Goal: Obtain resource: Obtain resource

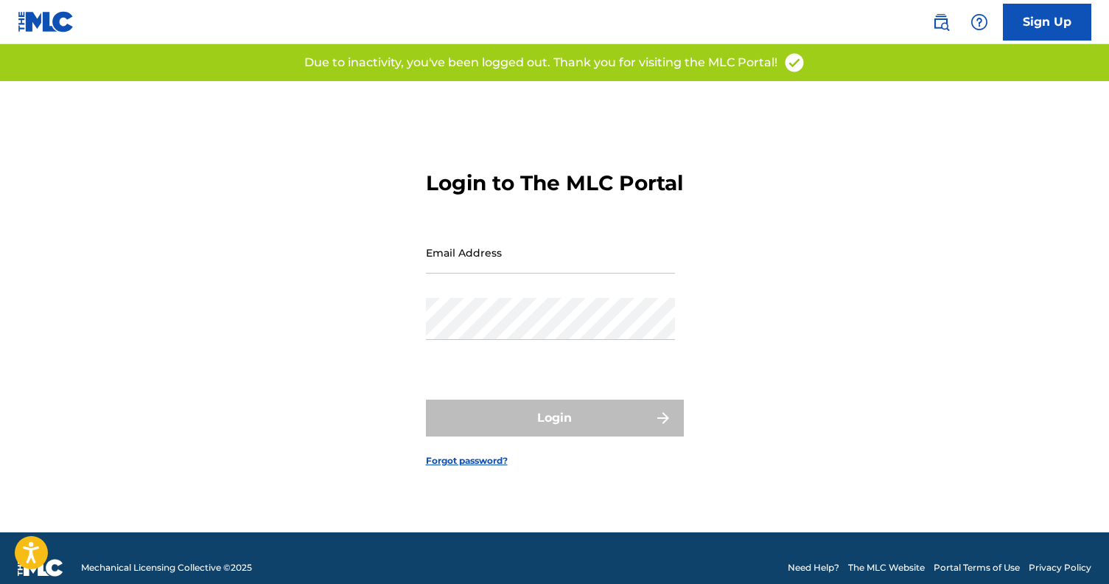
click at [563, 270] on input "Email Address" at bounding box center [550, 252] width 249 height 42
type input "[EMAIL_ADDRESS][DOMAIN_NAME]"
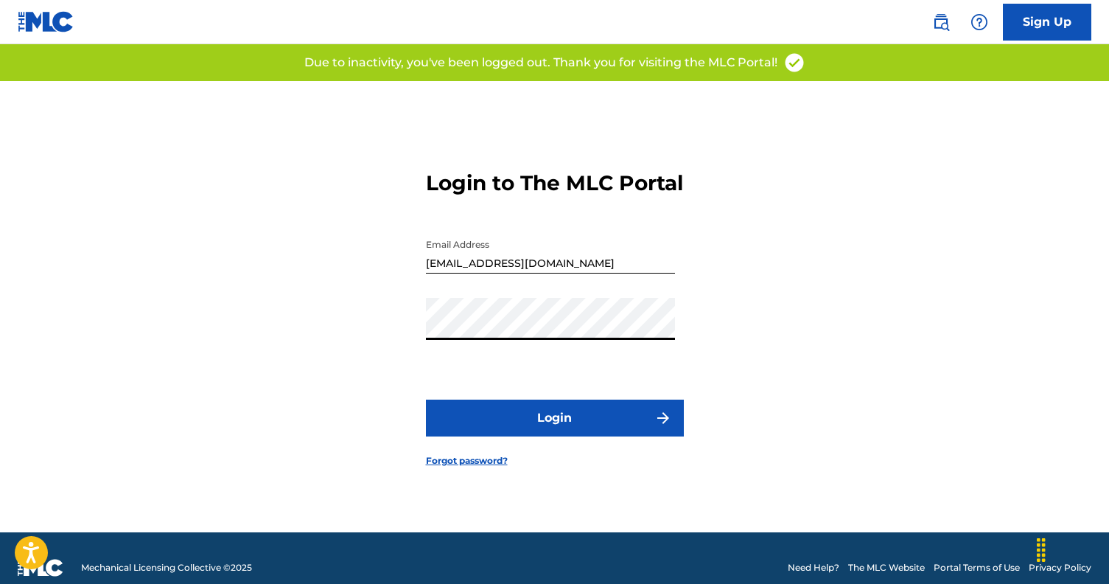
click at [573, 416] on button "Login" at bounding box center [555, 417] width 258 height 37
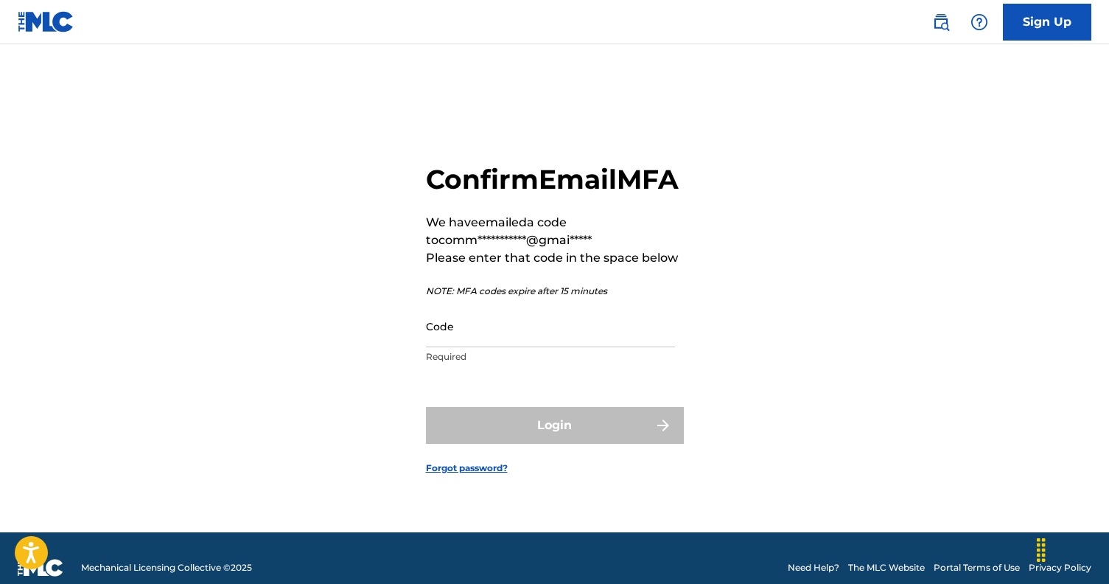
click at [527, 347] on input "Code" at bounding box center [550, 326] width 249 height 42
paste input "286041"
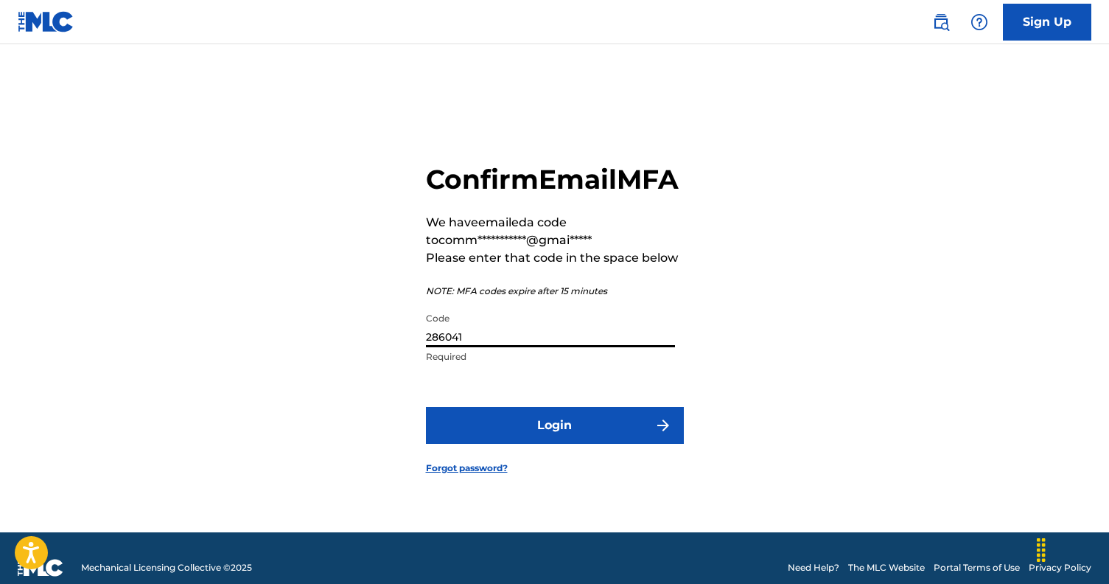
type input "286041"
click at [500, 444] on button "Login" at bounding box center [555, 425] width 258 height 37
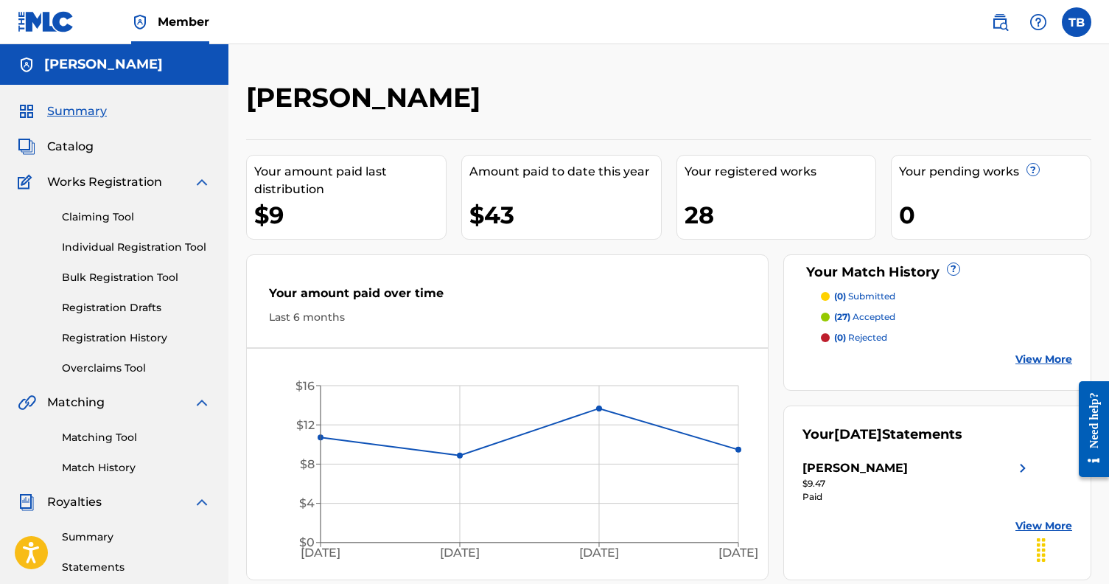
click at [879, 315] on p "(27) accepted" at bounding box center [864, 316] width 61 height 13
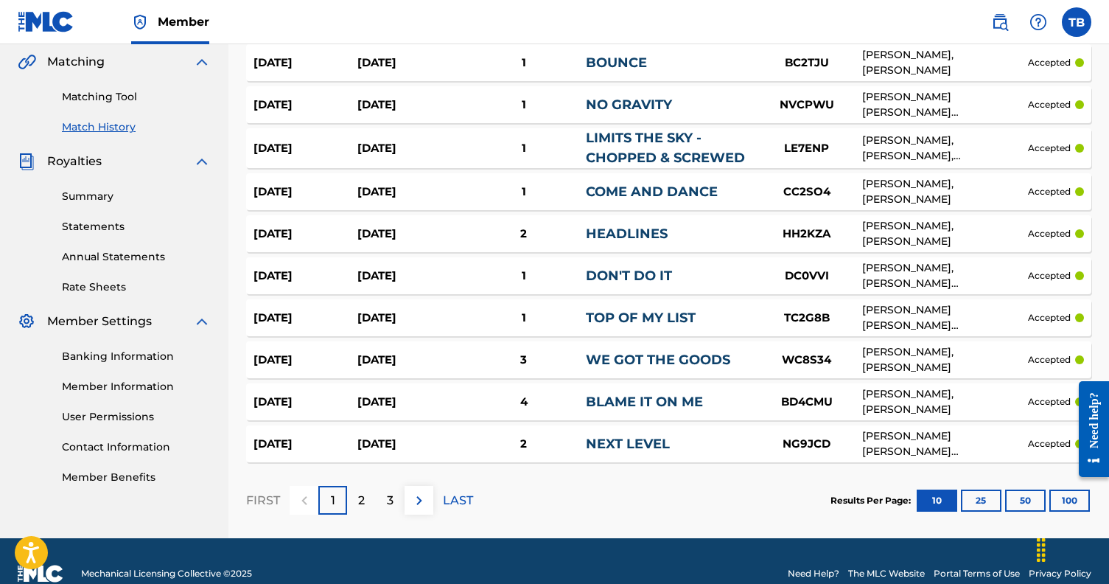
scroll to position [357, 0]
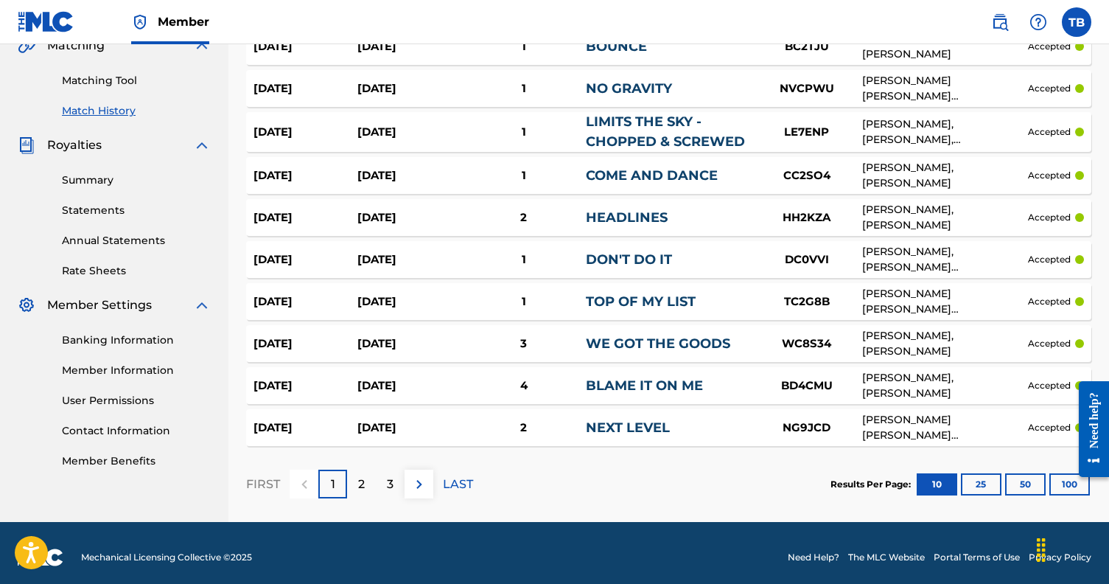
click at [391, 488] on p "3" at bounding box center [390, 484] width 7 height 18
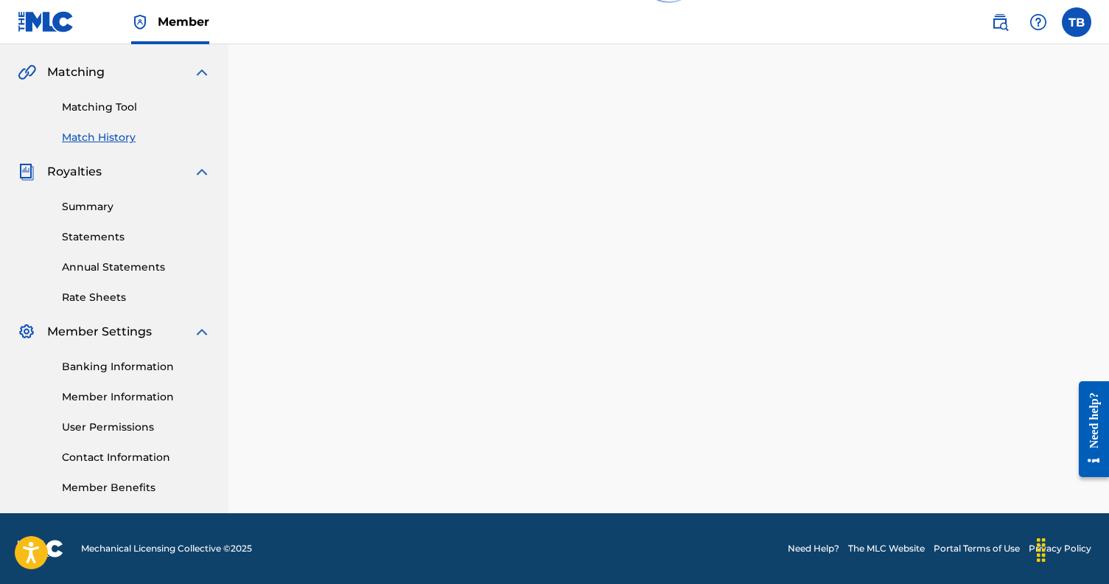
scroll to position [330, 0]
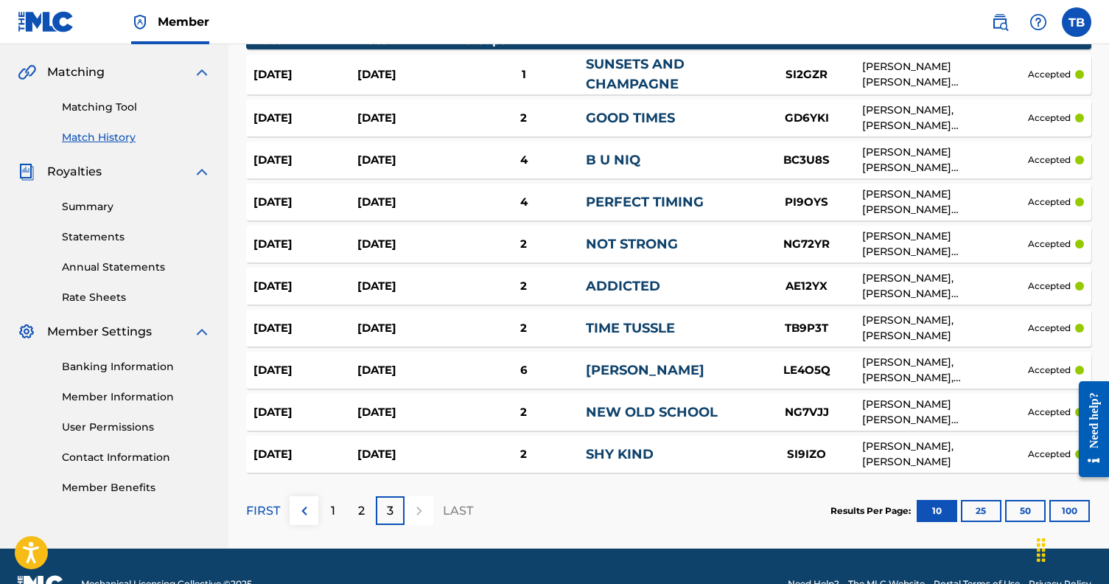
click at [370, 505] on div "2" at bounding box center [361, 510] width 29 height 29
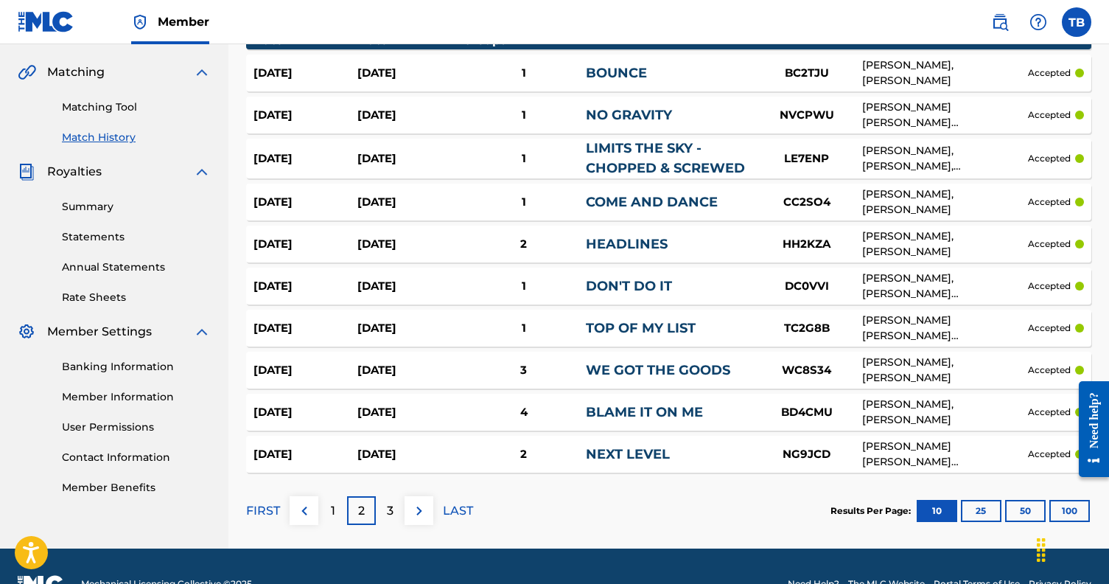
click at [334, 509] on p "1" at bounding box center [333, 511] width 4 height 18
click at [380, 514] on div "3" at bounding box center [390, 510] width 29 height 29
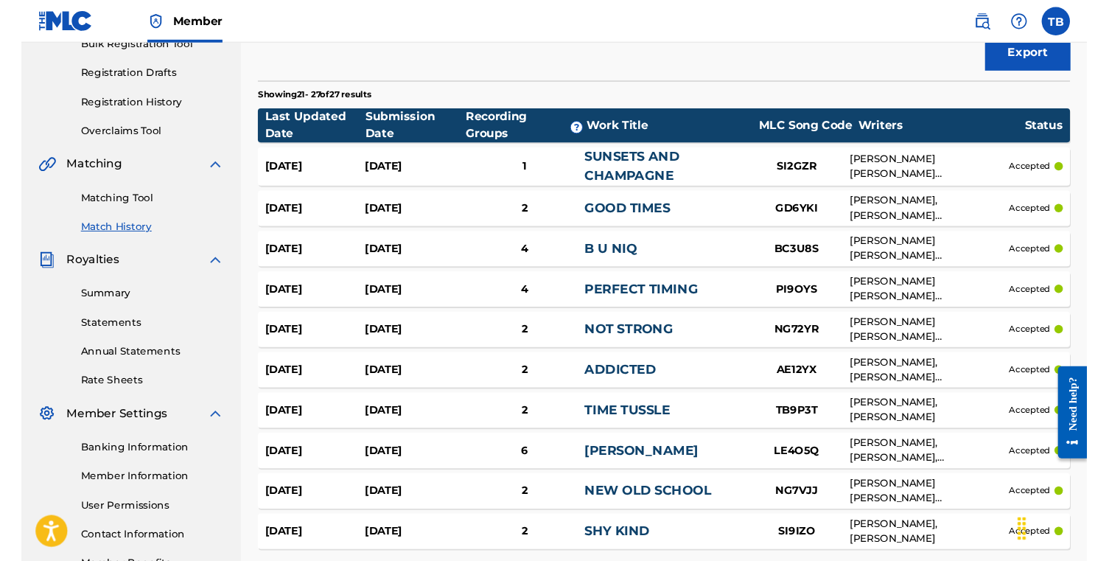
scroll to position [220, 0]
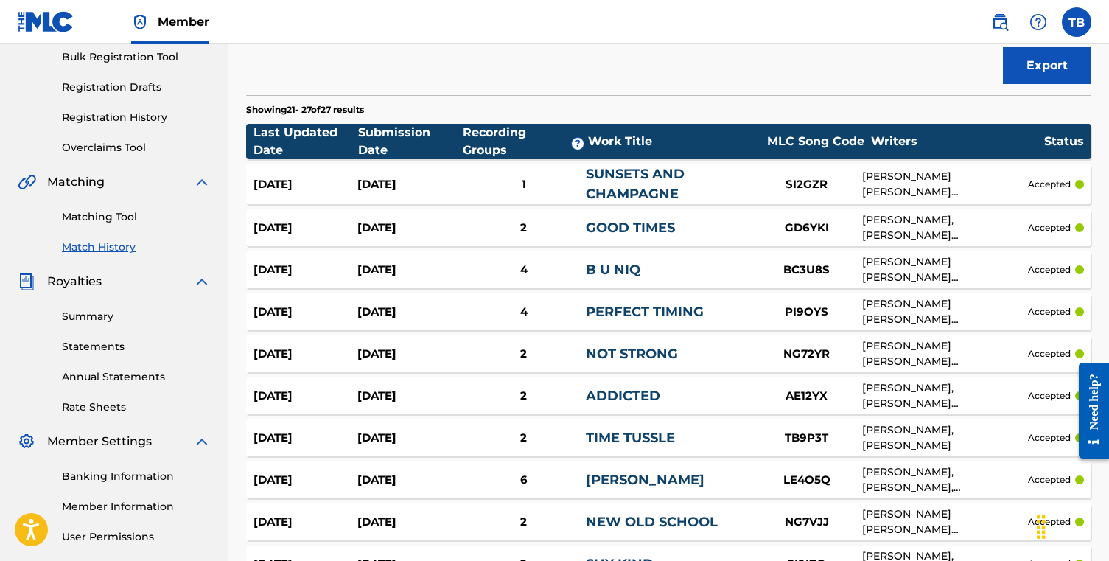
click at [917, 29] on nav "Member TB TB [PERSON_NAME] [EMAIL_ADDRESS][DOMAIN_NAME] Profile Log out" at bounding box center [554, 22] width 1109 height 44
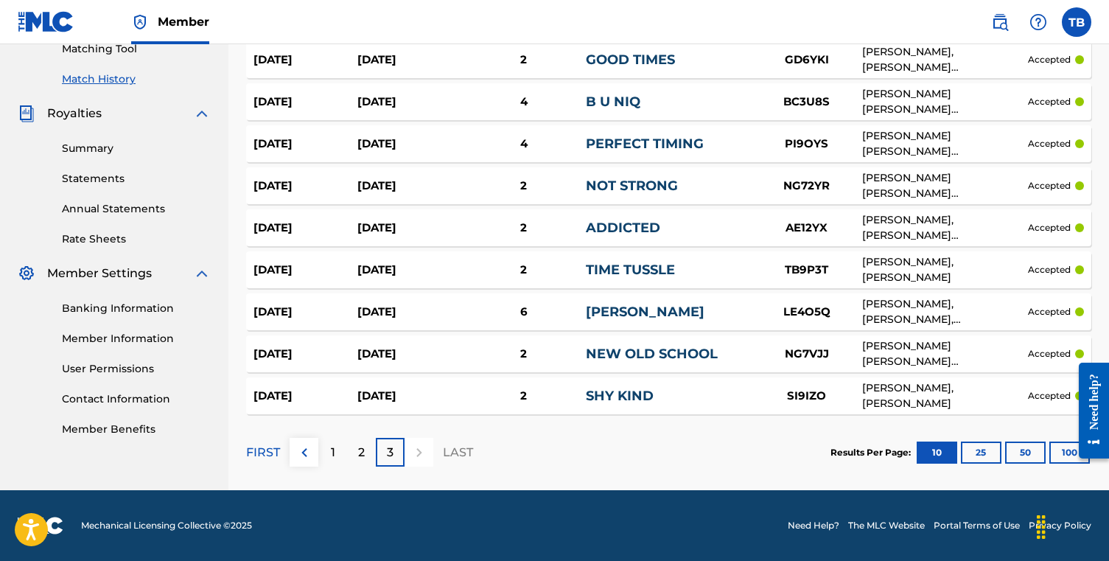
scroll to position [388, 0]
click at [324, 459] on div "1" at bounding box center [332, 452] width 29 height 29
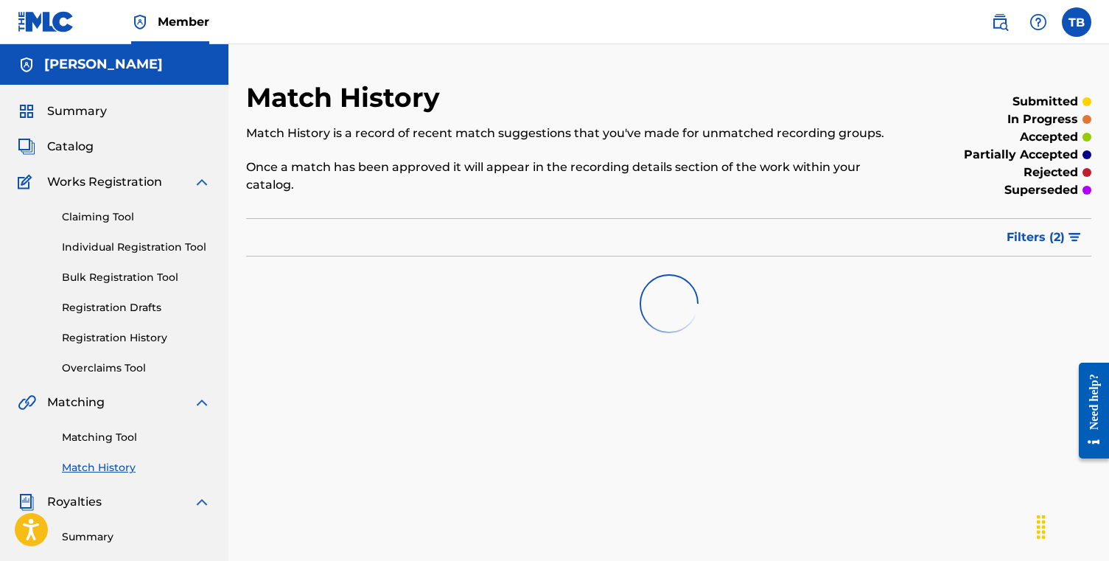
scroll to position [0, 0]
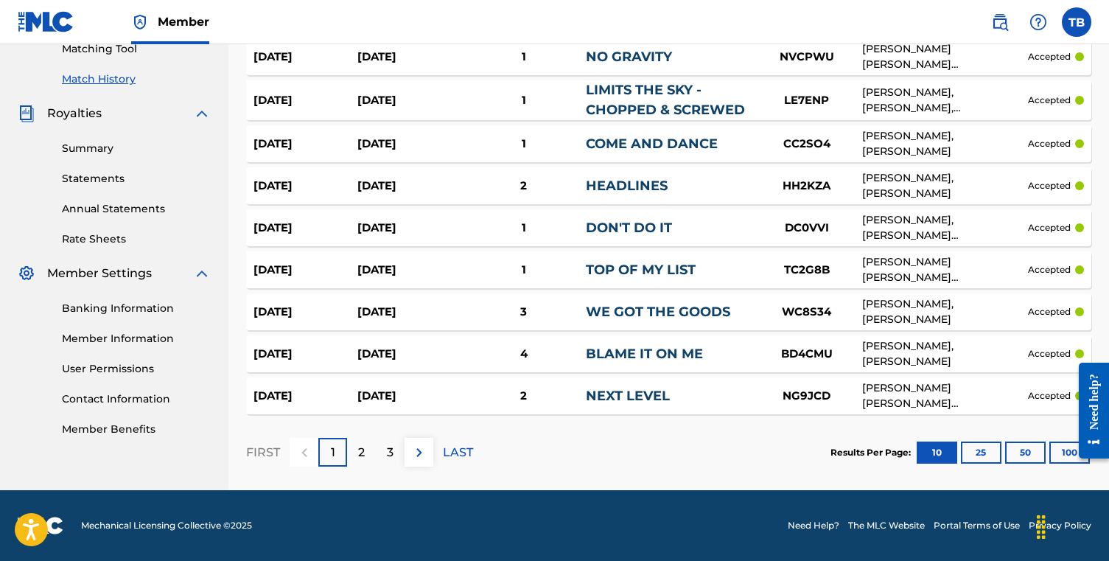
click at [362, 451] on p "2" at bounding box center [361, 453] width 7 height 18
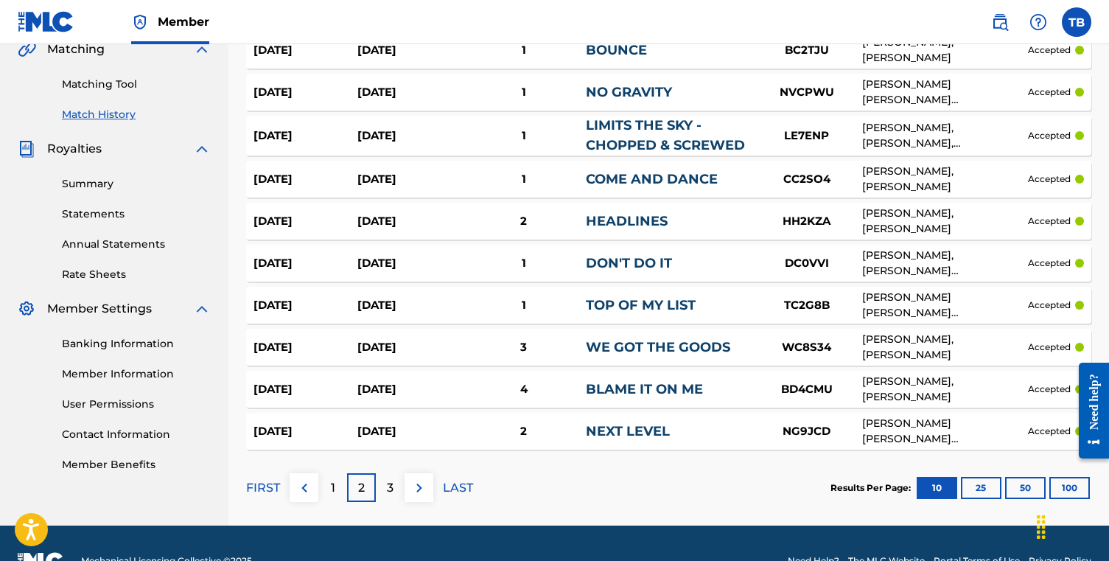
click at [385, 502] on div "FIRST 1 2 3 LAST" at bounding box center [359, 487] width 227 height 76
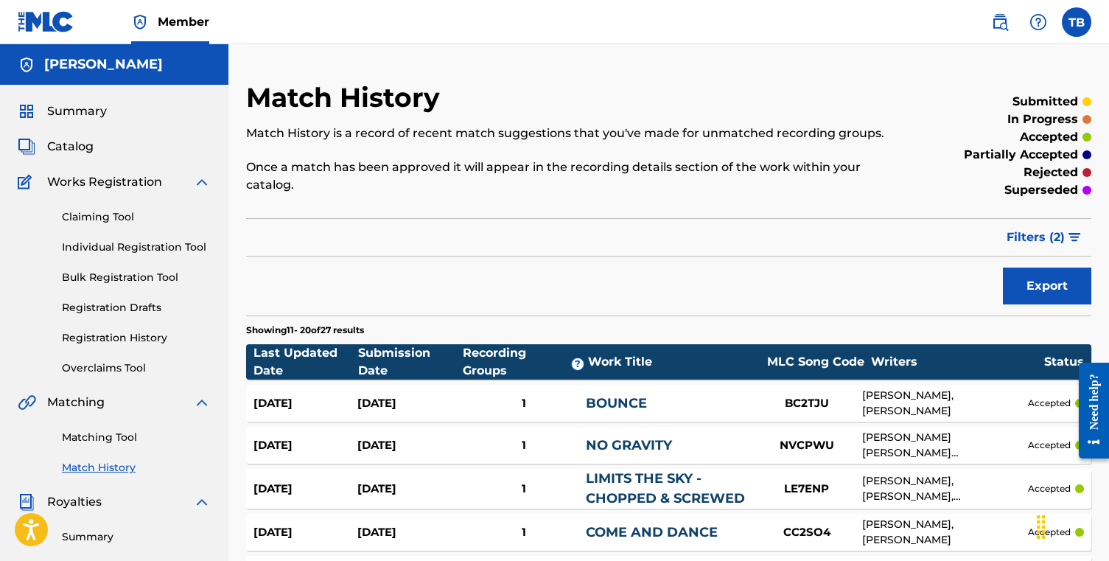
scroll to position [0, 0]
click at [124, 221] on link "Claiming Tool" at bounding box center [136, 216] width 149 height 15
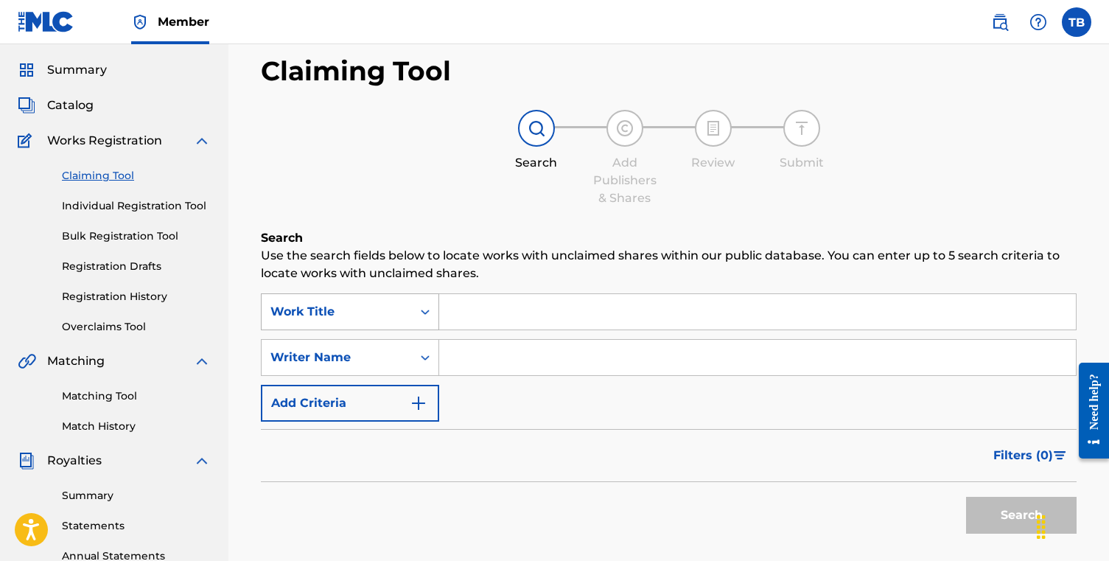
scroll to position [60, 0]
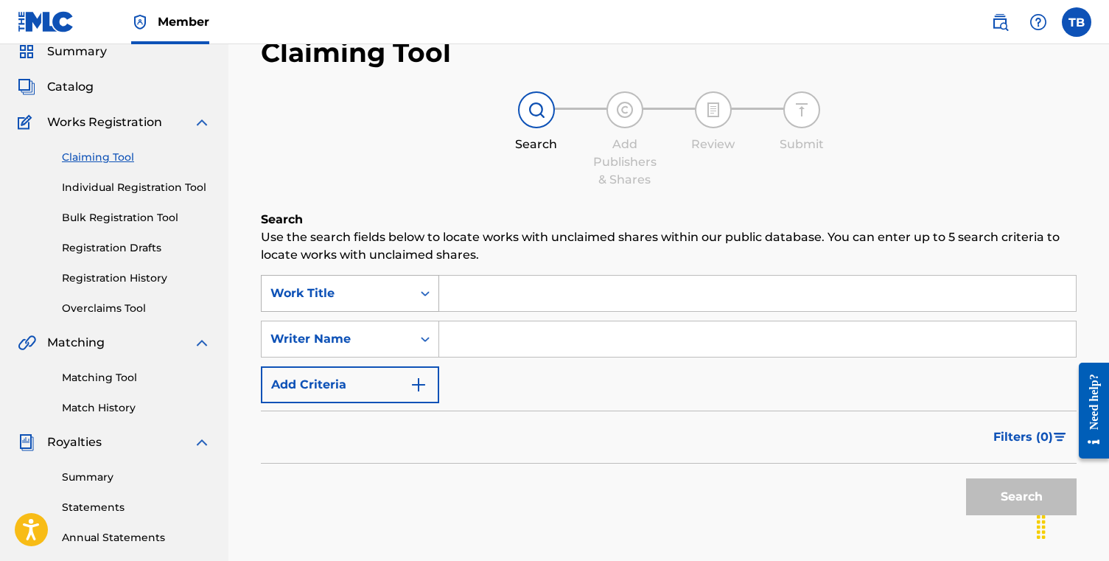
click at [401, 281] on div "Work Title" at bounding box center [337, 293] width 150 height 28
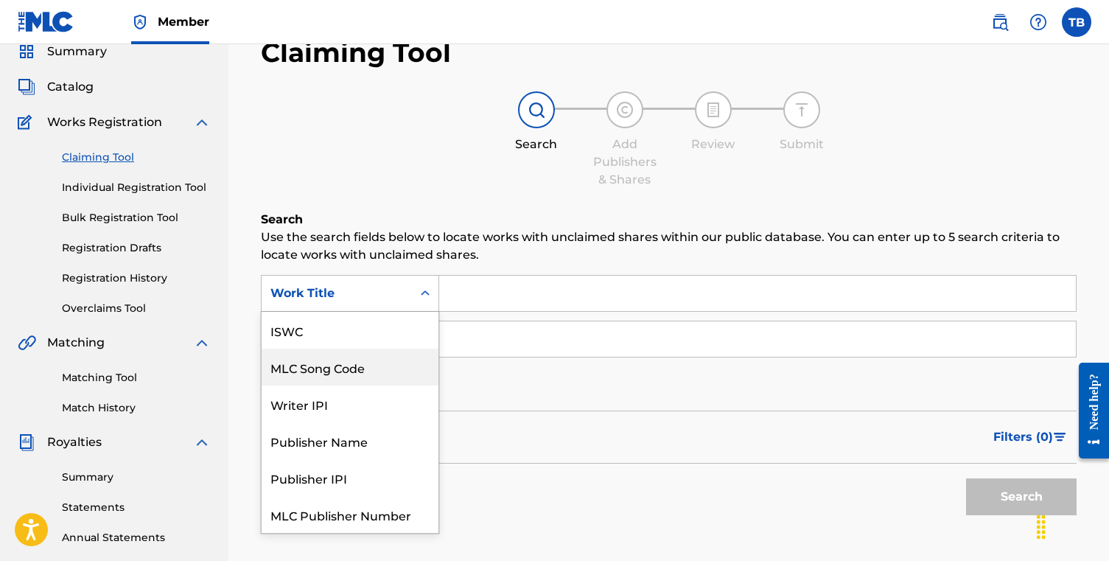
scroll to position [0, 0]
click at [549, 335] on input "Search Form" at bounding box center [757, 338] width 637 height 35
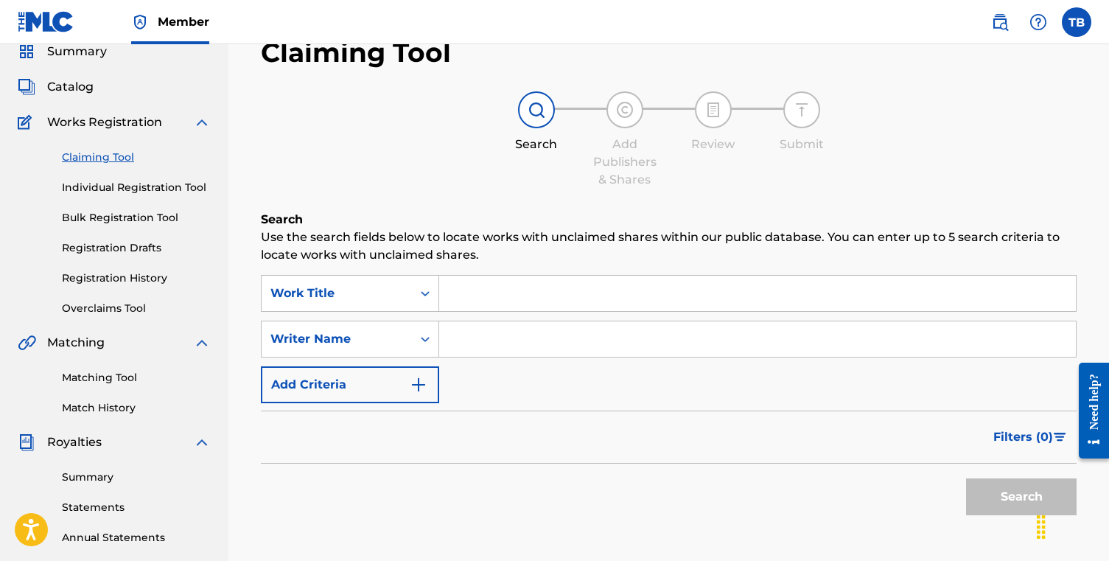
click at [553, 323] on input "Search Form" at bounding box center [757, 338] width 637 height 35
click at [550, 307] on input "Search Form" at bounding box center [757, 293] width 637 height 35
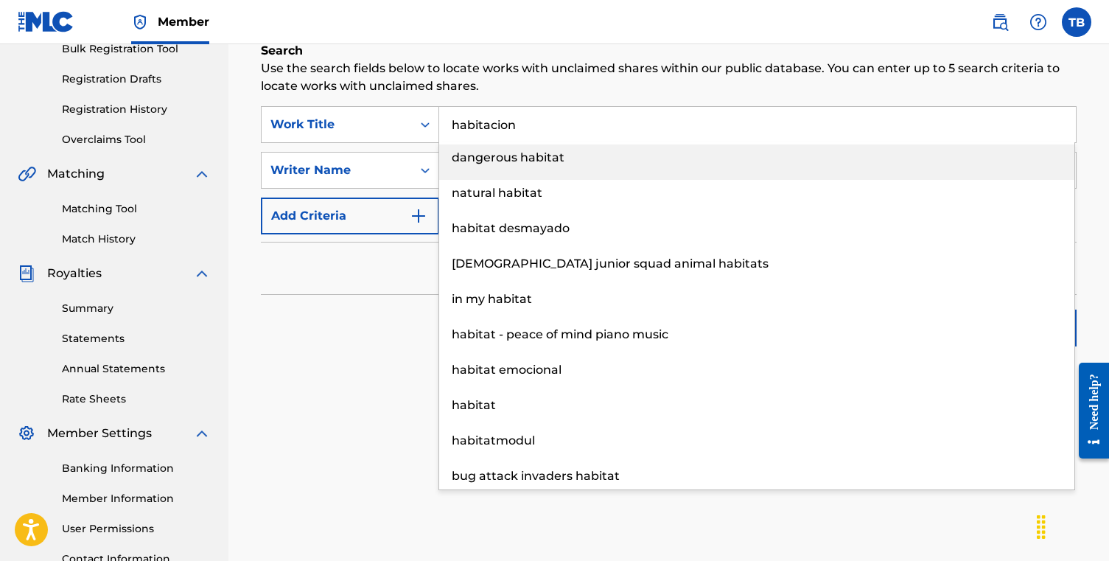
scroll to position [254, 0]
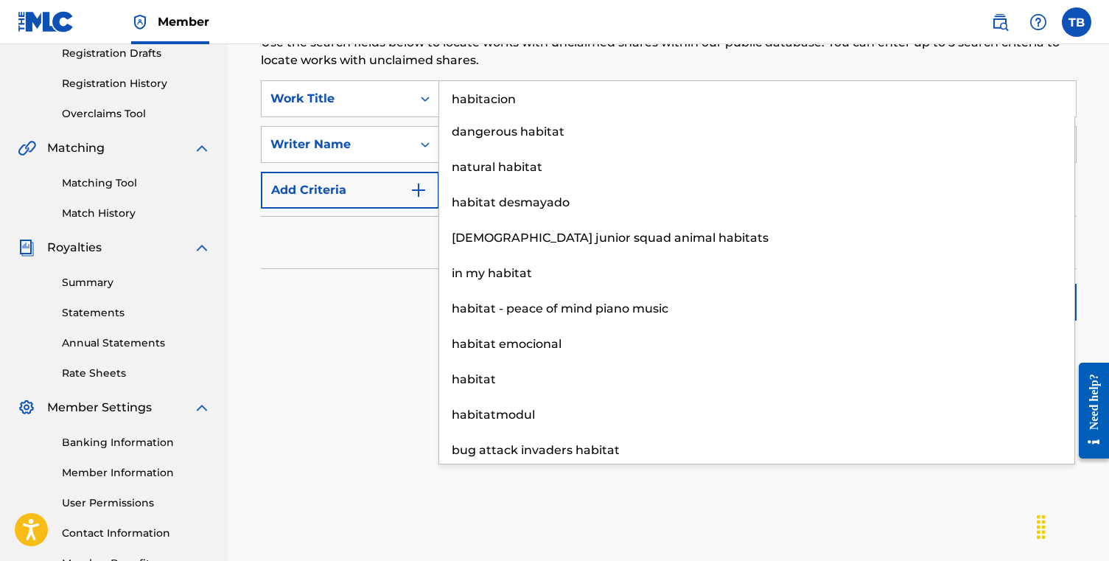
click at [371, 284] on div "Search" at bounding box center [669, 298] width 816 height 59
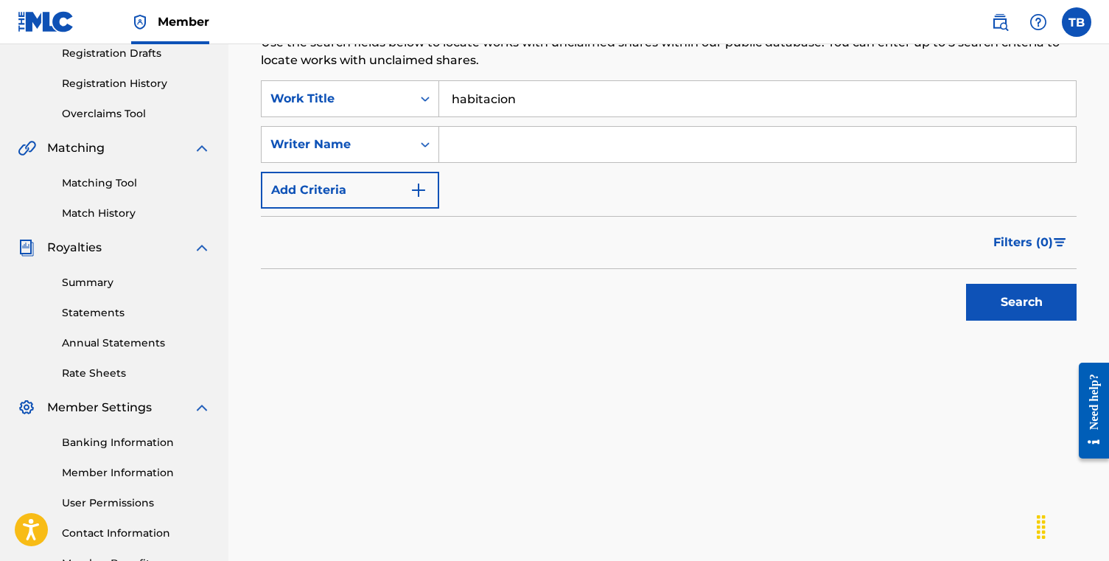
click at [544, 91] on input "habitacion" at bounding box center [757, 98] width 637 height 35
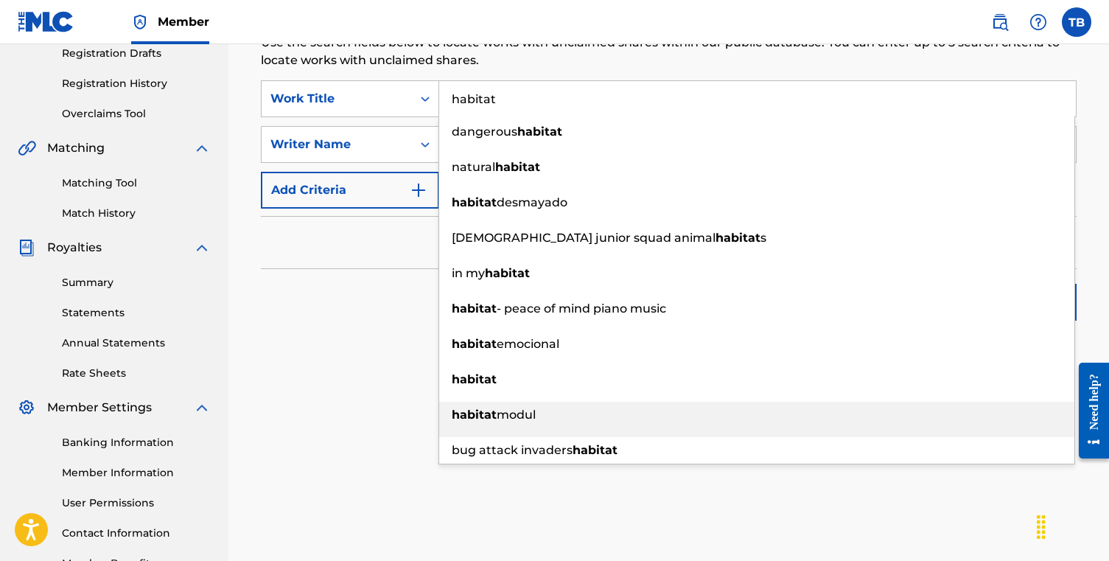
type input "habitat"
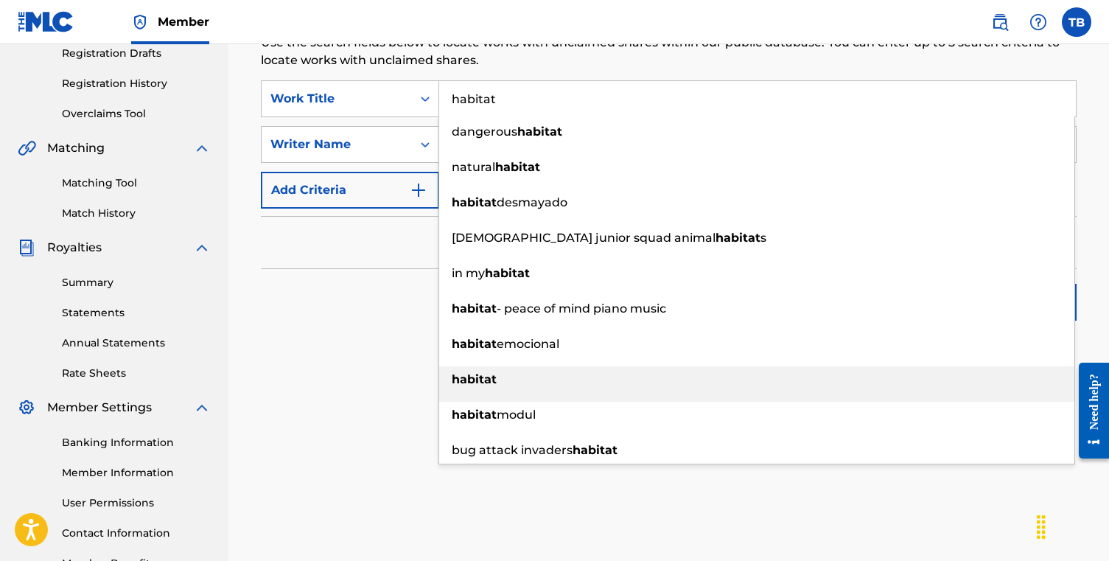
click at [551, 375] on div "habitat" at bounding box center [756, 379] width 635 height 27
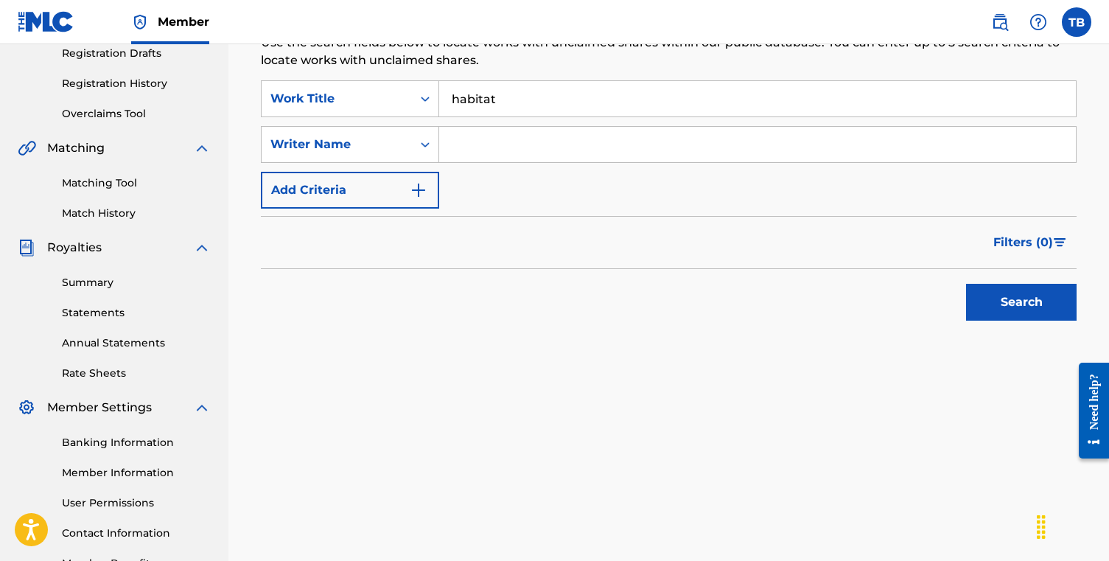
click at [505, 137] on input "Search Form" at bounding box center [757, 144] width 637 height 35
click at [1021, 302] on button "Search" at bounding box center [1021, 302] width 111 height 37
click at [984, 304] on button "Search" at bounding box center [1021, 302] width 111 height 37
drag, startPoint x: 531, startPoint y: 149, endPoint x: 500, endPoint y: 145, distance: 31.2
click at [500, 145] on input "[PERSON_NAME]" at bounding box center [757, 144] width 637 height 35
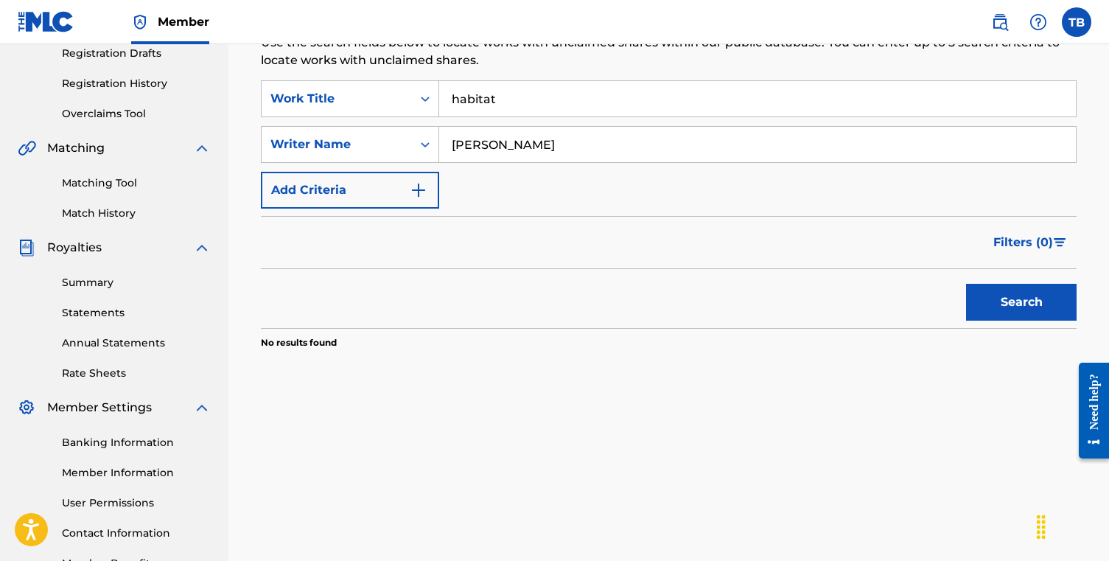
type input "[PERSON_NAME]"
click at [1040, 310] on button "Search" at bounding box center [1021, 302] width 111 height 37
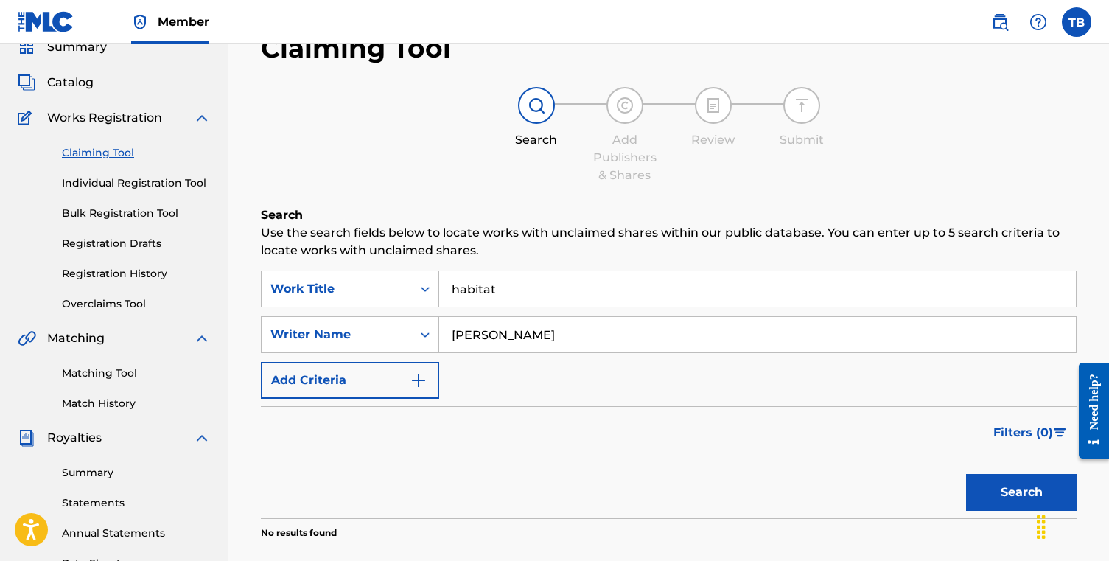
scroll to position [54, 0]
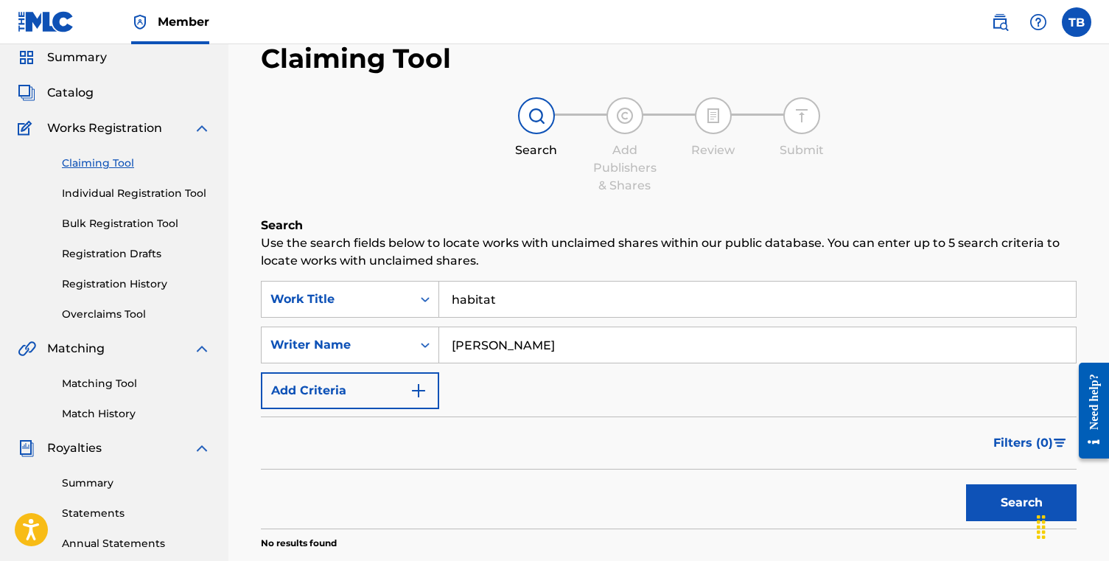
click at [138, 195] on link "Individual Registration Tool" at bounding box center [136, 193] width 149 height 15
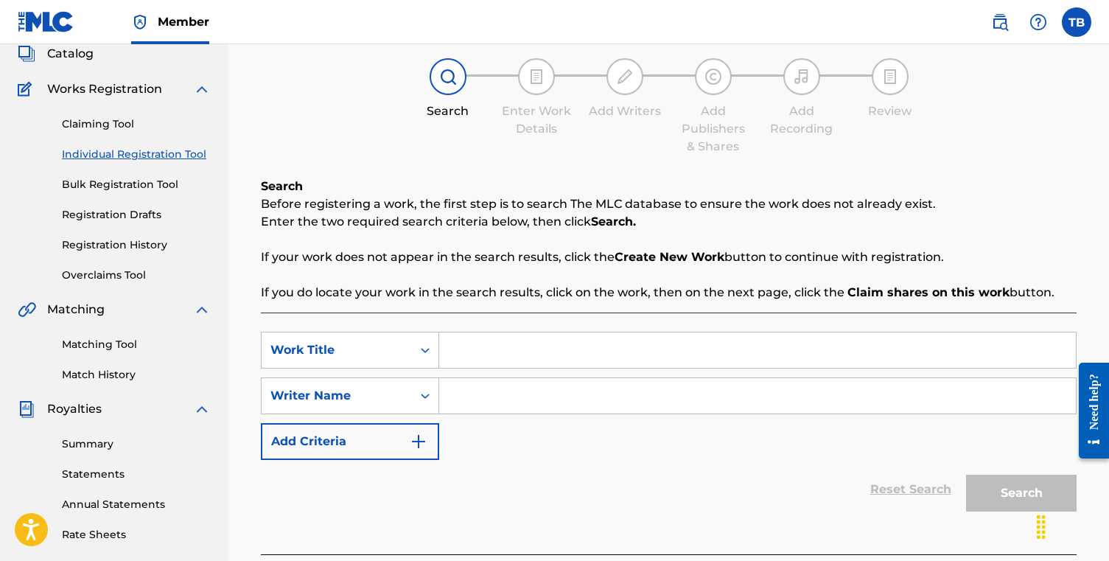
scroll to position [111, 0]
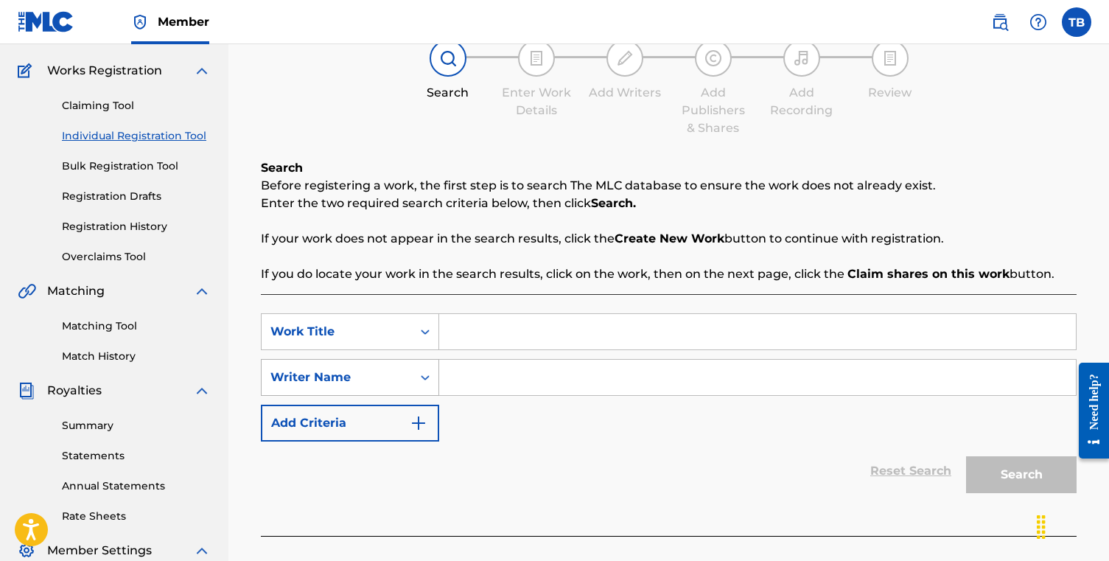
click at [416, 372] on div "Search Form" at bounding box center [425, 377] width 27 height 27
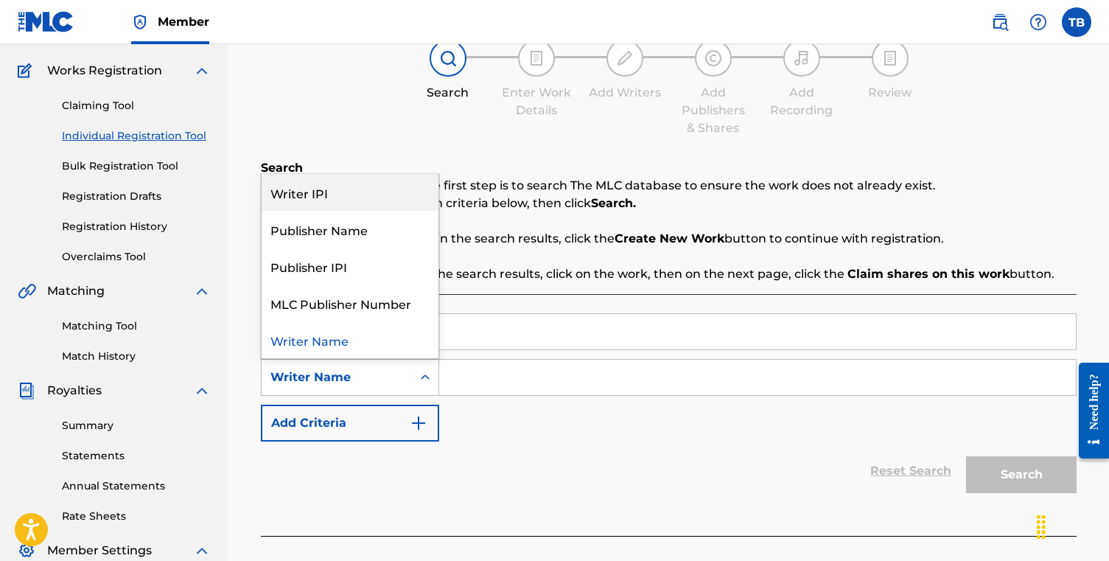
click at [349, 193] on div "Writer IPI" at bounding box center [350, 192] width 177 height 37
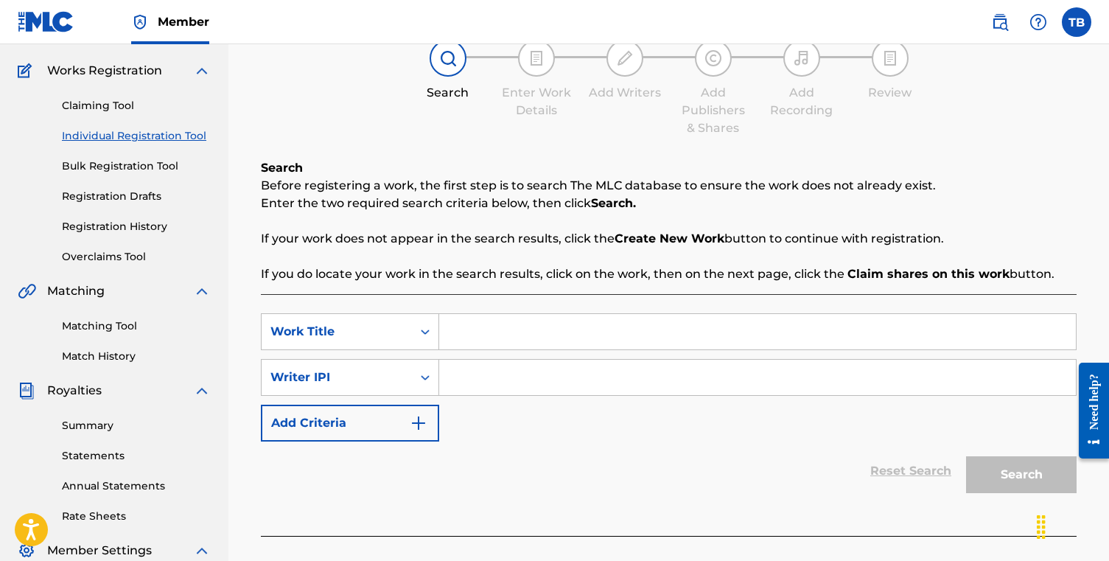
click at [506, 338] on input "Search Form" at bounding box center [757, 331] width 637 height 35
type input "habitat"
click at [504, 385] on input "Search Form" at bounding box center [757, 377] width 637 height 35
paste input "505791156"
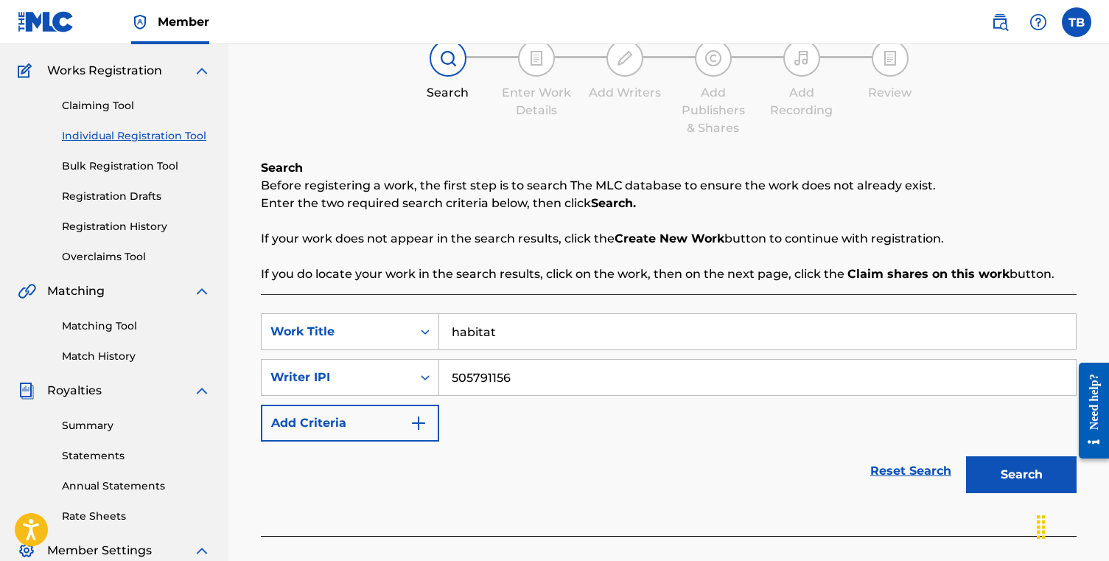
type input "505791156"
click at [1020, 471] on button "Search" at bounding box center [1021, 474] width 111 height 37
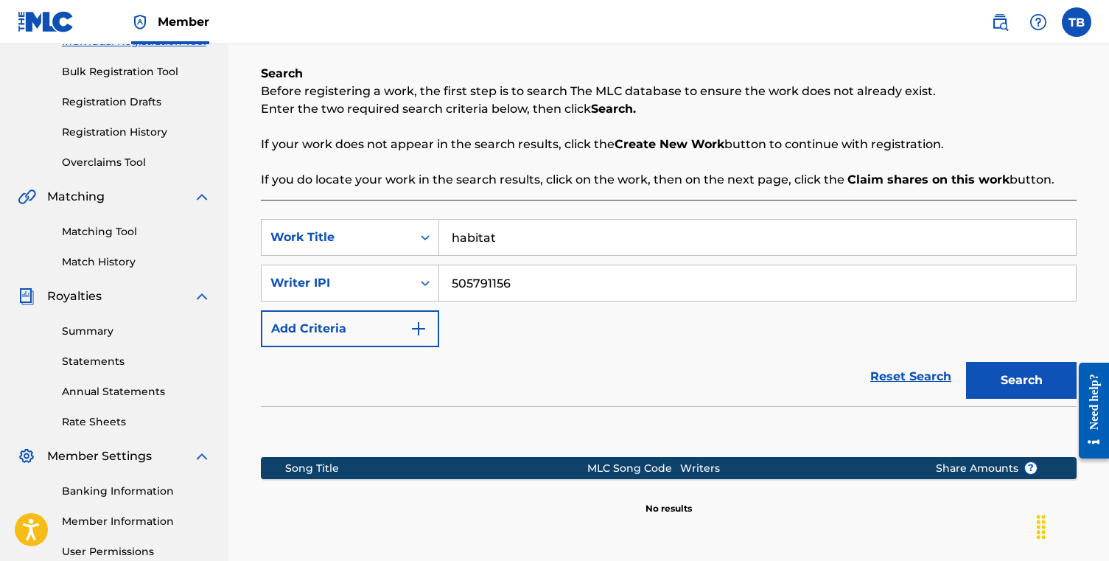
scroll to position [308, 0]
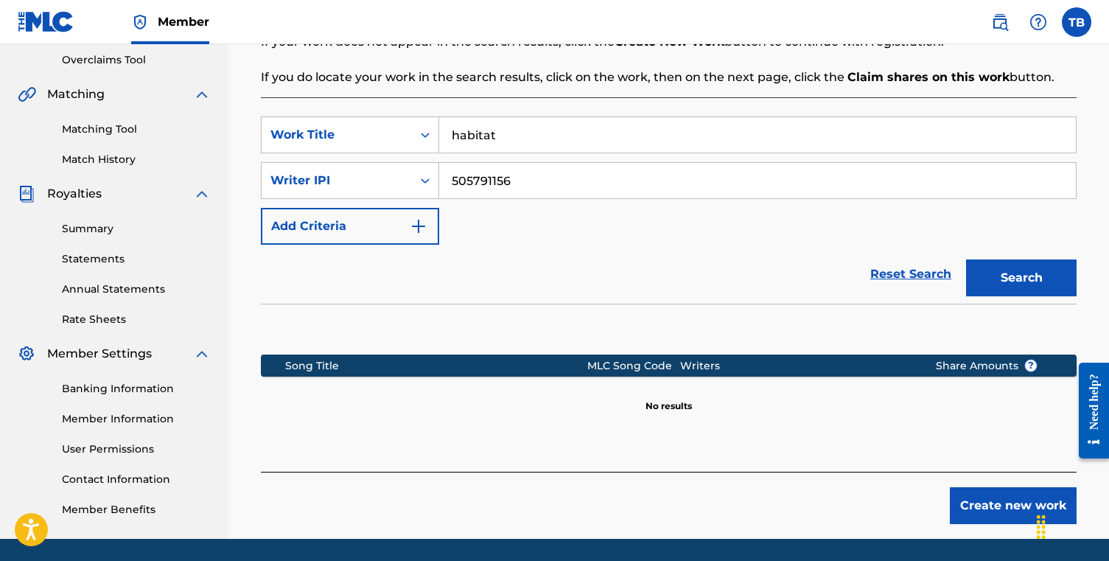
click at [1015, 503] on button "Create new work" at bounding box center [1013, 505] width 127 height 37
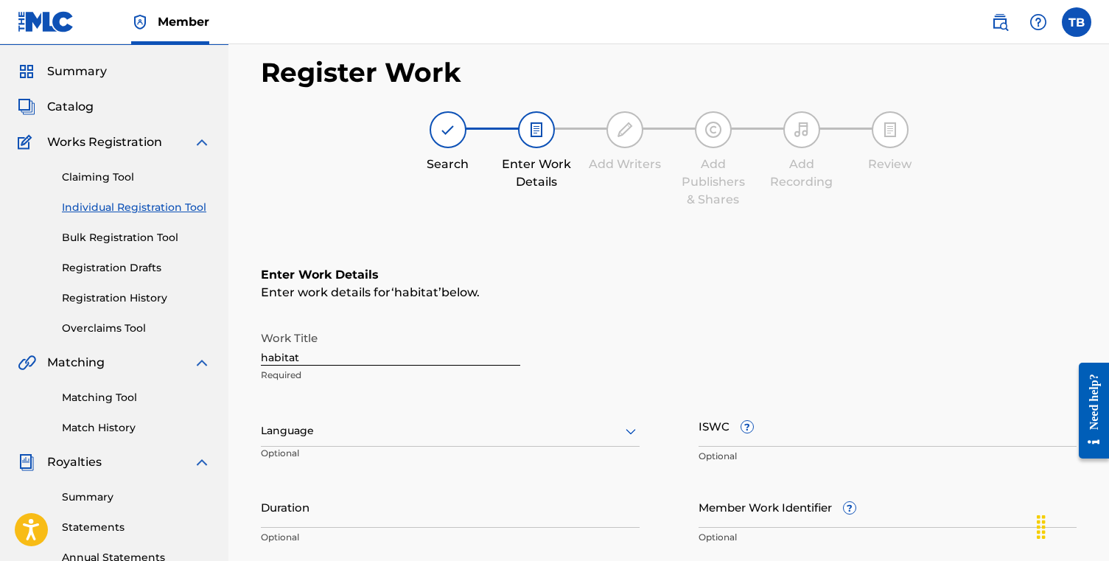
scroll to position [13, 0]
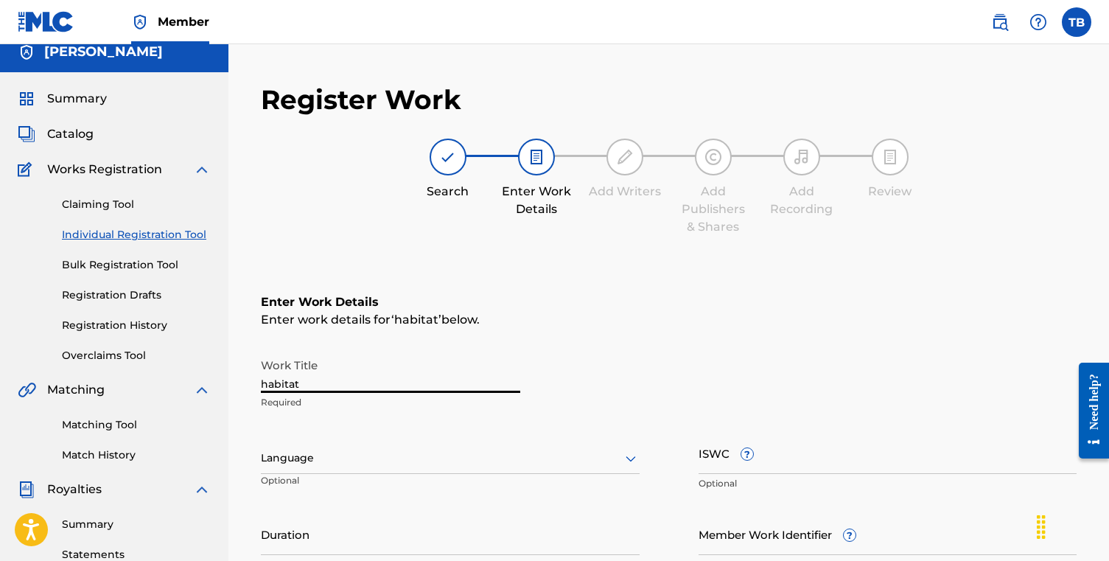
drag, startPoint x: 374, startPoint y: 388, endPoint x: 231, endPoint y: 385, distance: 143.7
click at [231, 385] on div "Register Work Search Enter Work Details Add Writers Add Publishers & Shares Add…" at bounding box center [668, 469] width 880 height 801
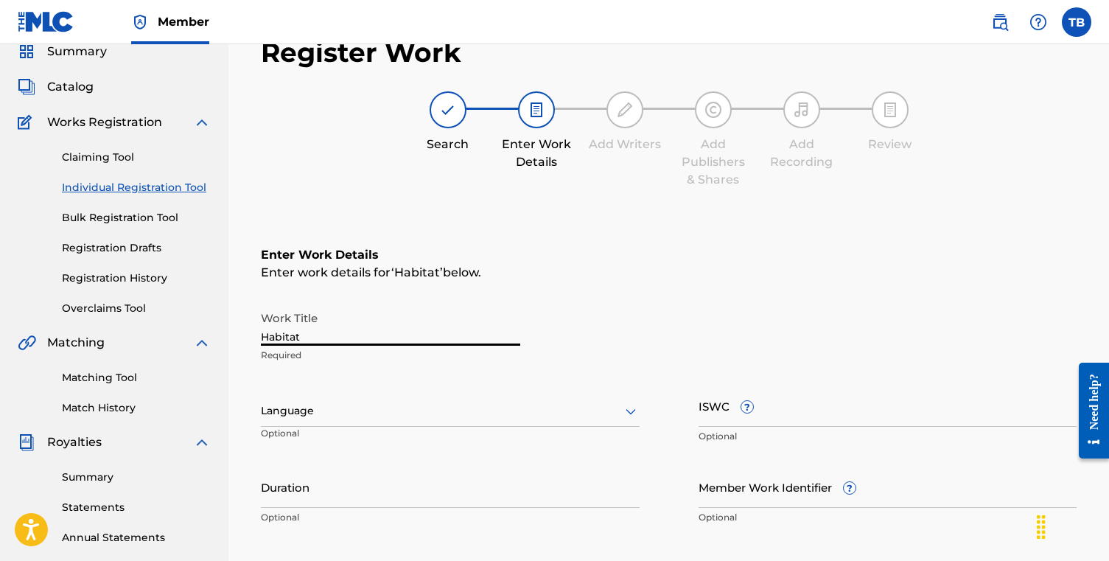
scroll to position [140, 0]
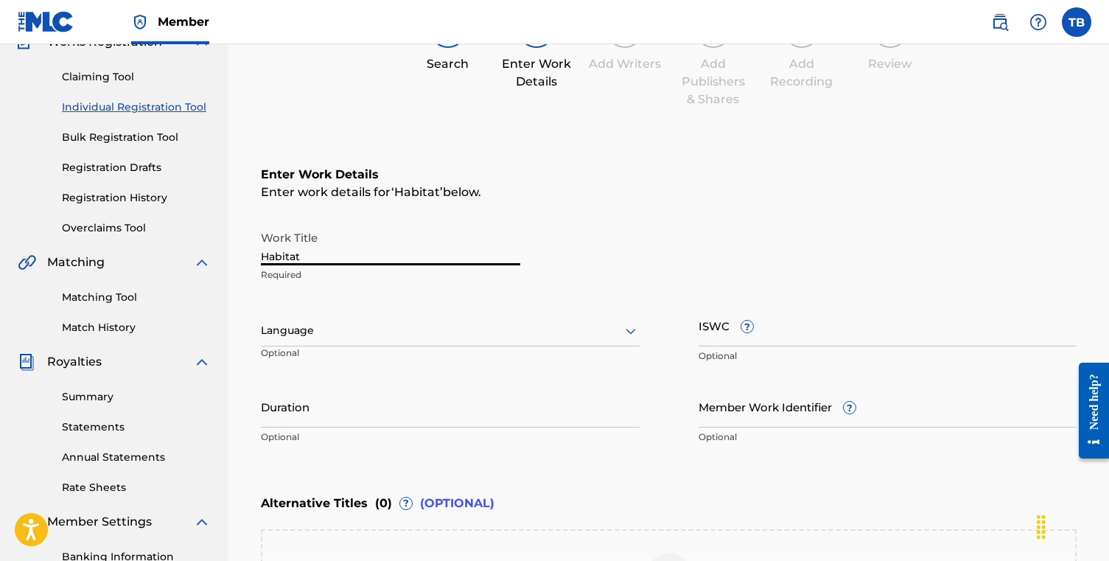
type input "Habitat"
click at [323, 351] on p "Optional" at bounding box center [320, 358] width 119 height 24
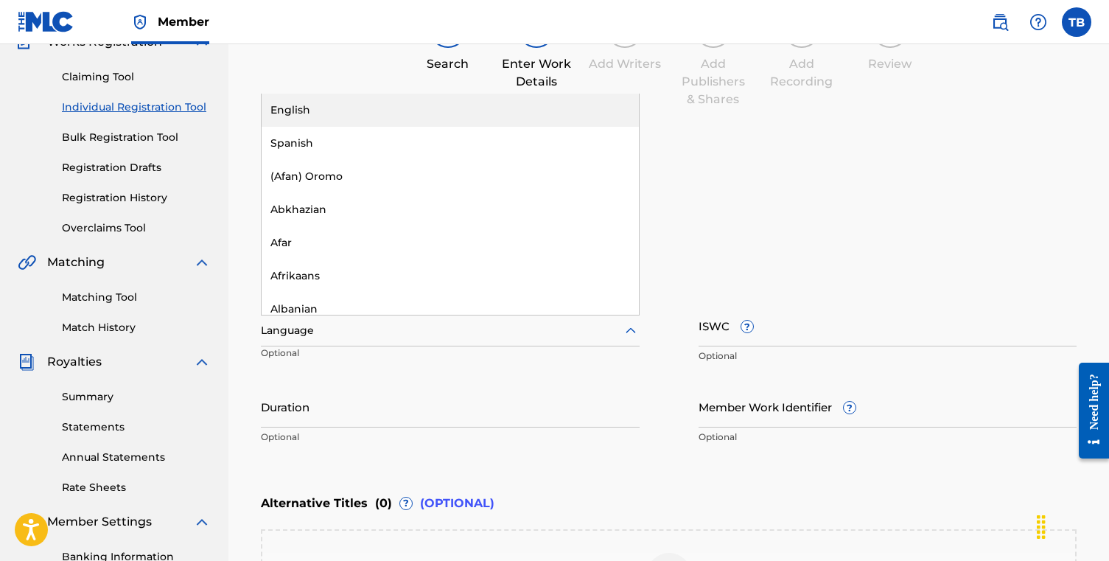
click at [335, 334] on div at bounding box center [450, 330] width 379 height 18
click at [401, 113] on div "English" at bounding box center [450, 110] width 377 height 33
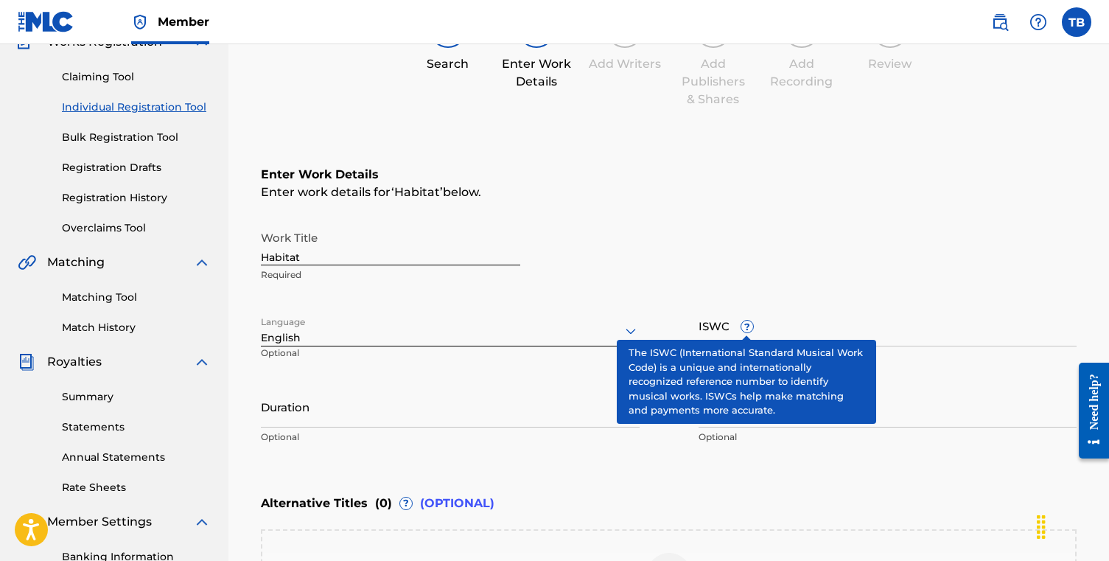
click at [746, 323] on span "?" at bounding box center [747, 327] width 12 height 12
click at [746, 323] on input "ISWC ?" at bounding box center [887, 325] width 379 height 42
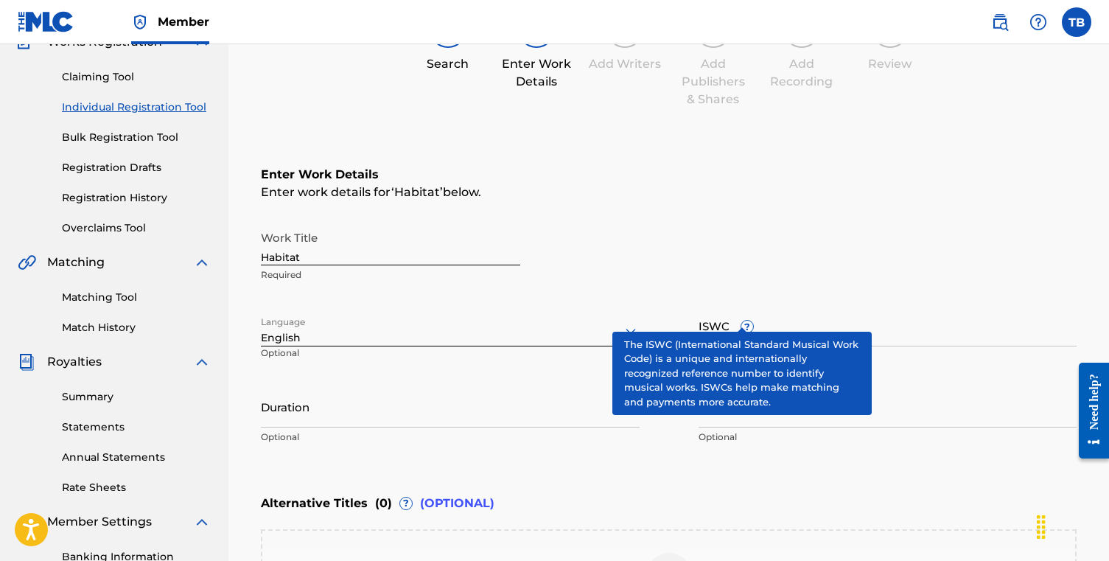
click at [746, 323] on span "?" at bounding box center [747, 327] width 12 height 12
click at [746, 323] on input "ISWC ?" at bounding box center [887, 325] width 379 height 42
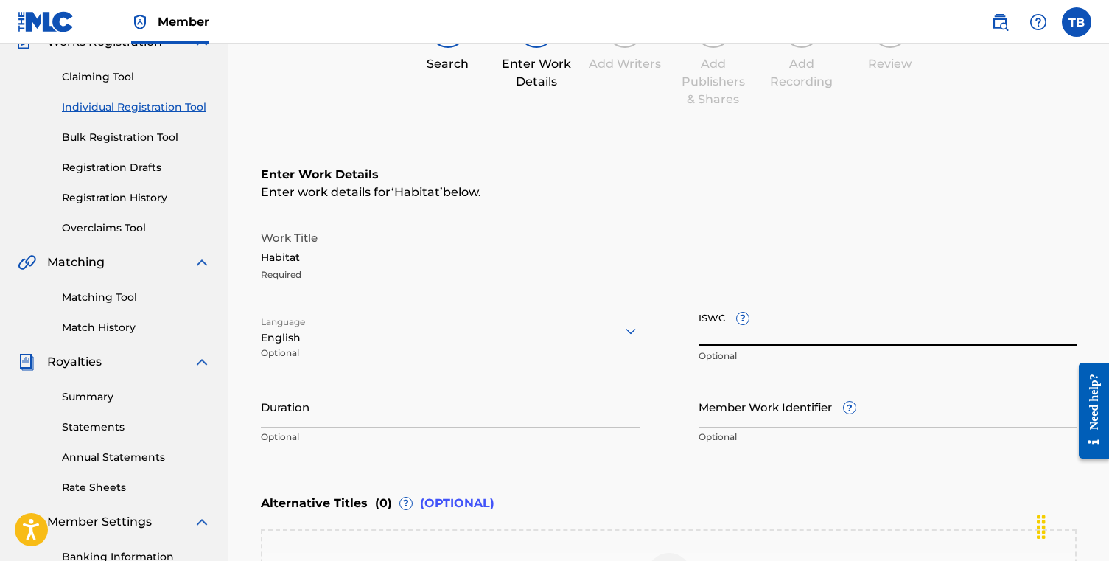
paste input "T9235097526"
type input "T9235097526"
click at [435, 406] on input "Duration" at bounding box center [450, 406] width 379 height 42
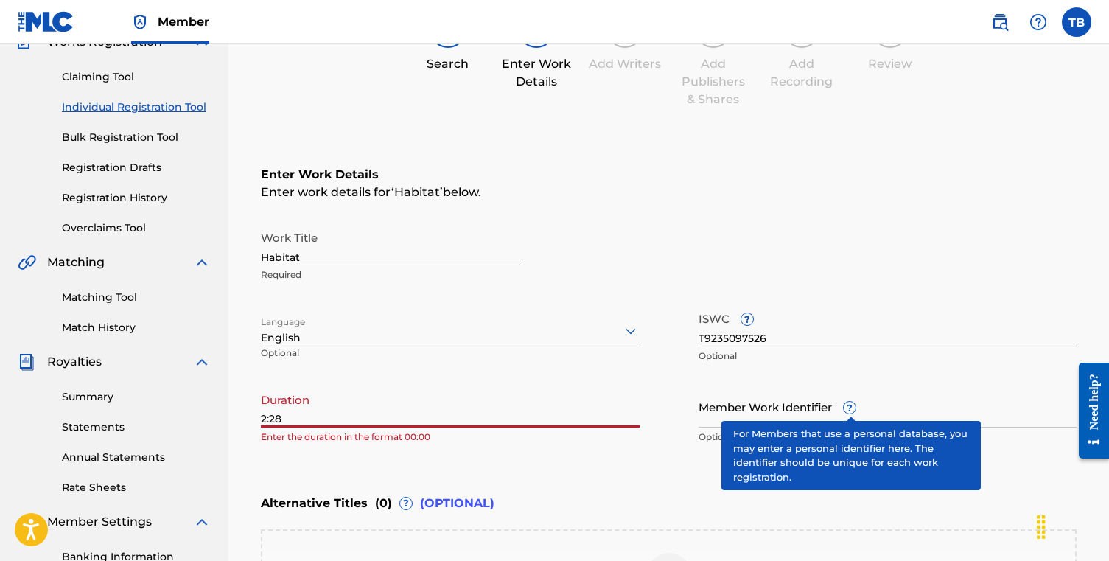
click at [851, 410] on span "?" at bounding box center [850, 408] width 12 height 12
click at [851, 410] on input "Member Work Identifier ?" at bounding box center [887, 406] width 379 height 42
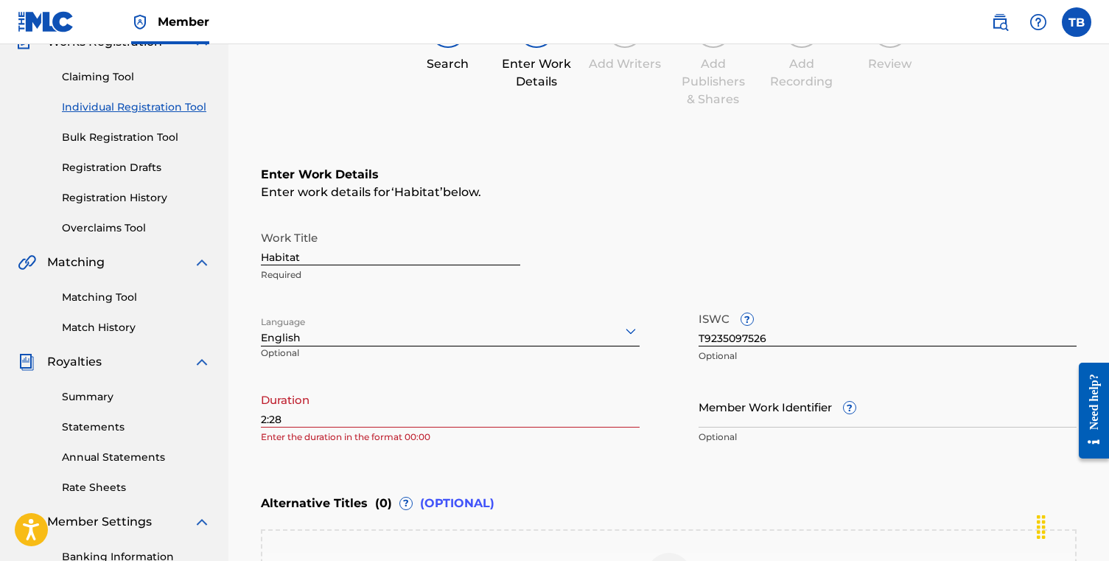
click at [636, 487] on div "Alternative Titles ( 0 ) ? (OPTIONAL)" at bounding box center [669, 503] width 816 height 32
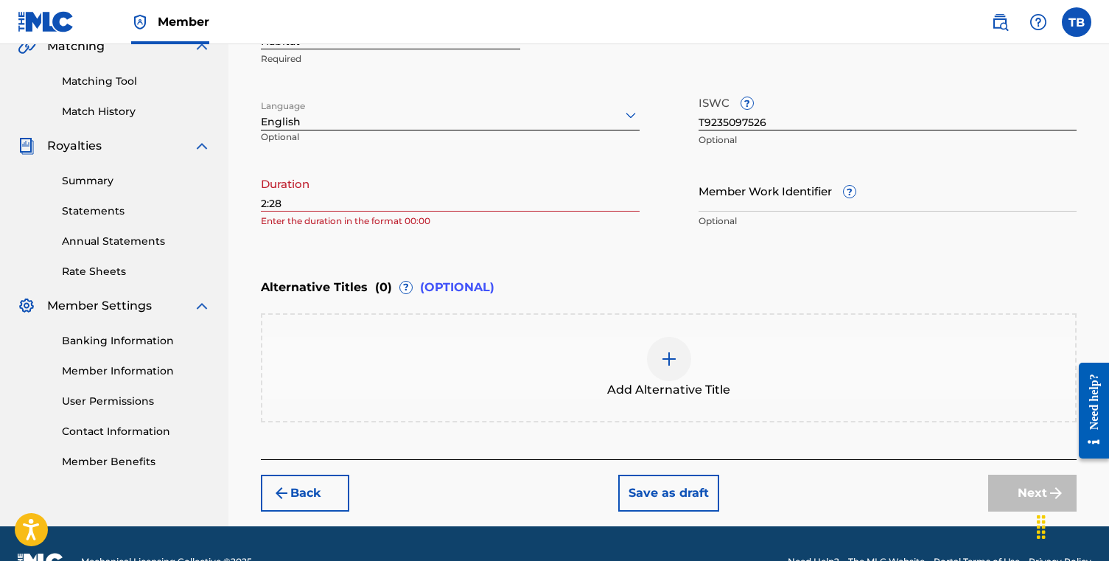
scroll to position [359, 0]
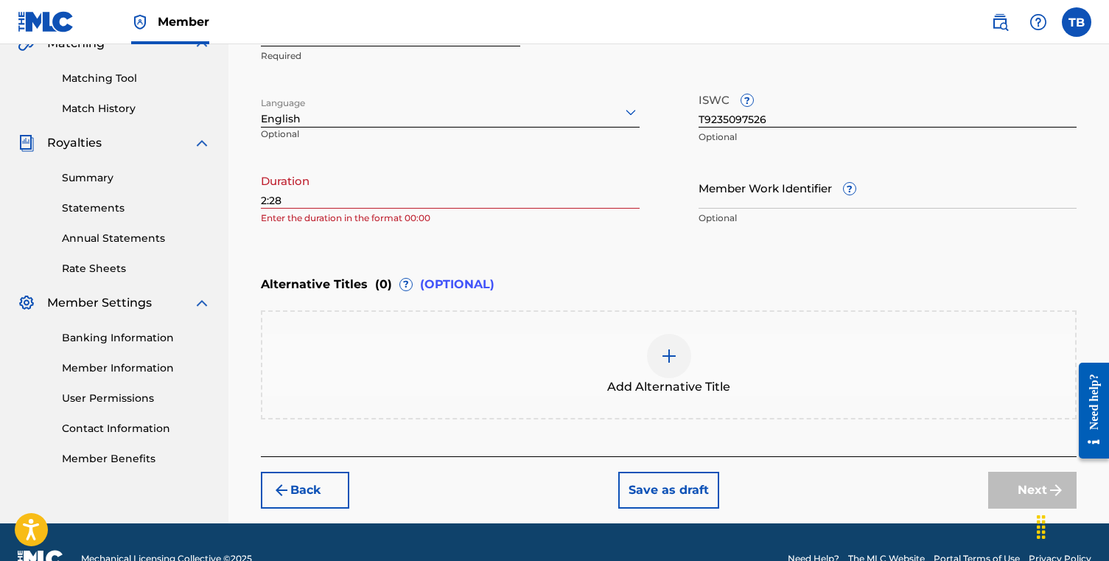
click at [326, 199] on input "2:28" at bounding box center [450, 188] width 379 height 42
click at [262, 203] on input "2:28" at bounding box center [450, 188] width 379 height 42
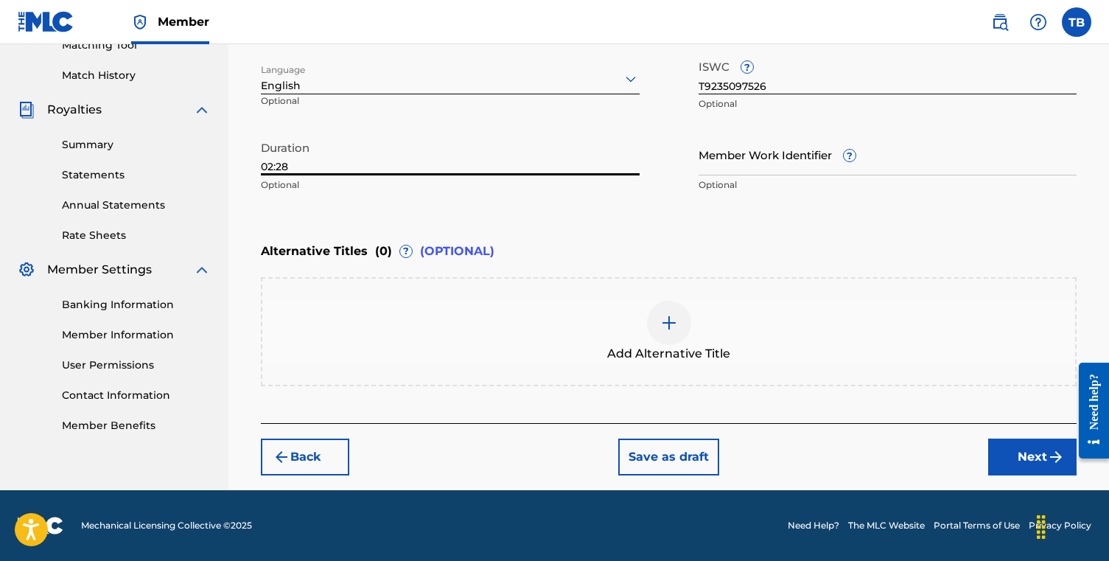
scroll to position [392, 0]
type input "02:28"
click at [1029, 453] on button "Next" at bounding box center [1032, 456] width 88 height 37
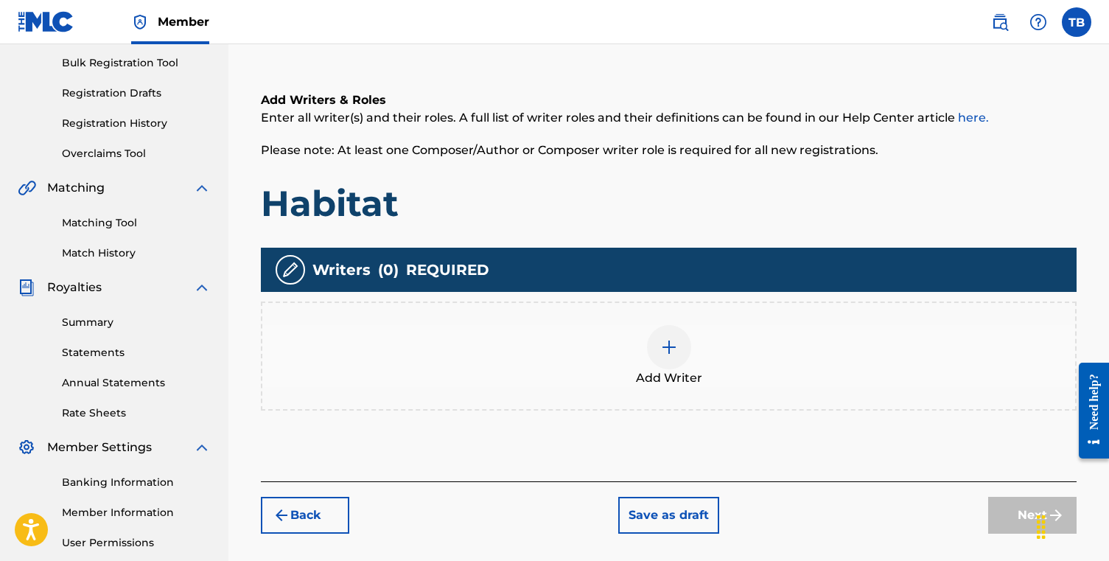
scroll to position [284, 0]
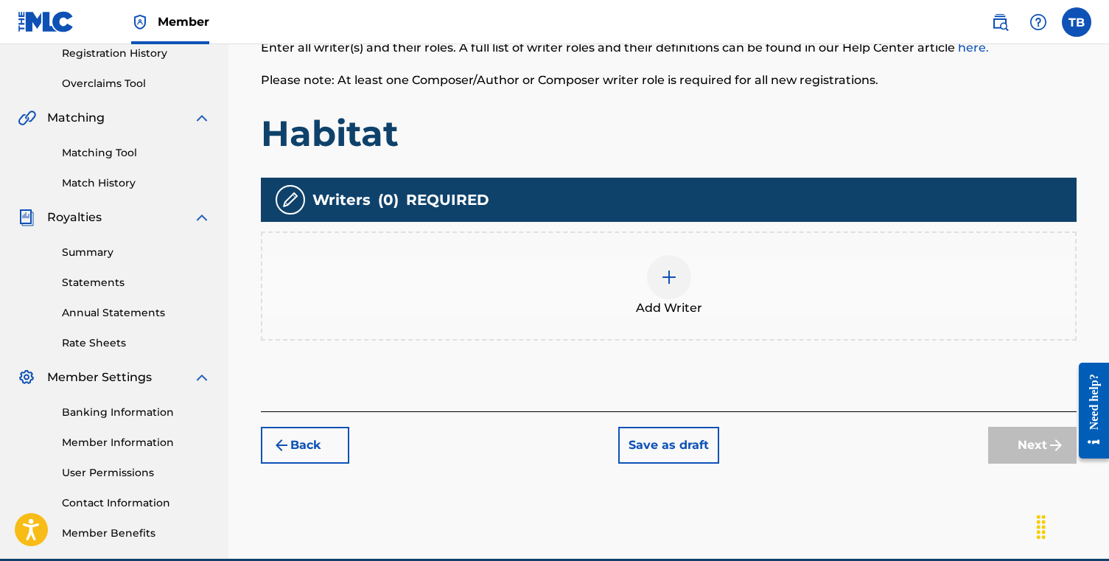
click at [676, 273] on img at bounding box center [669, 277] width 18 height 18
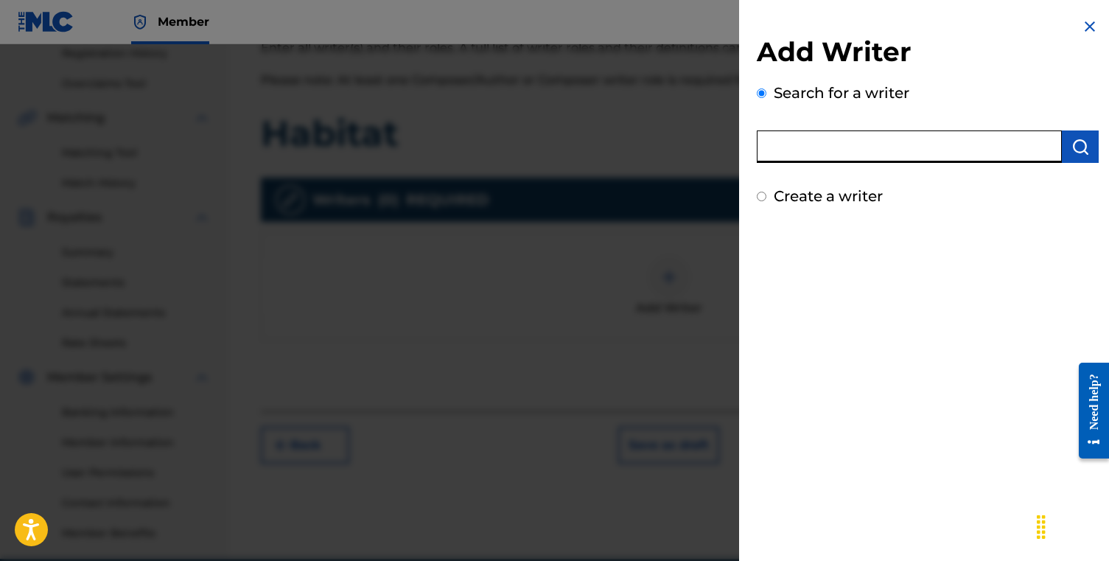
click at [909, 155] on input "text" at bounding box center [909, 146] width 305 height 32
paste input "505791156"
type input "505791156"
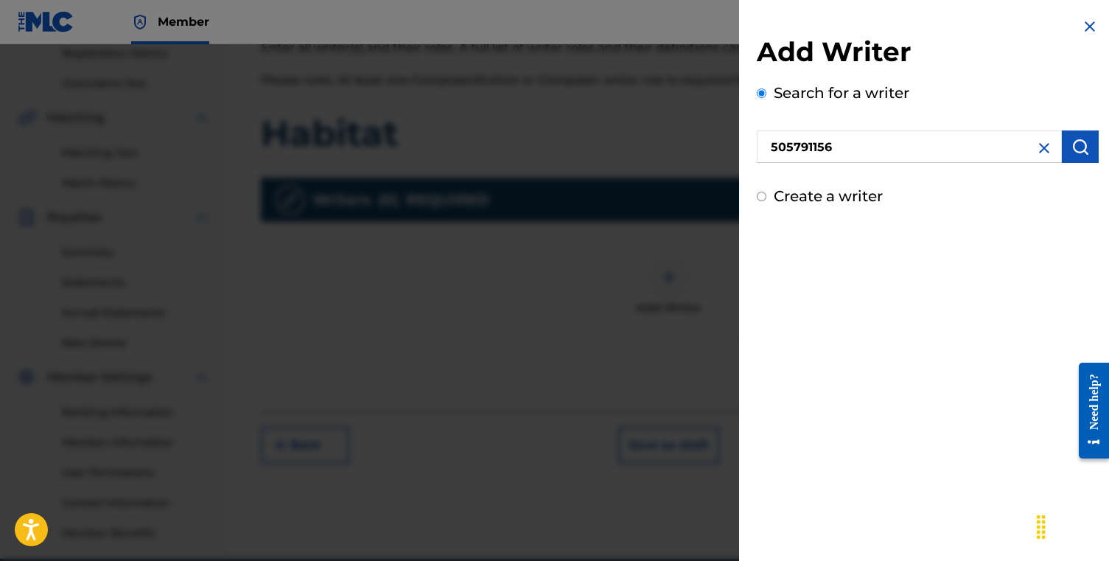
click at [1078, 145] on img "submit" at bounding box center [1080, 147] width 18 height 18
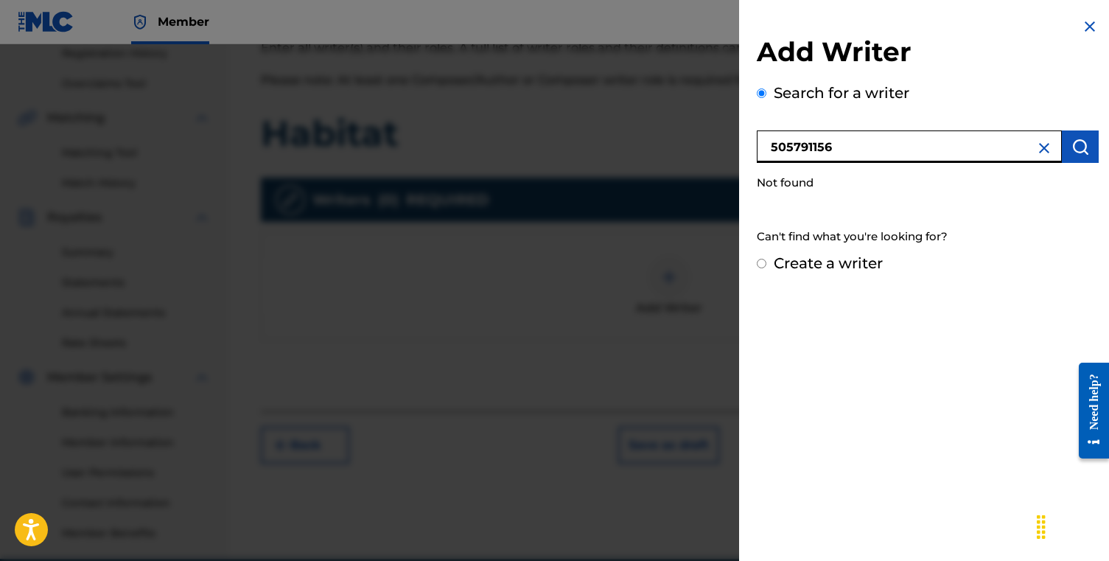
drag, startPoint x: 927, startPoint y: 153, endPoint x: 607, endPoint y: 153, distance: 319.8
click at [607, 153] on div "Add Writer Search for a writer 505791156 Not found Can't find what you're looki…" at bounding box center [554, 302] width 1109 height 516
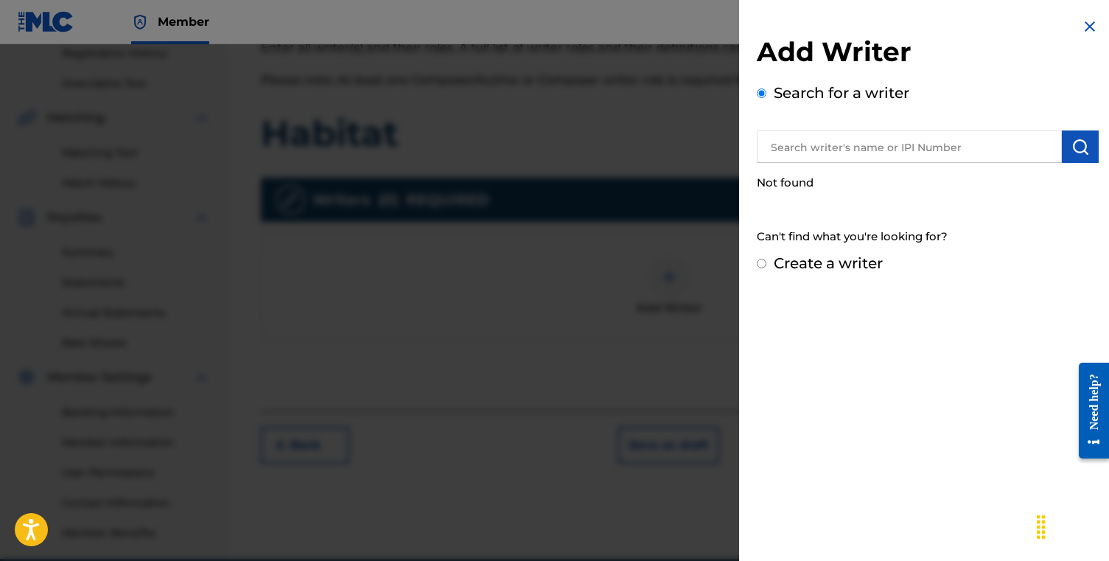
click at [889, 265] on div "Create a writer" at bounding box center [928, 263] width 342 height 22
click at [1019, 143] on input "text" at bounding box center [909, 146] width 305 height 32
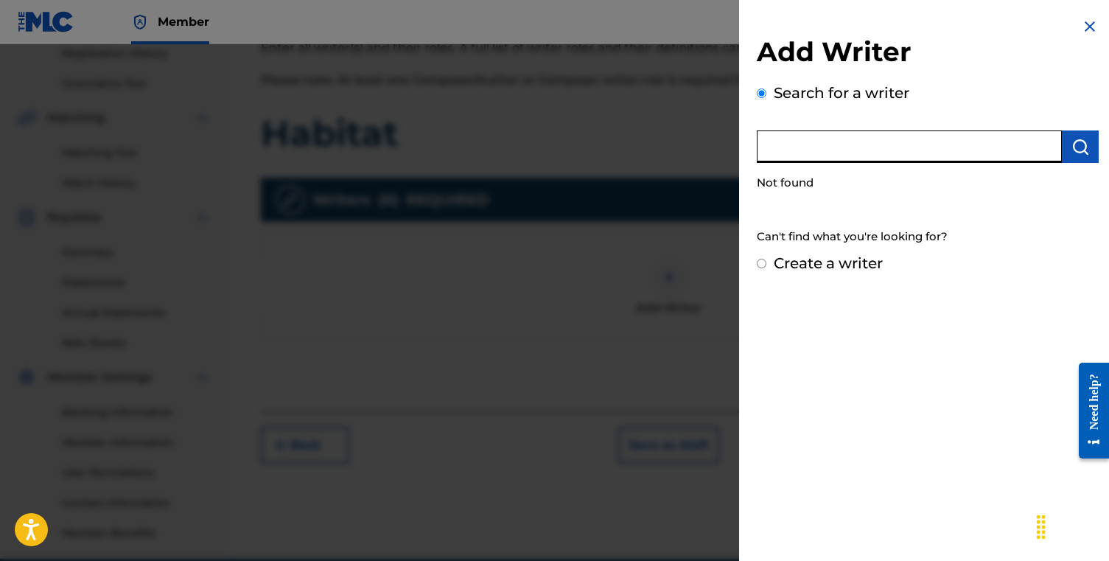
paste input "505791156"
type input "505791156"
click at [1086, 150] on button "submit" at bounding box center [1080, 146] width 37 height 32
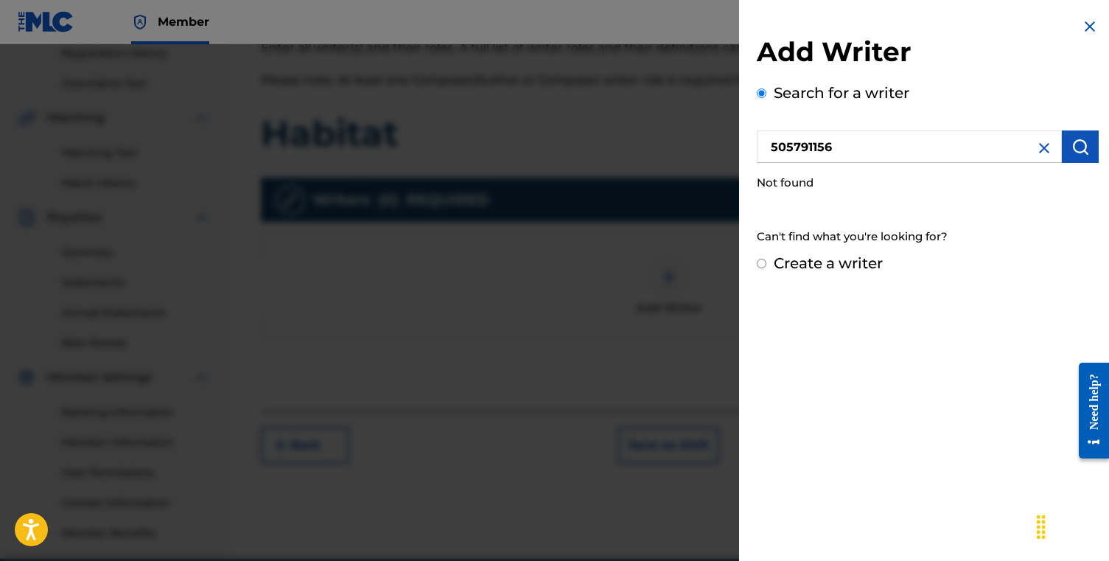
click at [1035, 153] on img at bounding box center [1044, 148] width 18 height 18
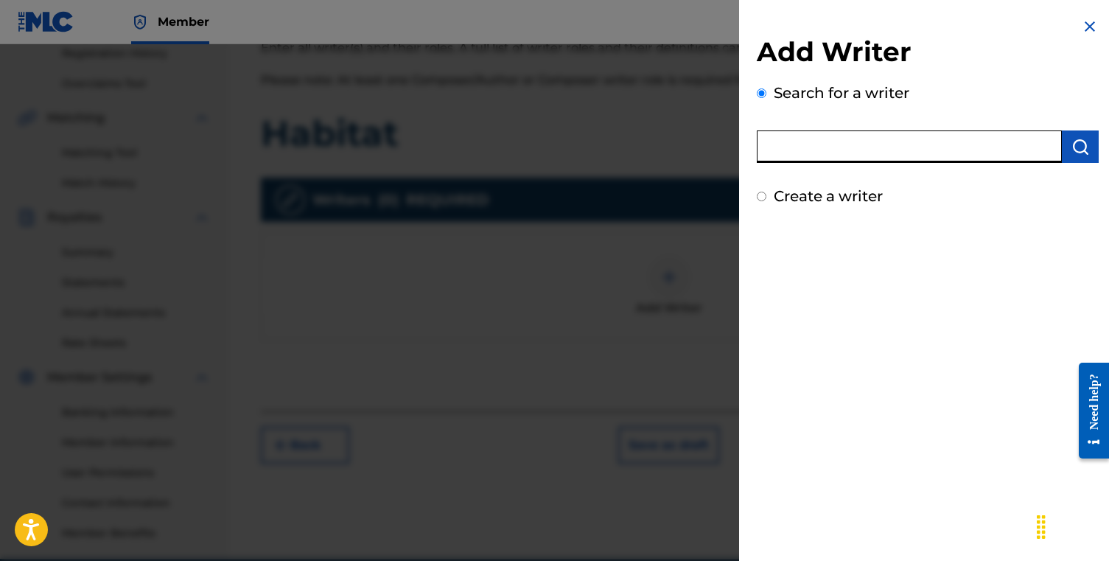
click at [887, 153] on input "text" at bounding box center [909, 146] width 305 height 32
type input "[PERSON_NAME]"
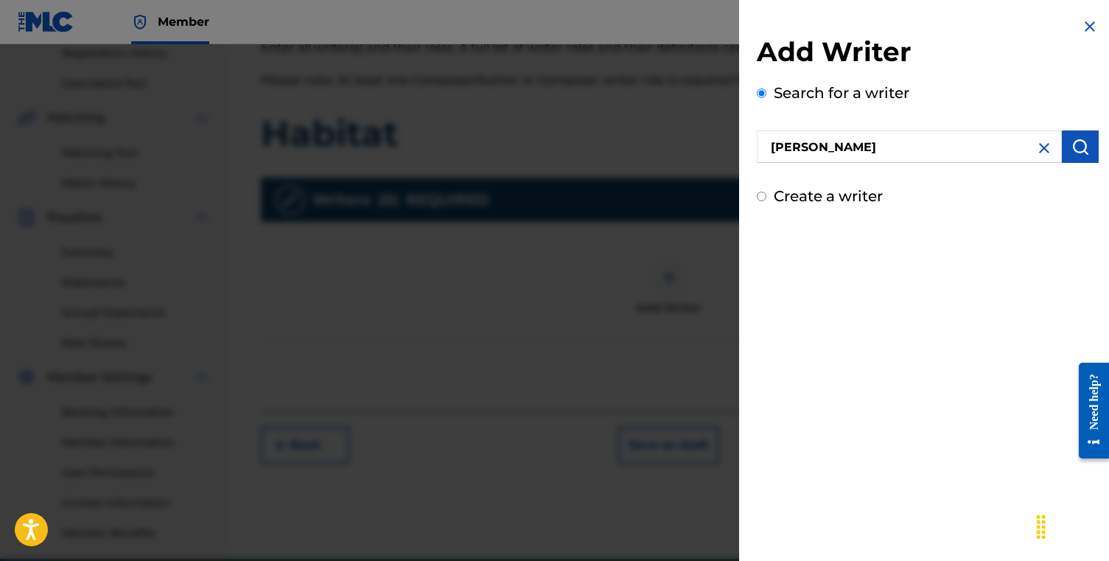
click at [1071, 153] on img "submit" at bounding box center [1080, 147] width 18 height 18
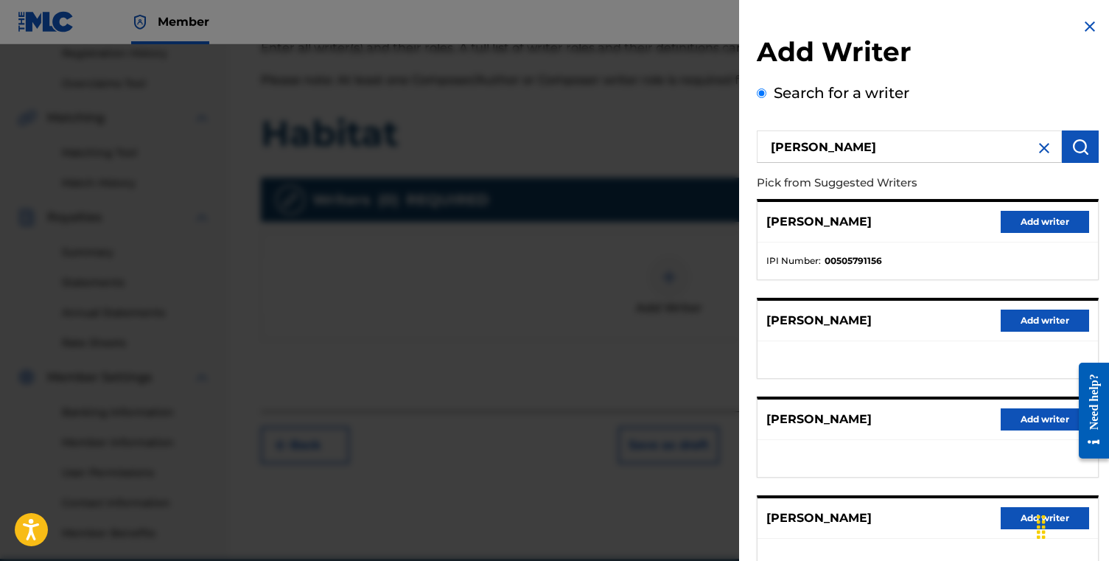
click at [1039, 226] on button "Add writer" at bounding box center [1045, 222] width 88 height 22
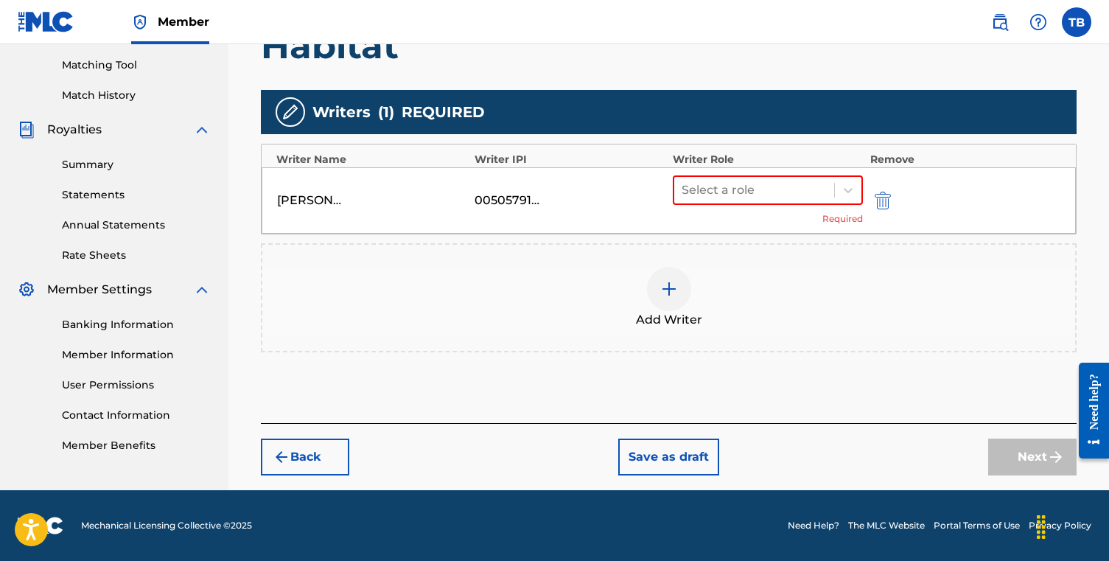
scroll to position [372, 0]
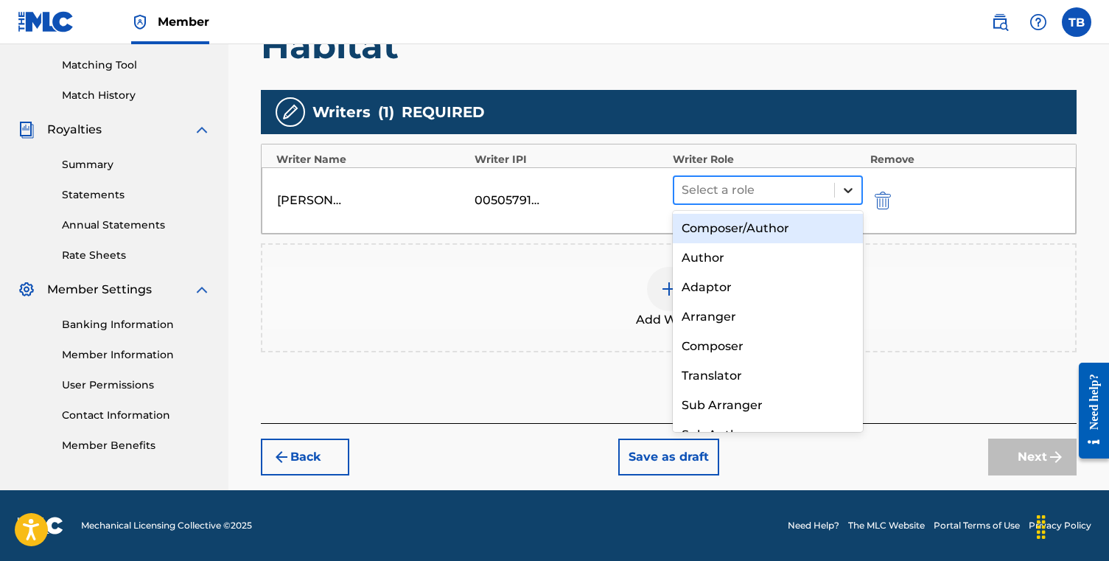
click at [841, 190] on icon at bounding box center [848, 190] width 15 height 15
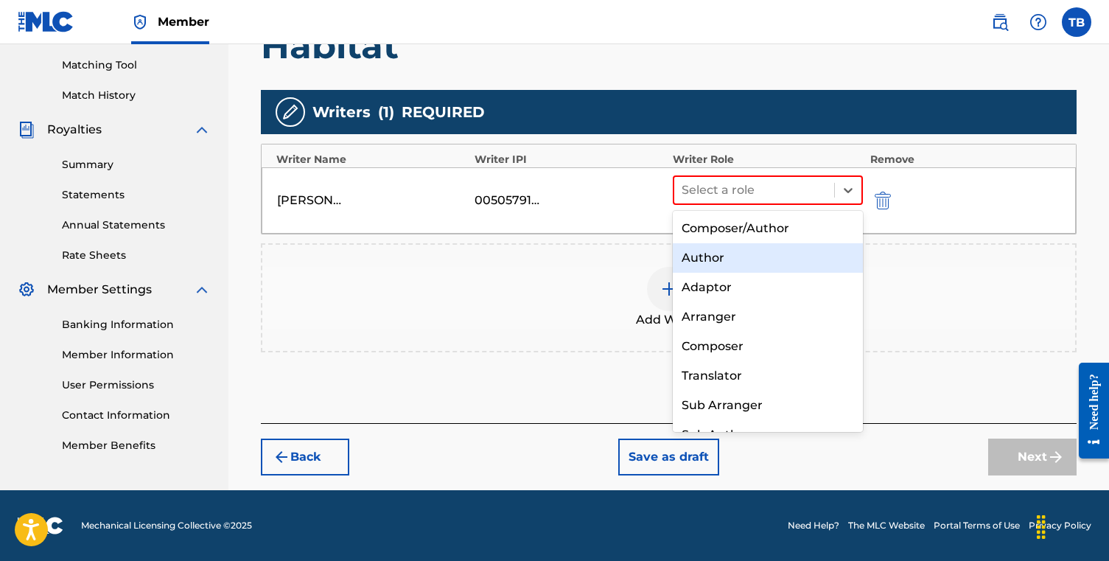
click at [794, 252] on div "Author" at bounding box center [768, 257] width 190 height 29
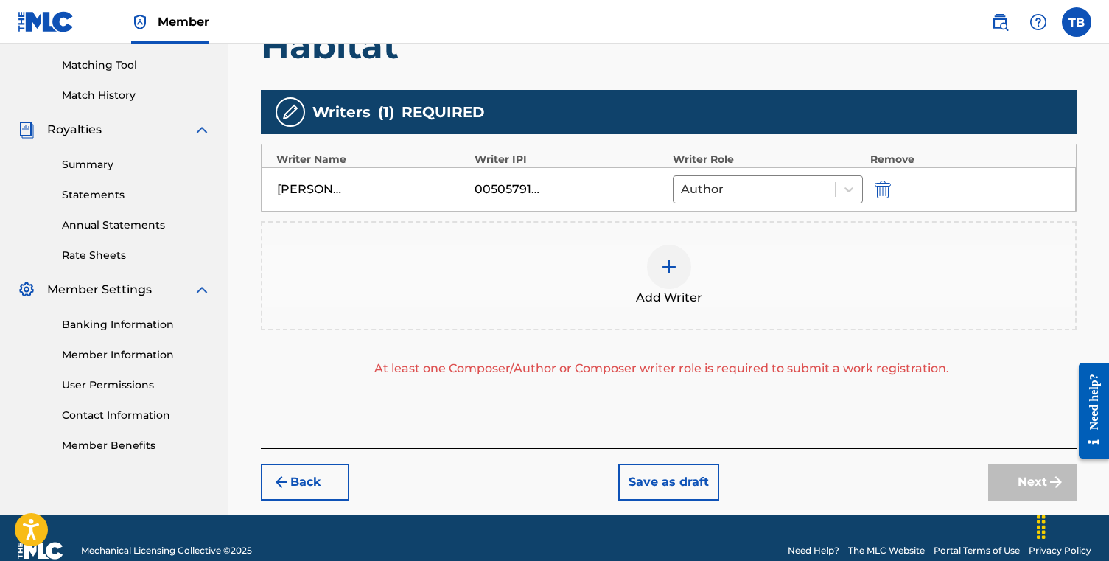
click at [670, 272] on img at bounding box center [669, 267] width 18 height 18
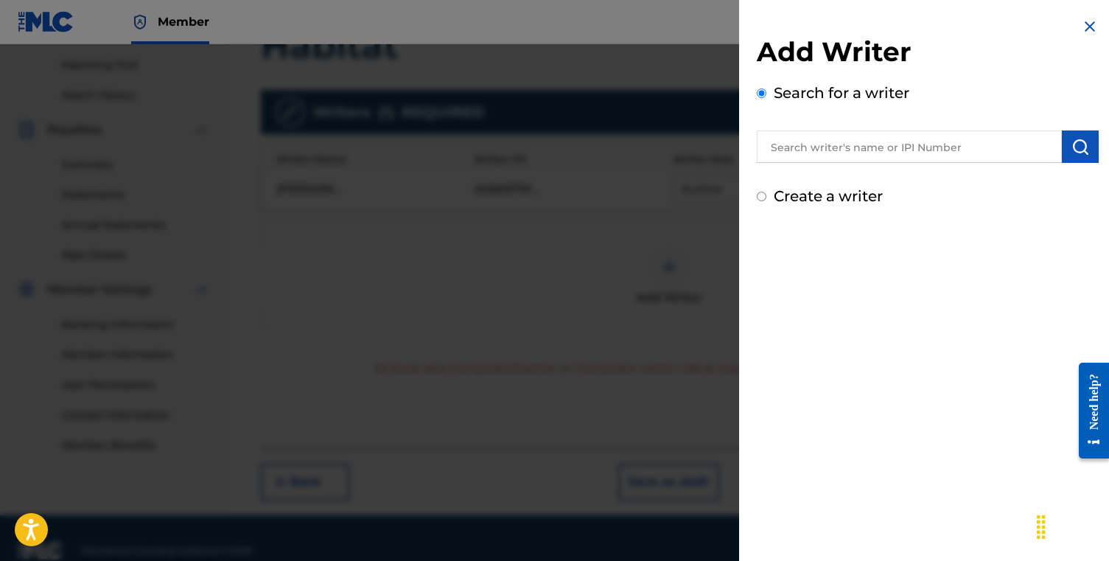
click at [823, 153] on input "text" at bounding box center [909, 146] width 305 height 32
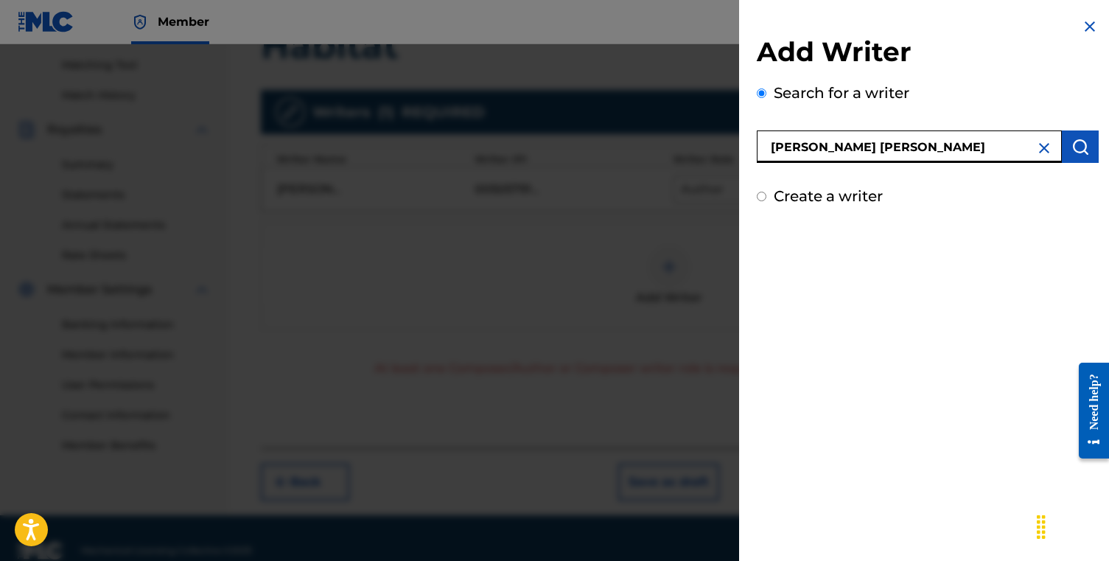
type input "[PERSON_NAME] [PERSON_NAME]"
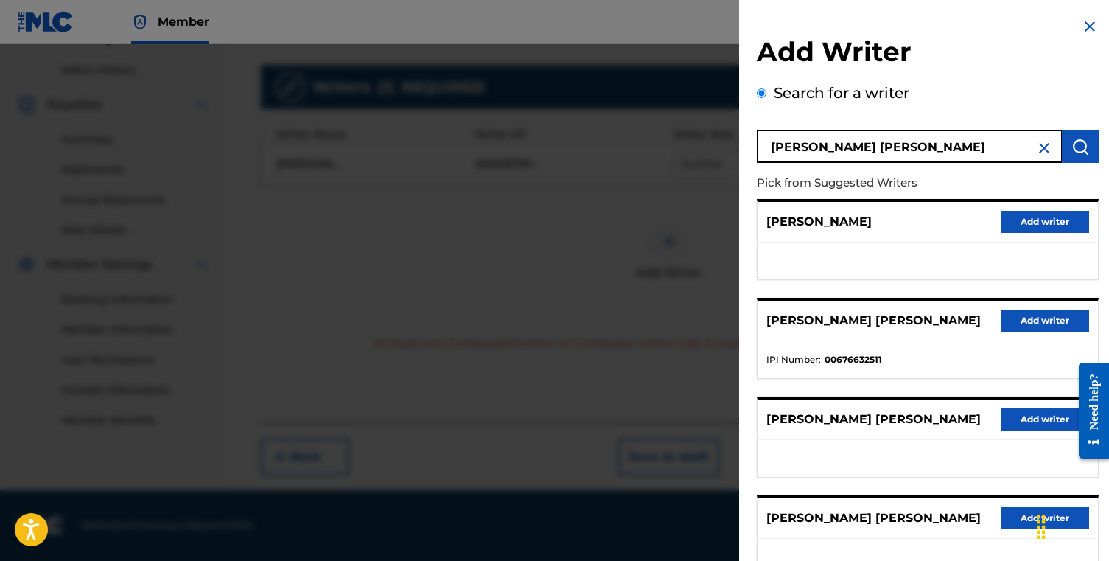
scroll to position [0, 0]
click at [1037, 145] on img at bounding box center [1044, 148] width 18 height 18
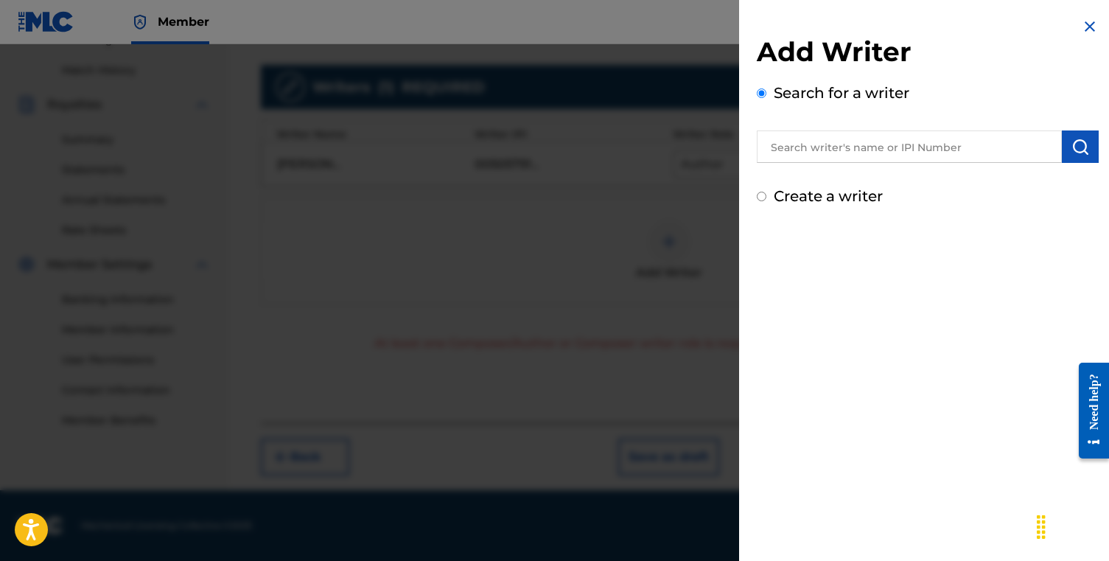
click at [948, 153] on input "text" at bounding box center [909, 146] width 305 height 32
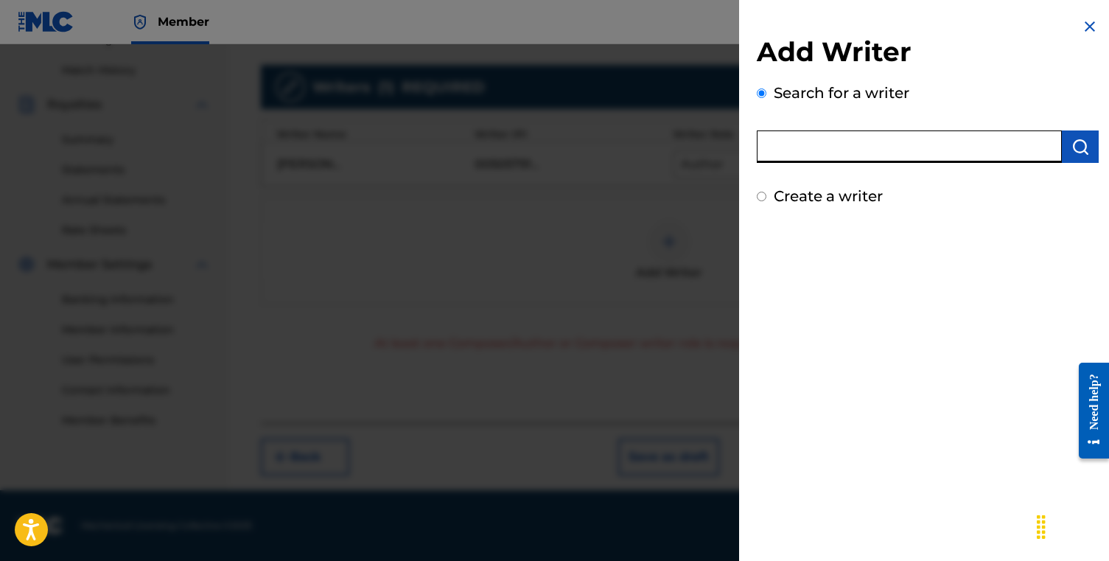
paste input "00394070259"
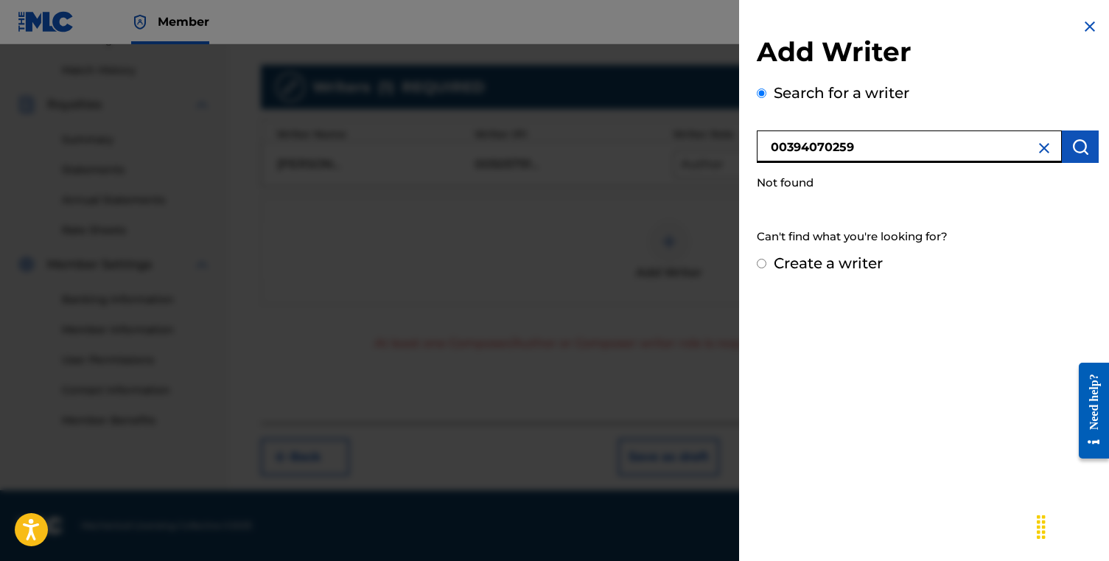
drag, startPoint x: 986, startPoint y: 147, endPoint x: 598, endPoint y: 143, distance: 387.6
click at [598, 143] on div "Add Writer Search for a writer 00394070259 Not found Can't find what you're loo…" at bounding box center [554, 302] width 1109 height 516
type input "[PERSON_NAME] [PERSON_NAME]"
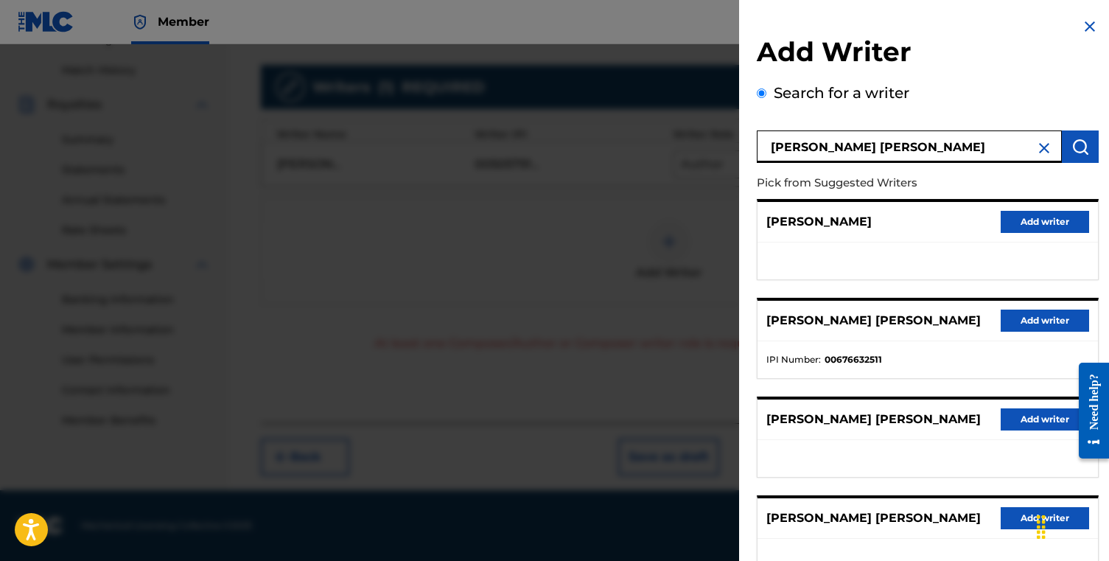
drag, startPoint x: 919, startPoint y: 145, endPoint x: 675, endPoint y: 145, distance: 243.9
click at [675, 145] on div "Add Writer Search for a writer [PERSON_NAME] [PERSON_NAME] Pick from Suggested …" at bounding box center [554, 302] width 1109 height 516
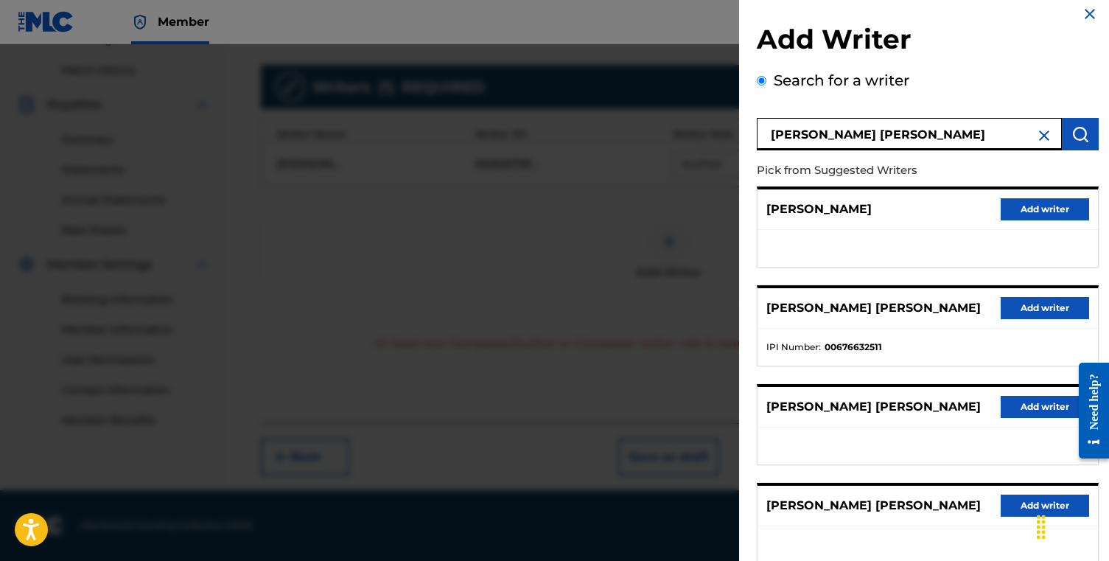
scroll to position [233, 0]
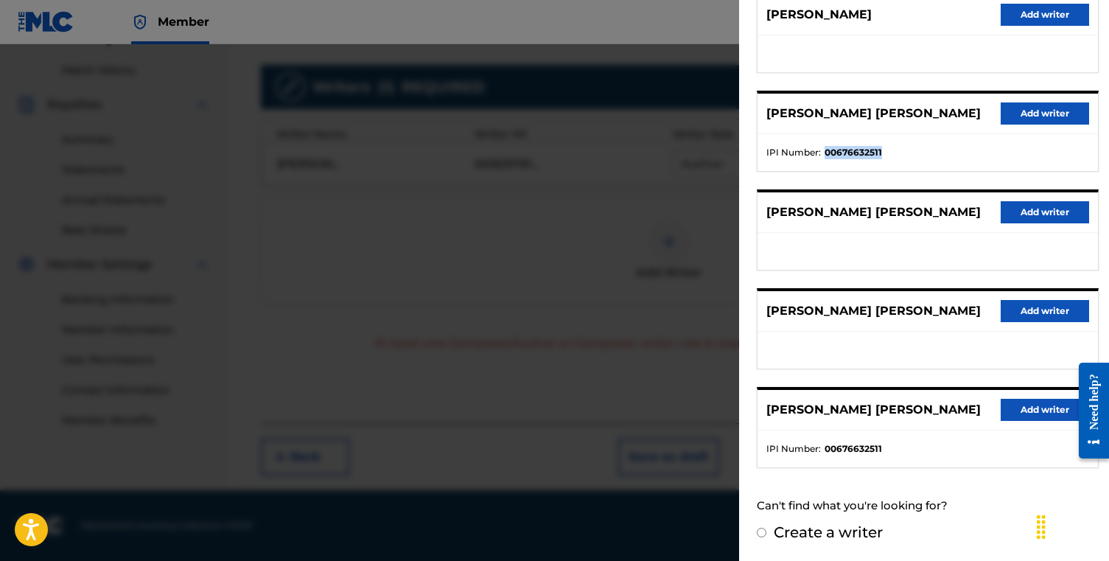
click at [1051, 102] on button "Add writer" at bounding box center [1045, 113] width 88 height 22
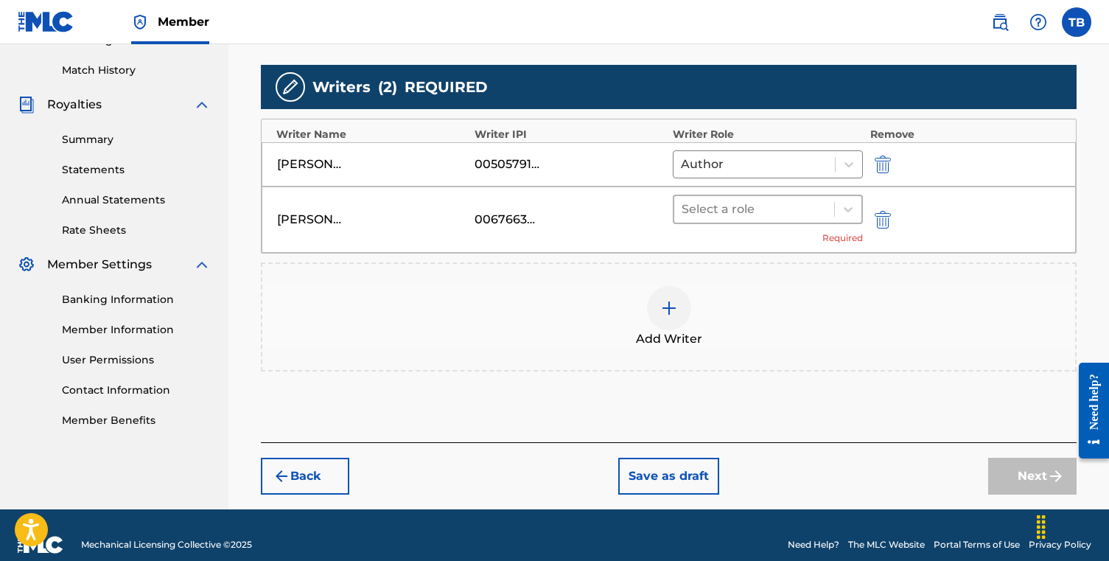
click at [786, 206] on div at bounding box center [754, 209] width 145 height 21
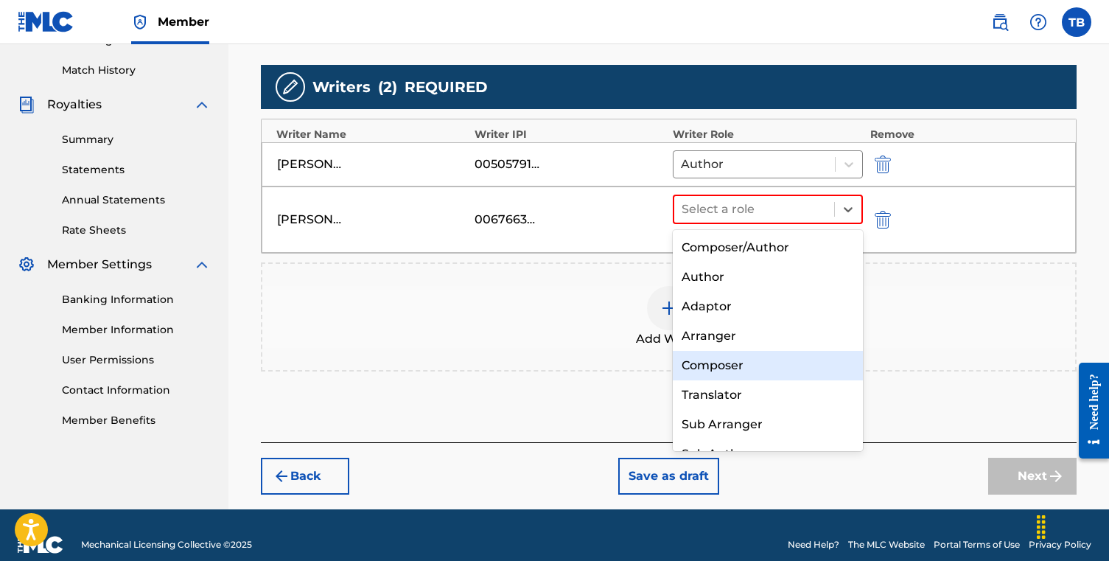
click at [757, 367] on div "Composer" at bounding box center [768, 365] width 190 height 29
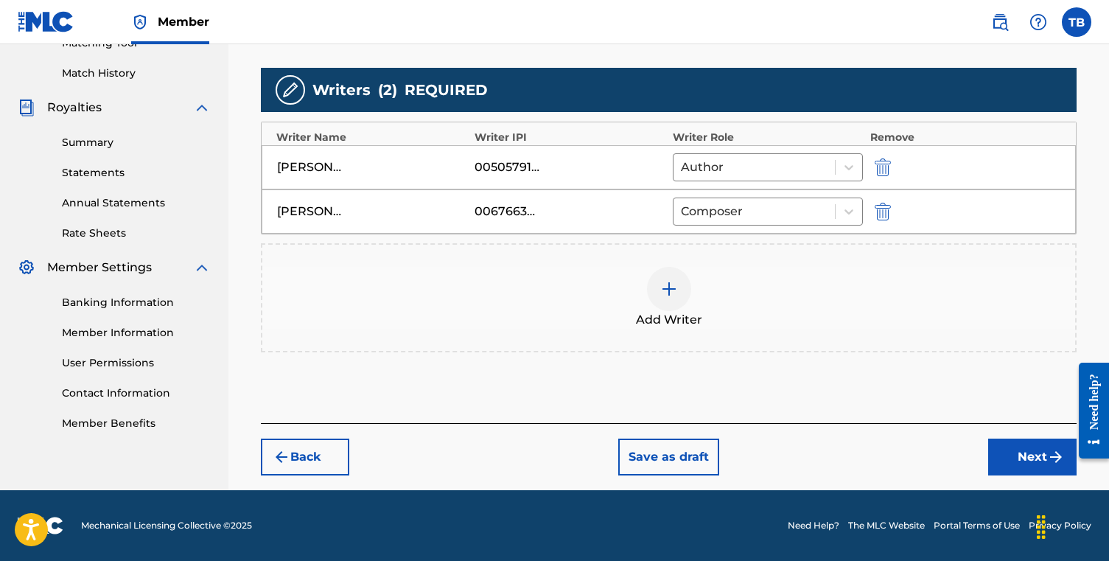
click at [1019, 465] on button "Next" at bounding box center [1032, 456] width 88 height 37
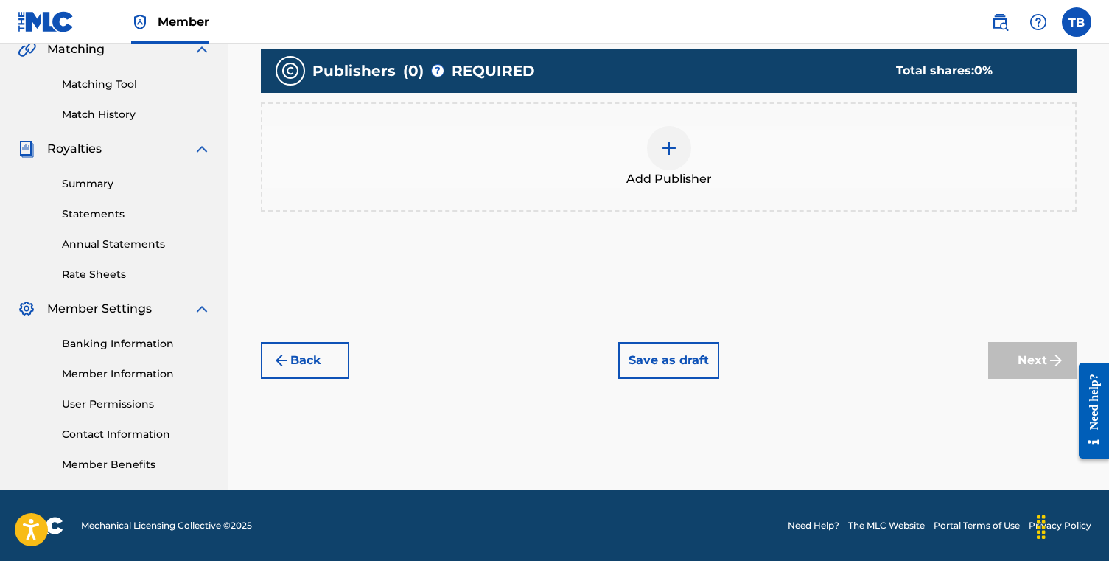
scroll to position [353, 0]
click at [680, 161] on div at bounding box center [669, 148] width 44 height 44
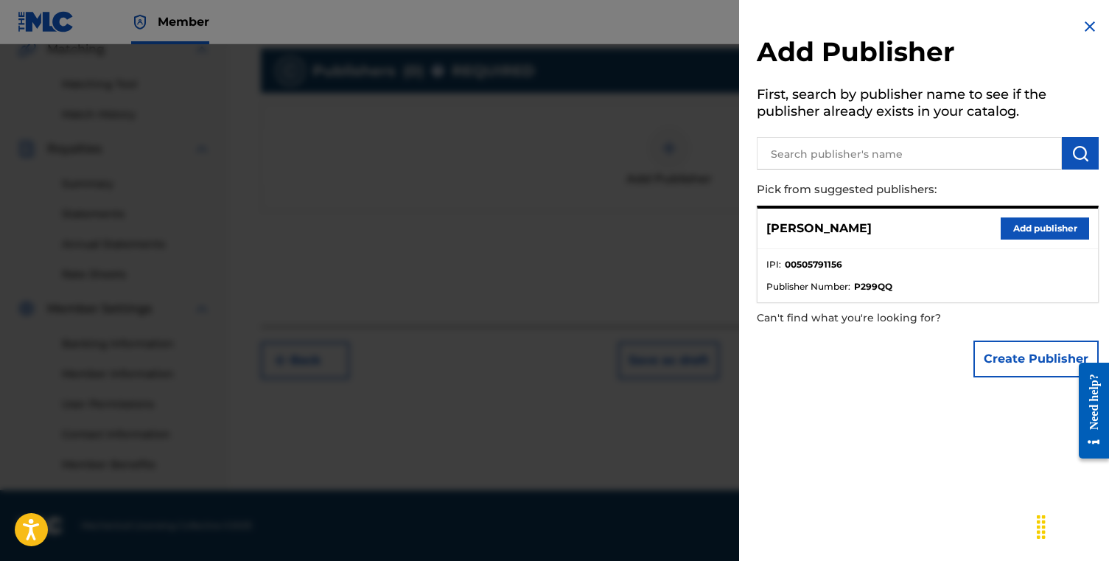
click at [1093, 17] on div "Add Publisher First, search by publisher name to see if the publisher already e…" at bounding box center [927, 201] width 377 height 402
click at [1093, 19] on img at bounding box center [1090, 27] width 18 height 18
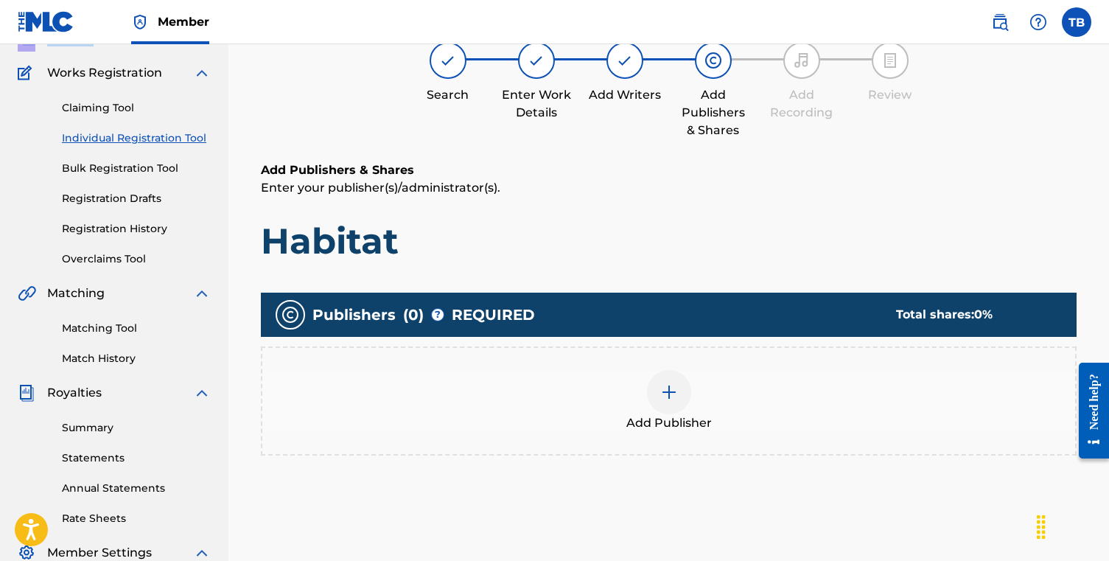
scroll to position [245, 0]
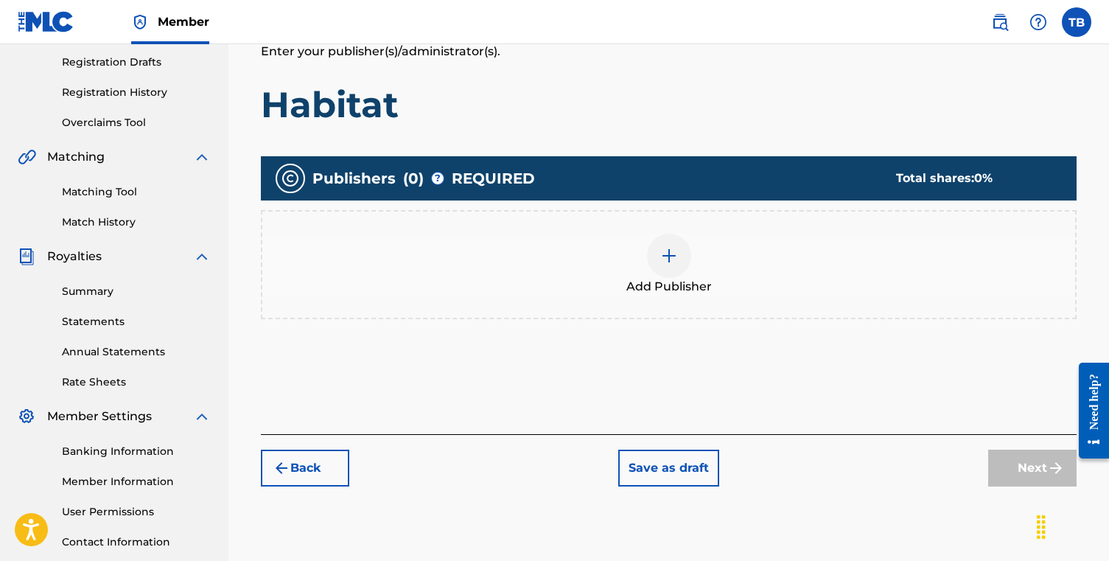
click at [669, 258] on img at bounding box center [669, 256] width 18 height 18
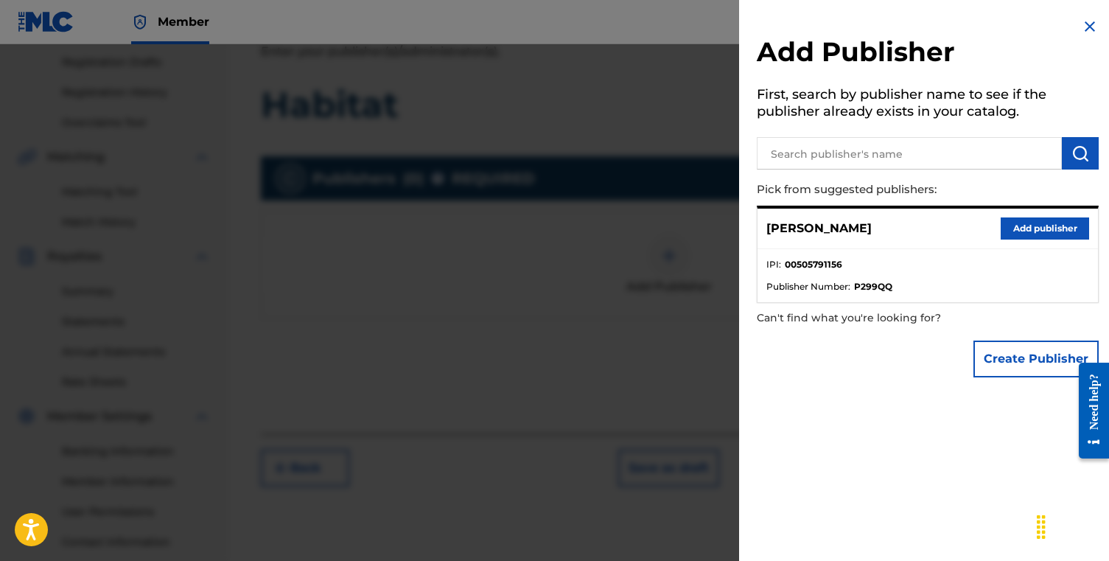
click at [1046, 224] on button "Add publisher" at bounding box center [1045, 228] width 88 height 22
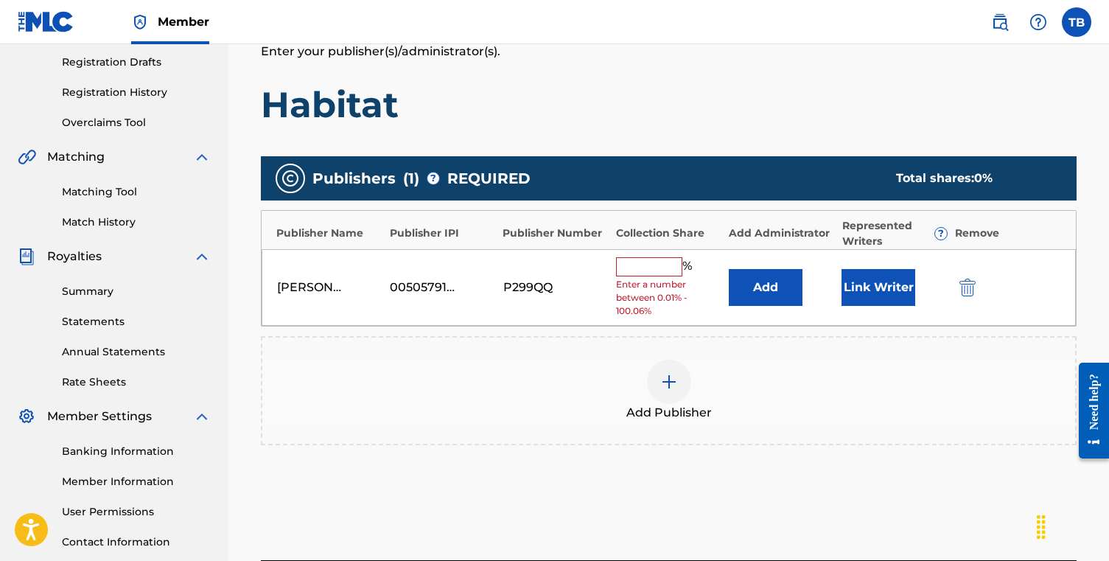
click at [636, 265] on input "text" at bounding box center [649, 266] width 66 height 19
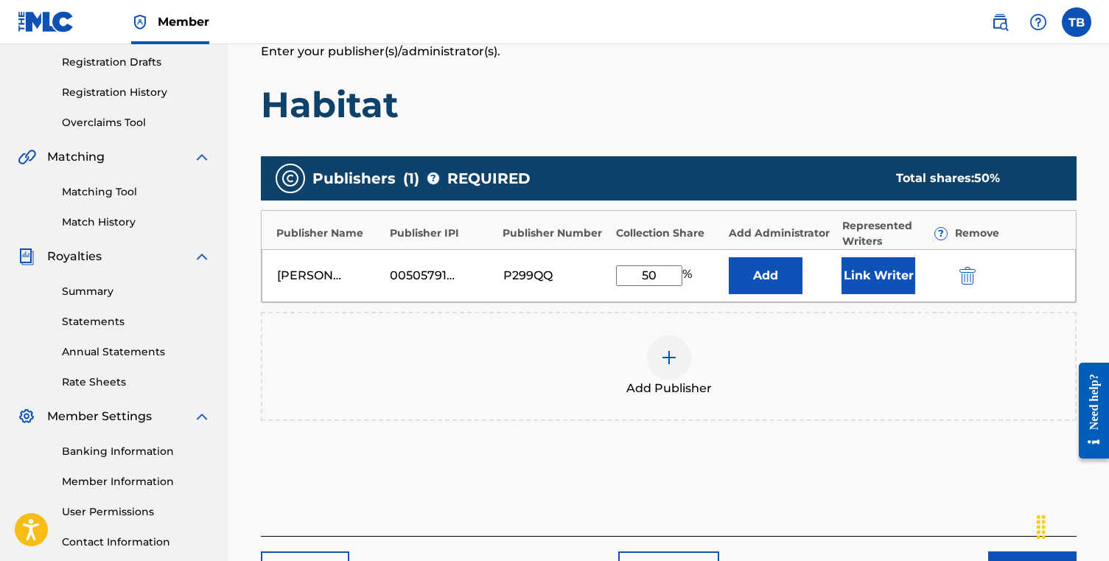
type input "50"
click at [817, 415] on div "Add Publisher" at bounding box center [669, 366] width 816 height 109
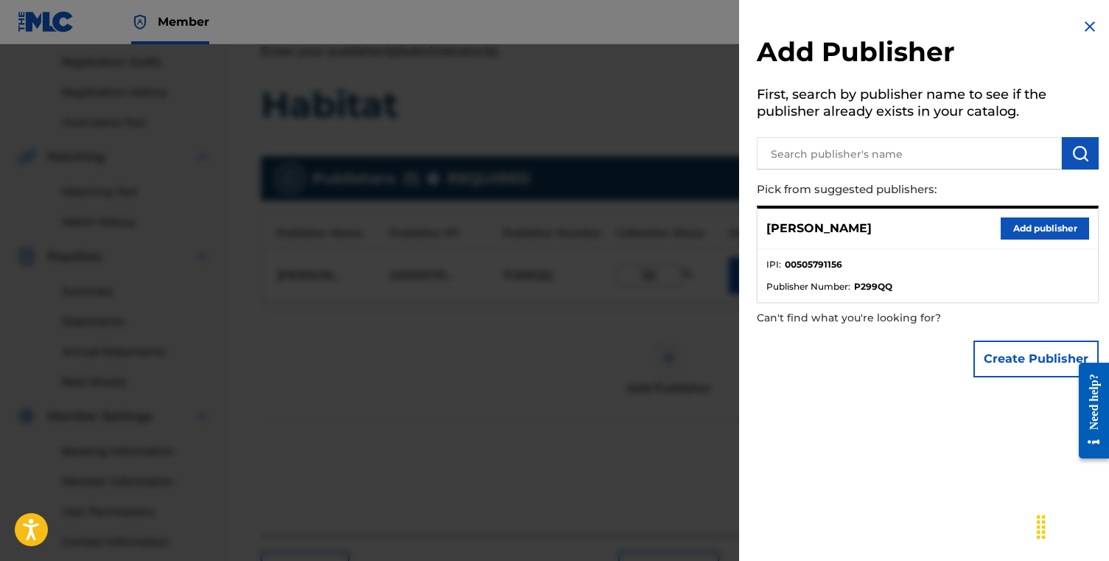
click at [1086, 29] on img at bounding box center [1090, 27] width 18 height 18
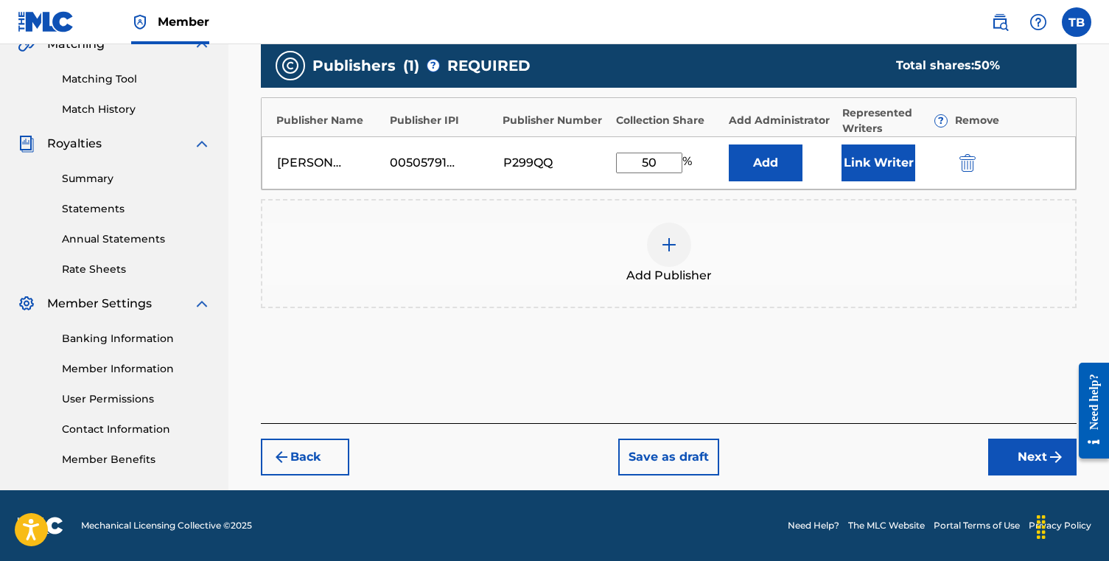
click at [1025, 455] on button "Next" at bounding box center [1032, 456] width 88 height 37
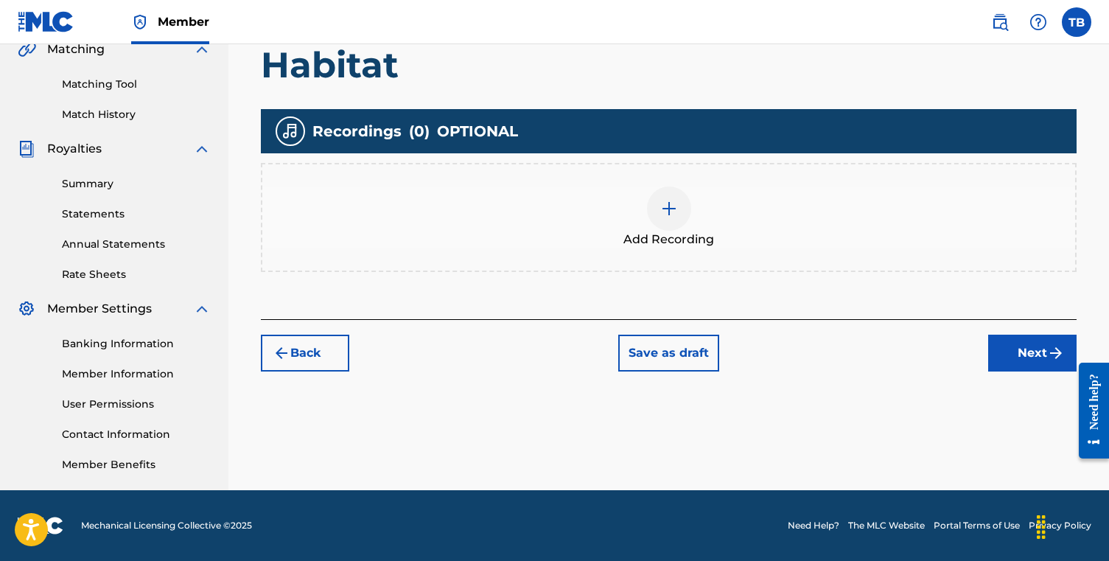
click at [674, 192] on div at bounding box center [669, 208] width 44 height 44
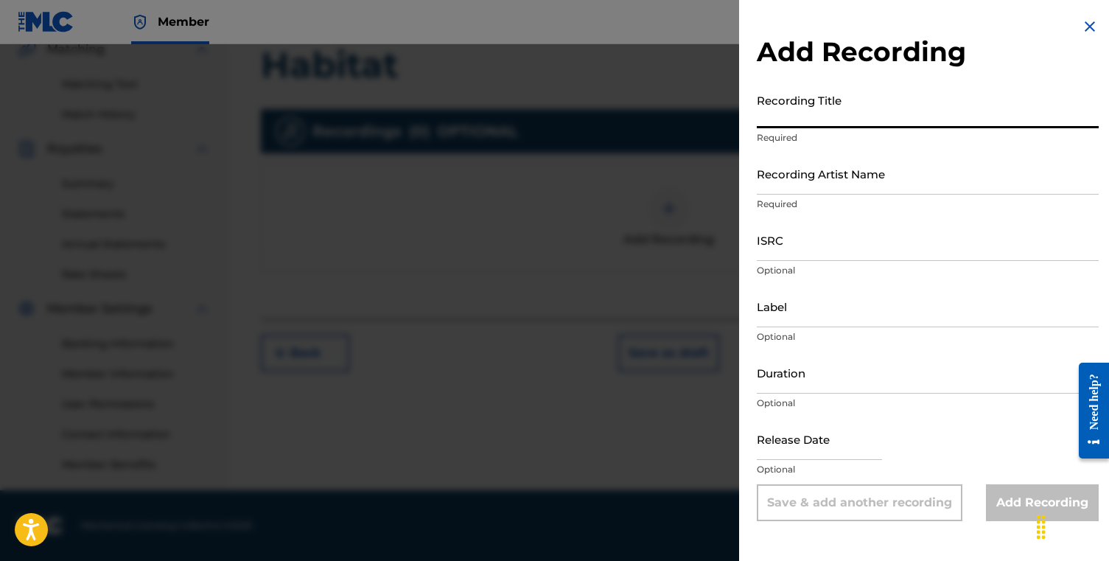
click at [880, 113] on input "Recording Title" at bounding box center [928, 107] width 342 height 42
type input "h"
type input "Habitat"
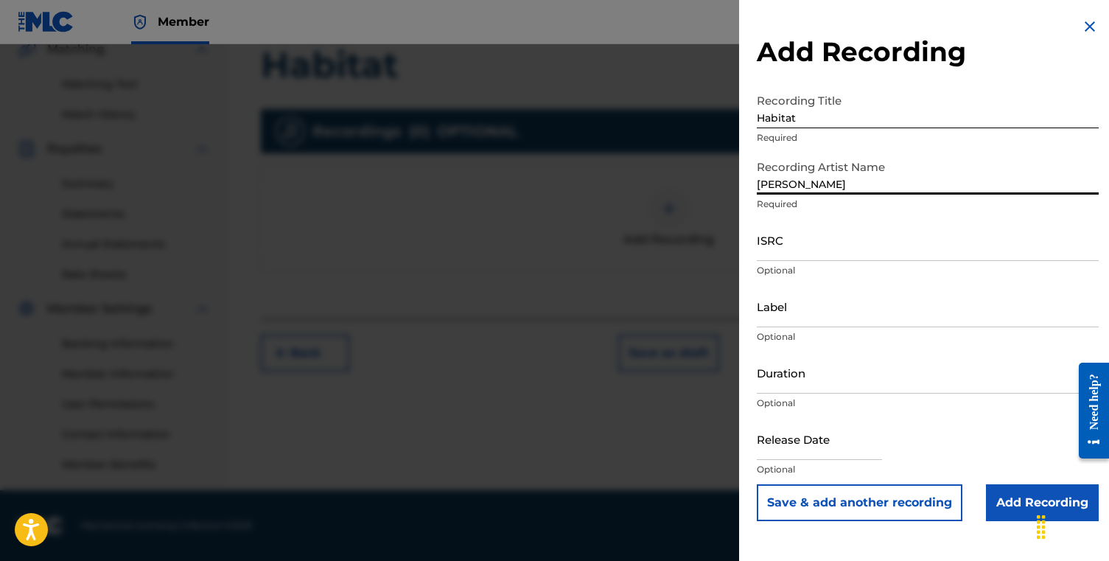
type input "[PERSON_NAME]"
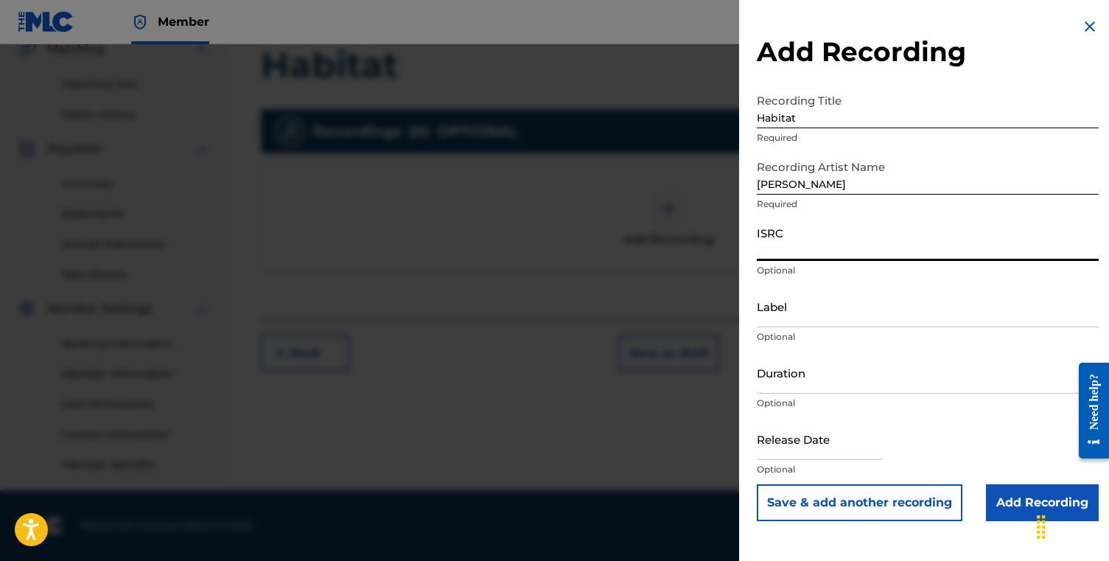
click at [798, 251] on input "ISRC" at bounding box center [928, 240] width 342 height 42
paste input "QZWFT2541184"
type input "QZWFT2541184"
click at [797, 315] on input "Label" at bounding box center [928, 306] width 342 height 42
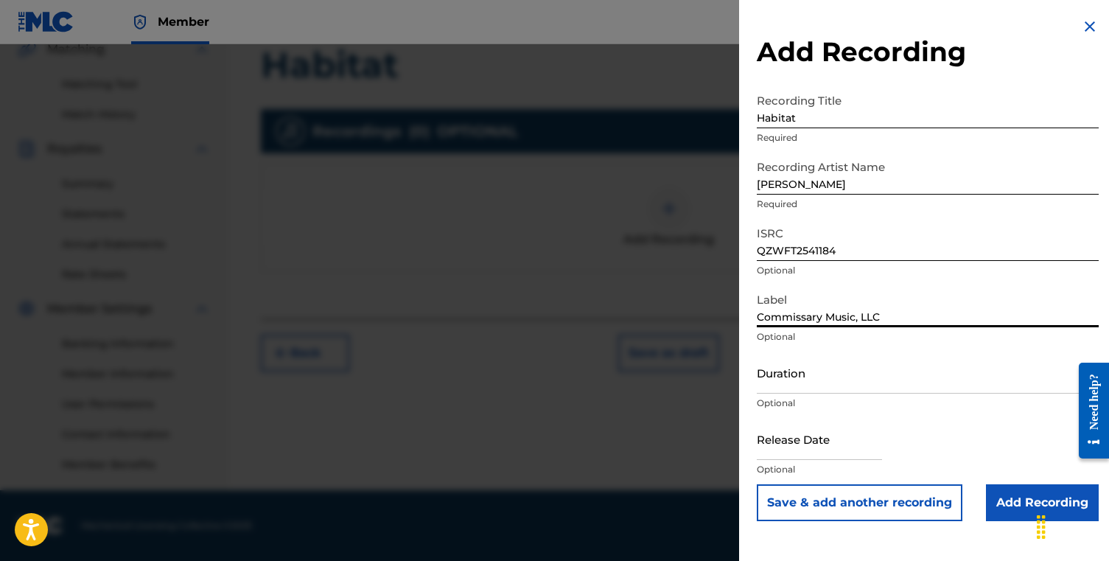
type input "Commissary Music, LLC"
type input "02:28"
click at [819, 445] on input "text" at bounding box center [819, 439] width 125 height 42
select select "7"
select select "2025"
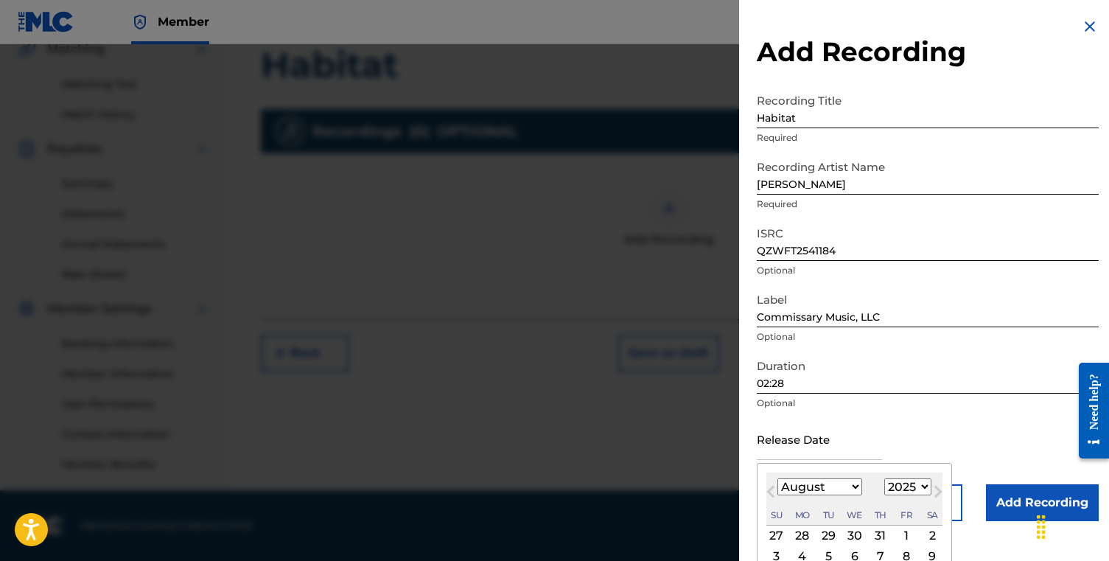
click at [899, 553] on div "8" at bounding box center [906, 556] width 18 height 18
type input "[DATE]"
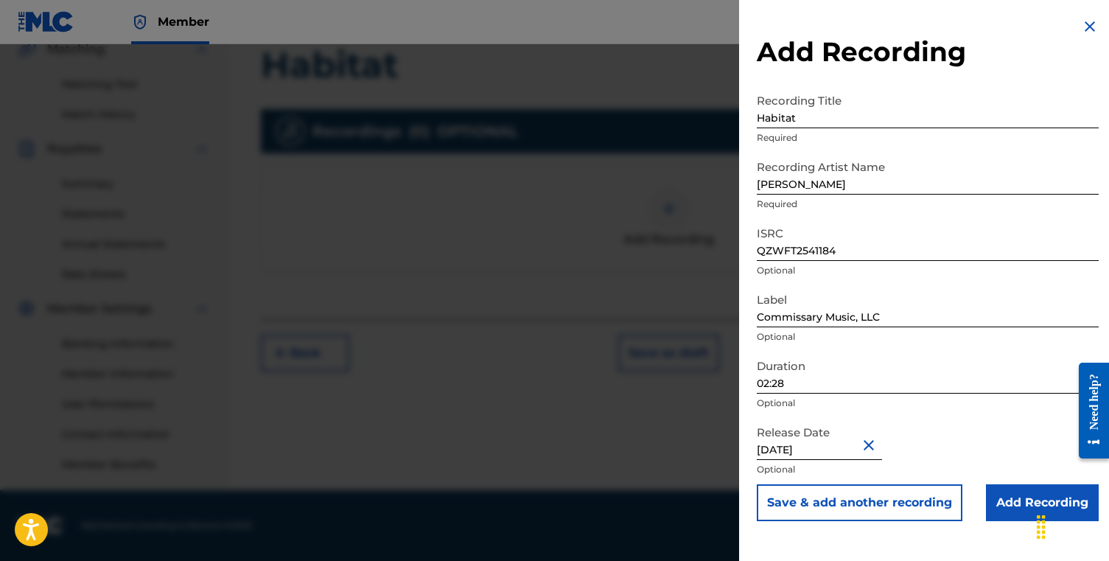
click at [1023, 490] on input "Add Recording" at bounding box center [1042, 502] width 113 height 37
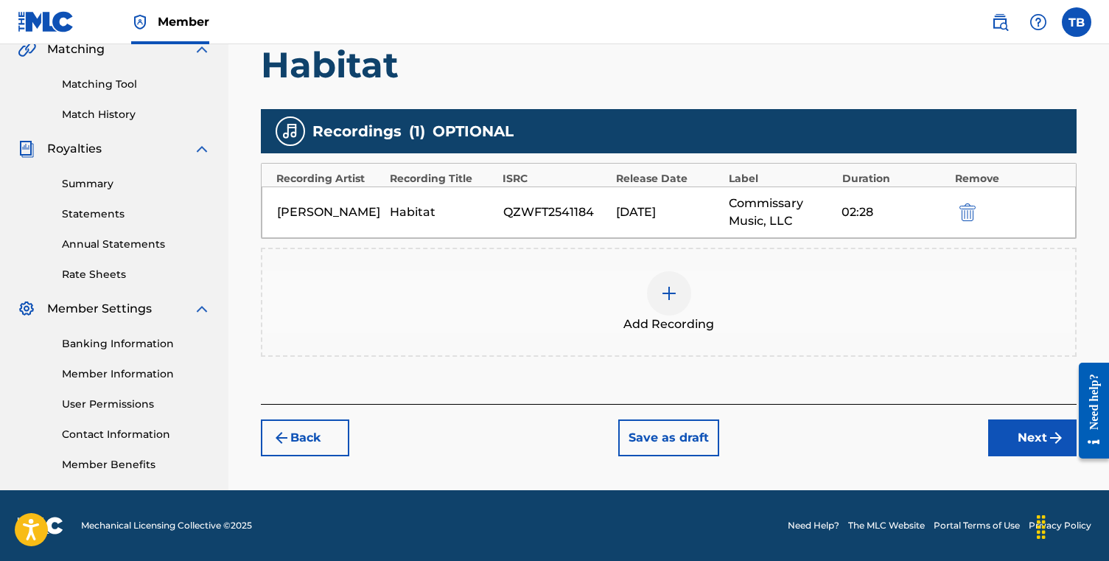
click at [1023, 433] on button "Next" at bounding box center [1032, 437] width 88 height 37
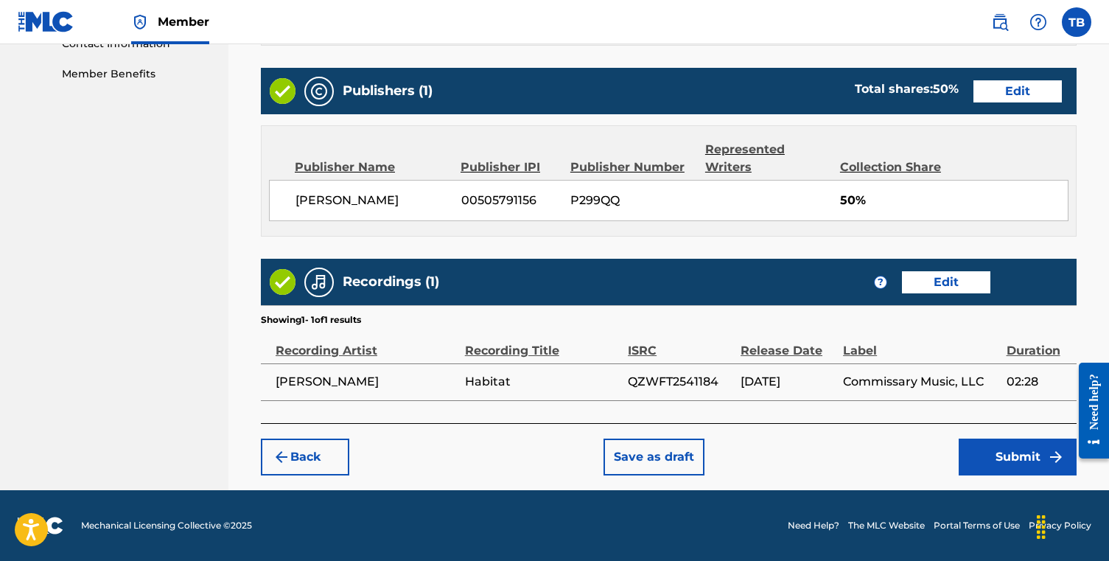
scroll to position [760, 0]
click at [1024, 454] on button "Submit" at bounding box center [1018, 456] width 118 height 37
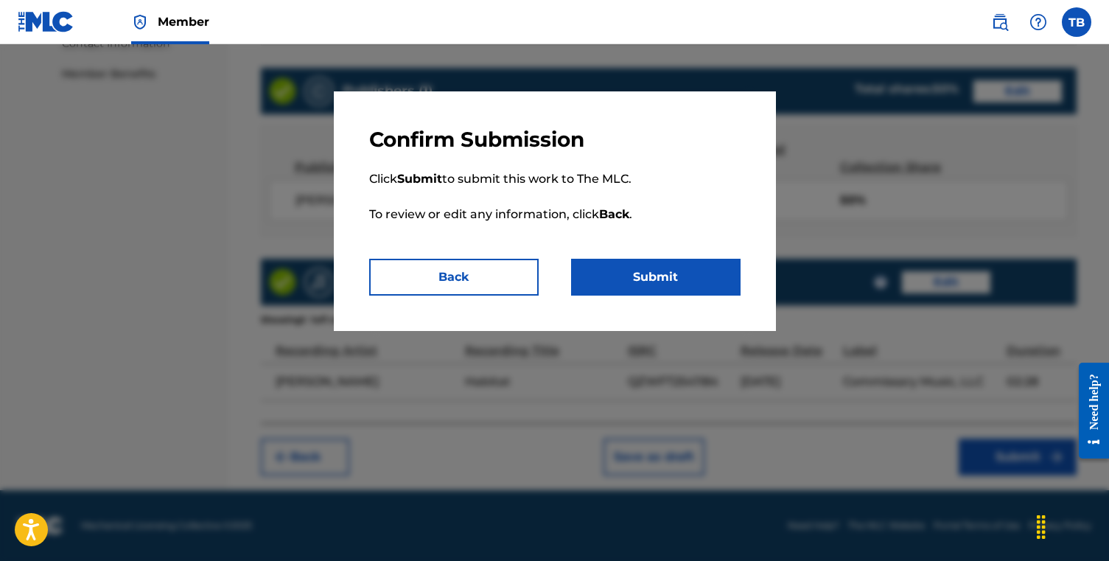
click at [691, 293] on button "Submit" at bounding box center [655, 277] width 169 height 37
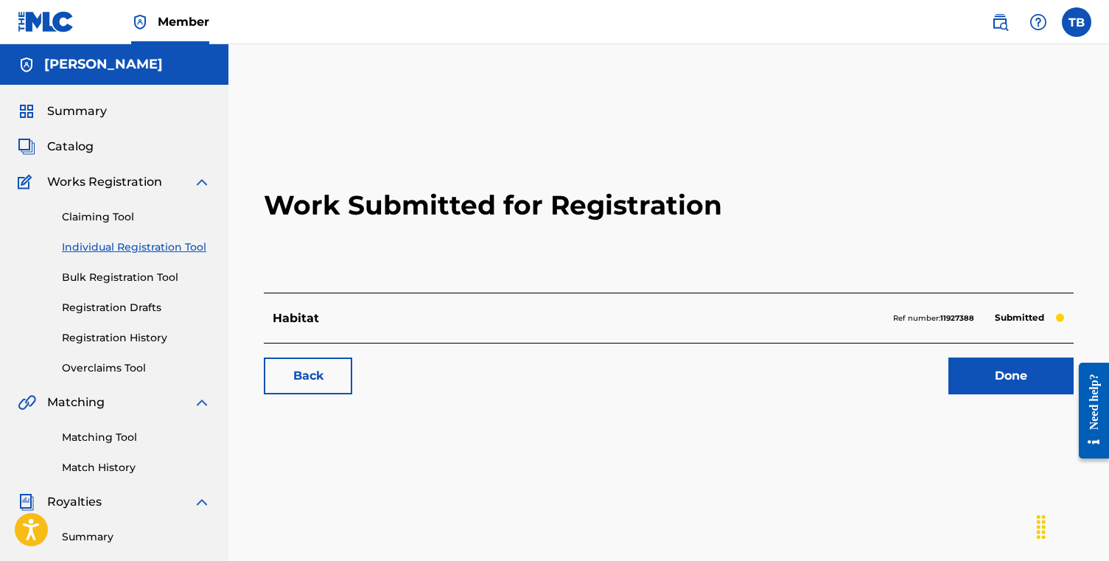
click at [85, 149] on span "Catalog" at bounding box center [70, 147] width 46 height 18
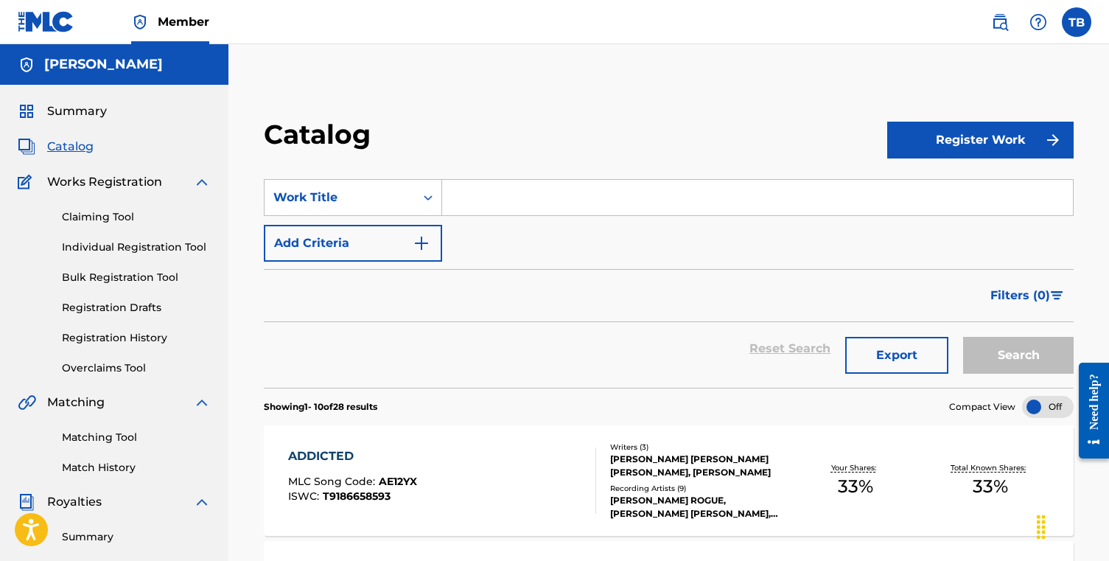
click at [64, 113] on span "Summary" at bounding box center [77, 111] width 60 height 18
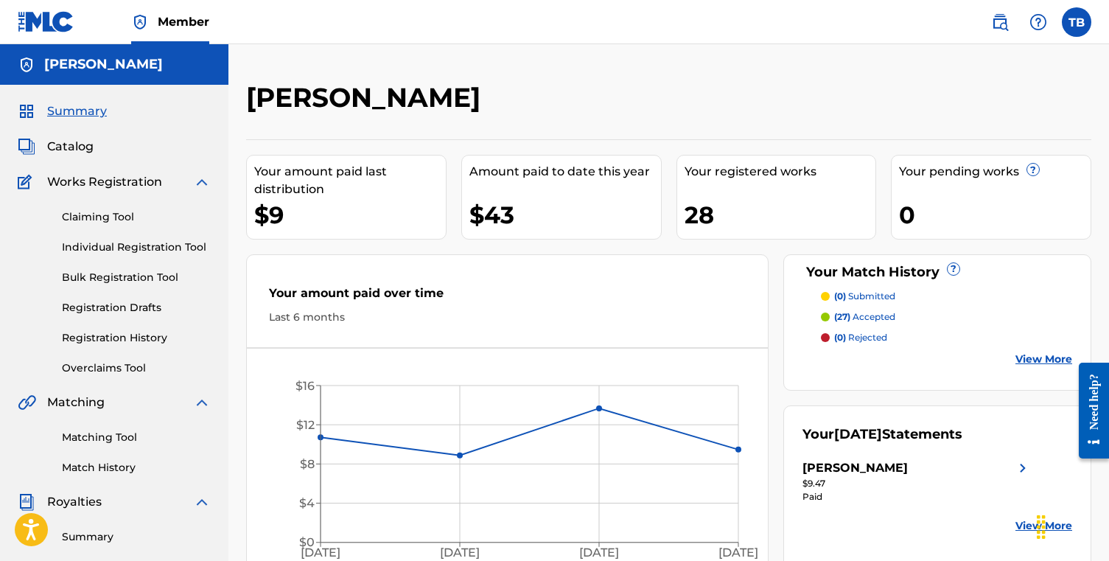
click at [82, 146] on span "Catalog" at bounding box center [70, 147] width 46 height 18
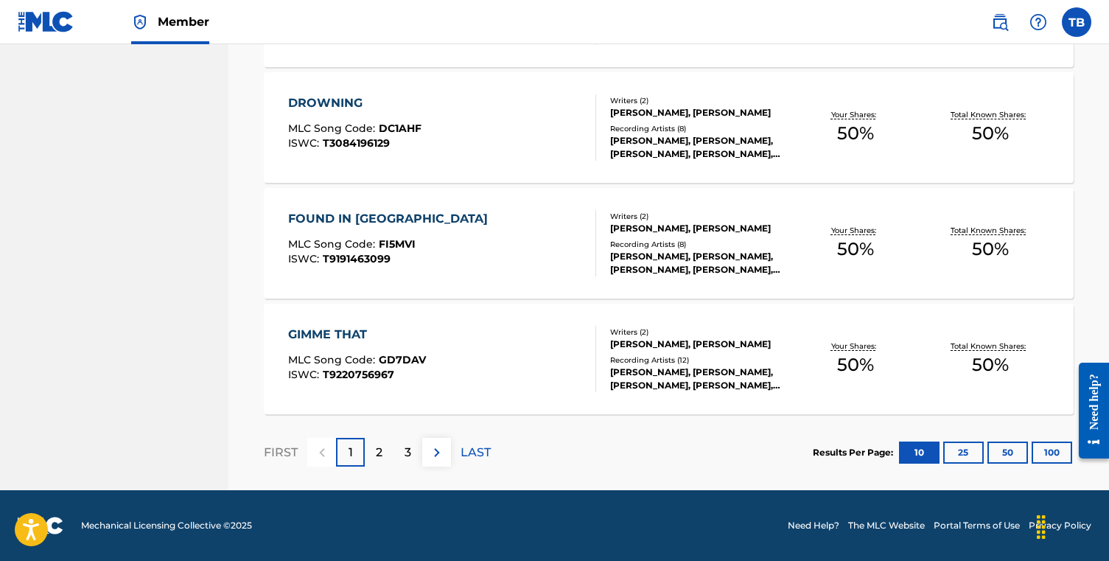
click at [406, 457] on p "3" at bounding box center [408, 453] width 7 height 18
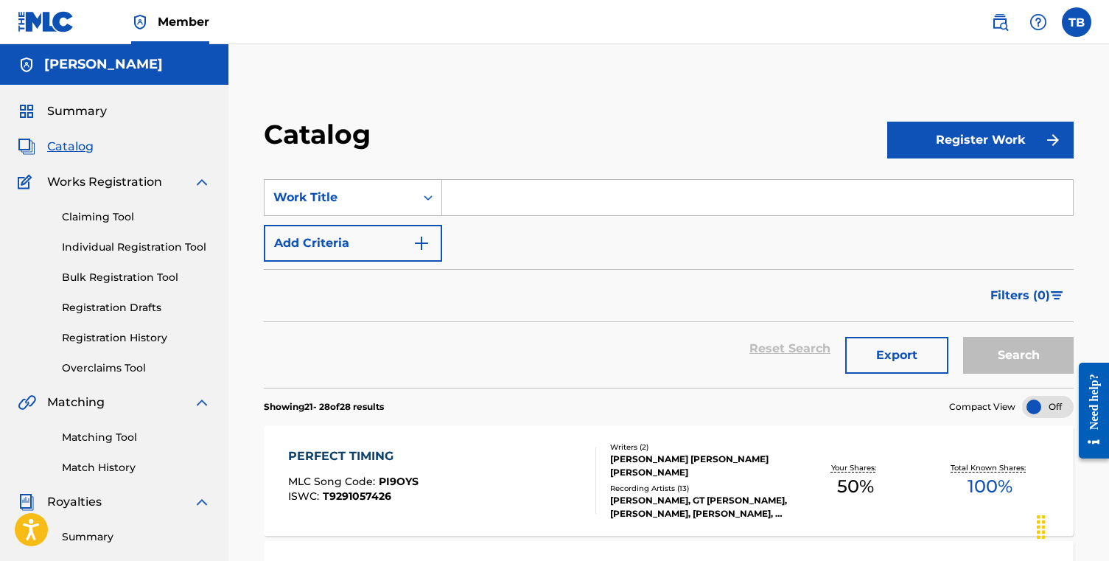
click at [58, 113] on span "Summary" at bounding box center [77, 111] width 60 height 18
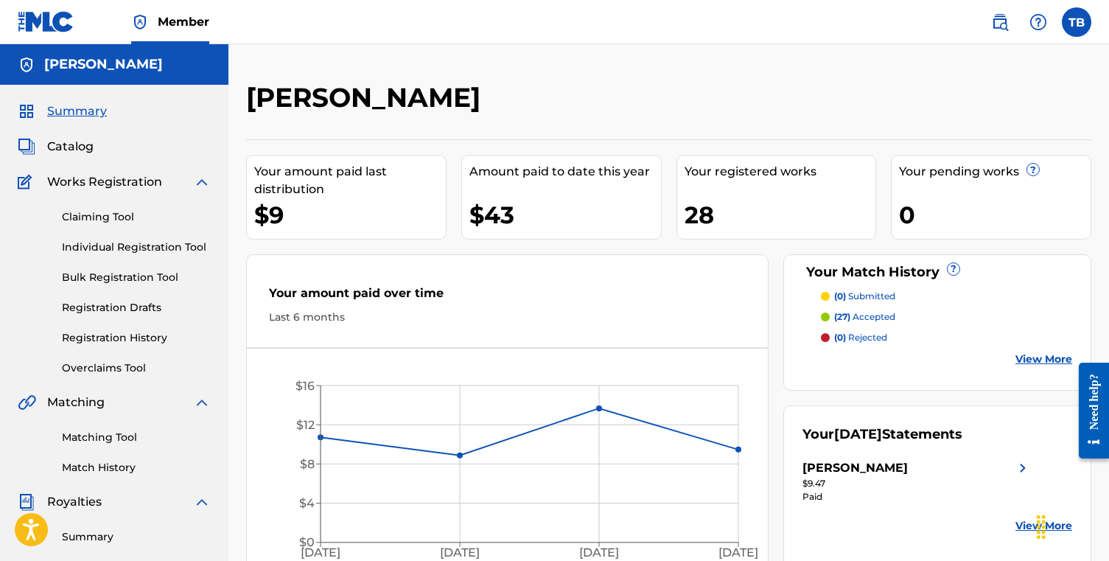
click at [125, 340] on link "Registration History" at bounding box center [136, 337] width 149 height 15
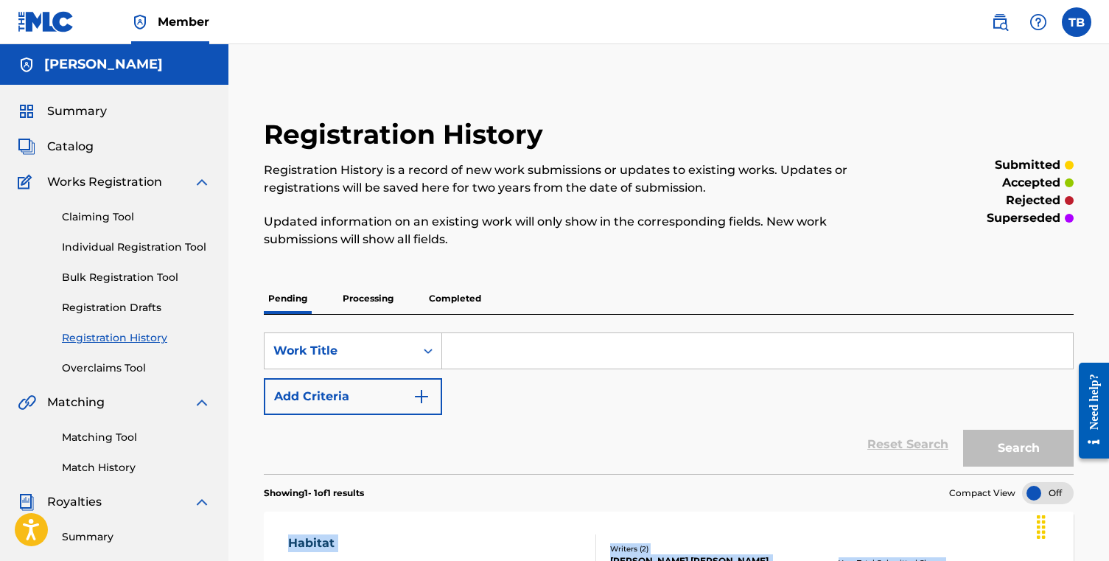
click at [81, 152] on span "Catalog" at bounding box center [70, 147] width 46 height 18
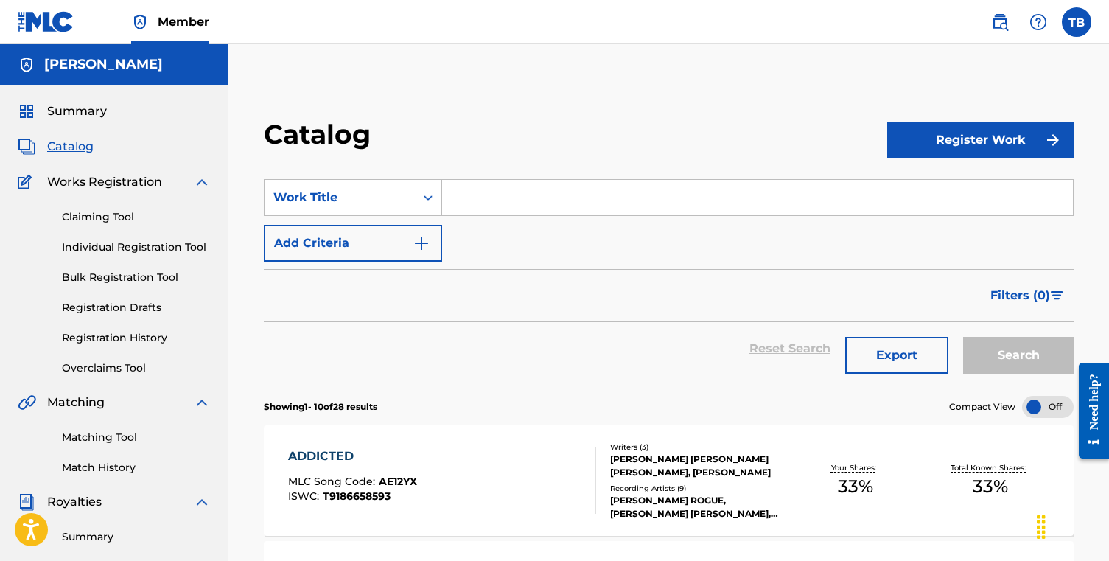
click at [1010, 141] on button "Register Work" at bounding box center [980, 140] width 186 height 37
click at [913, 195] on link "Individual" at bounding box center [980, 187] width 186 height 35
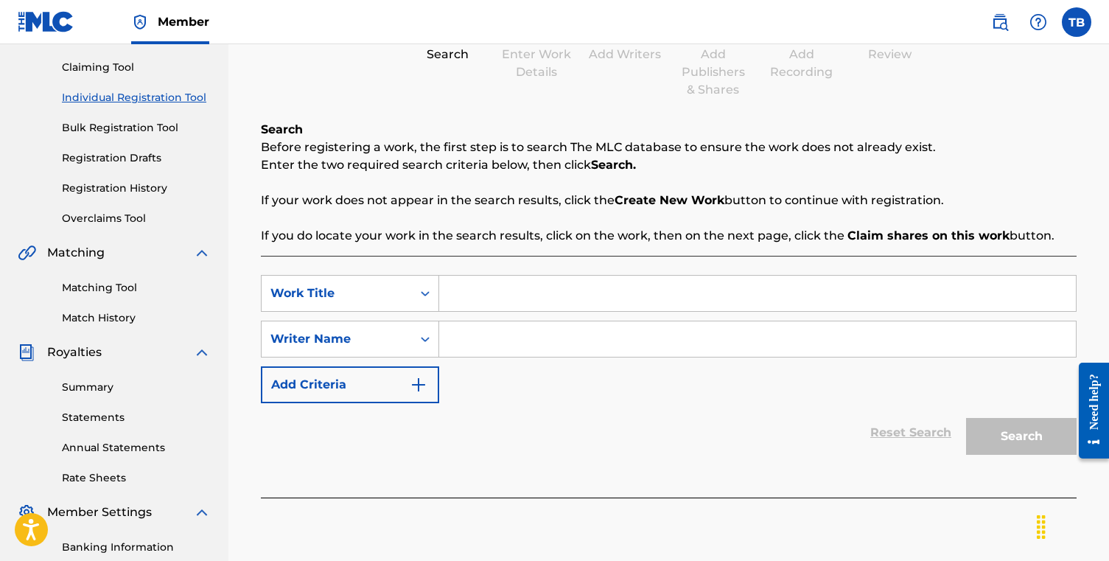
scroll to position [157, 0]
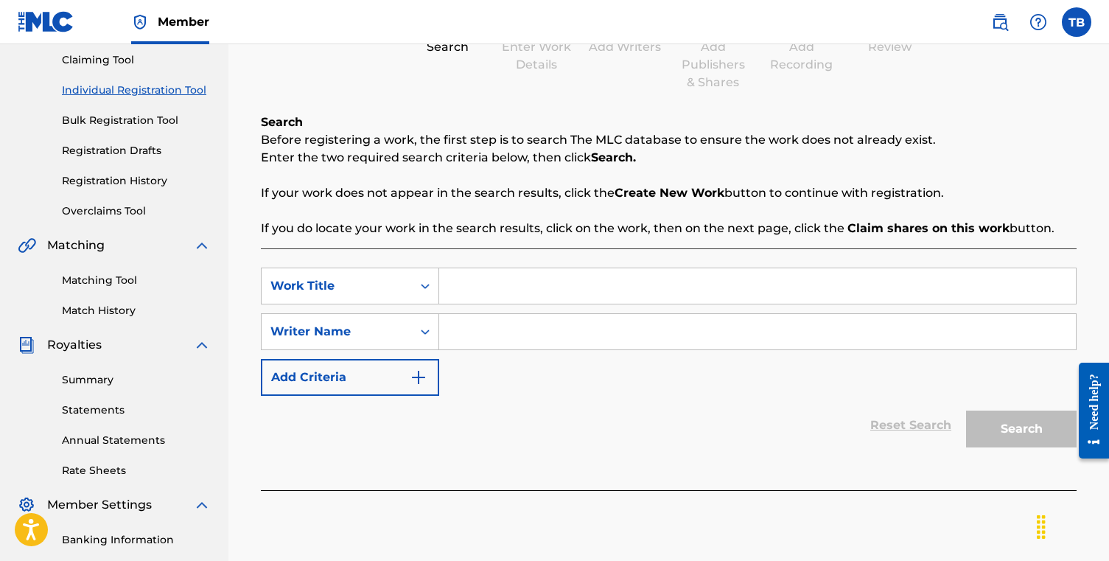
click at [551, 268] on input "Search Form" at bounding box center [757, 285] width 637 height 35
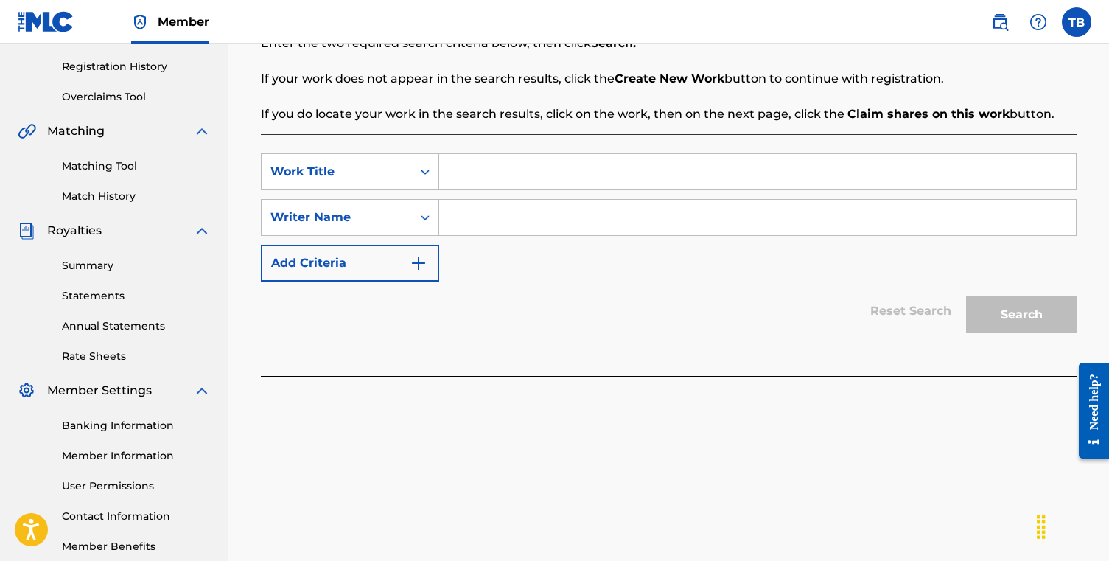
scroll to position [245, 0]
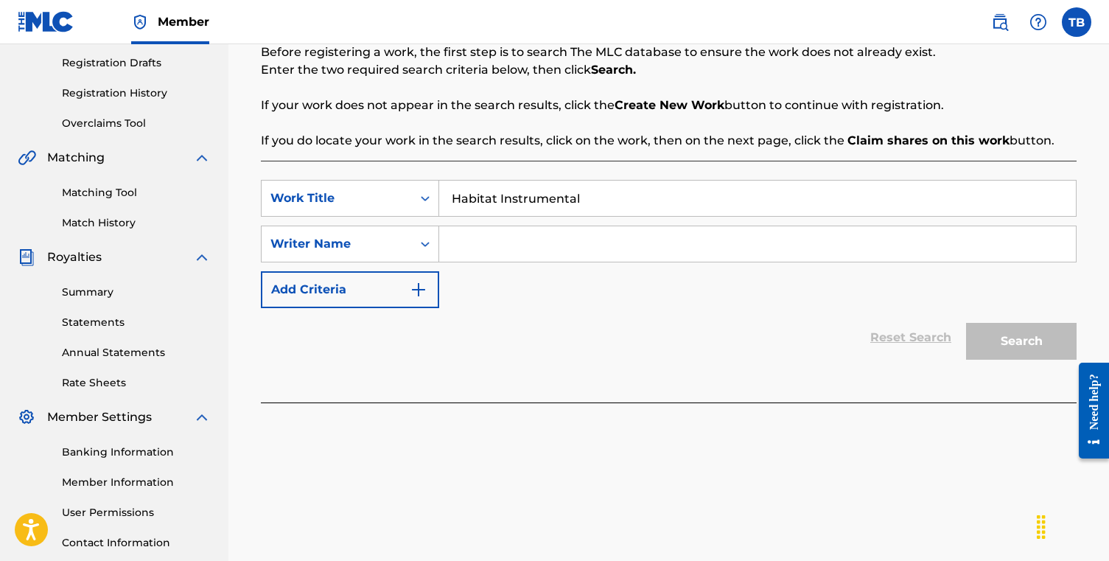
type input "Habitat Instrumental"
click at [547, 245] on input "Search Form" at bounding box center [757, 243] width 637 height 35
type input "t"
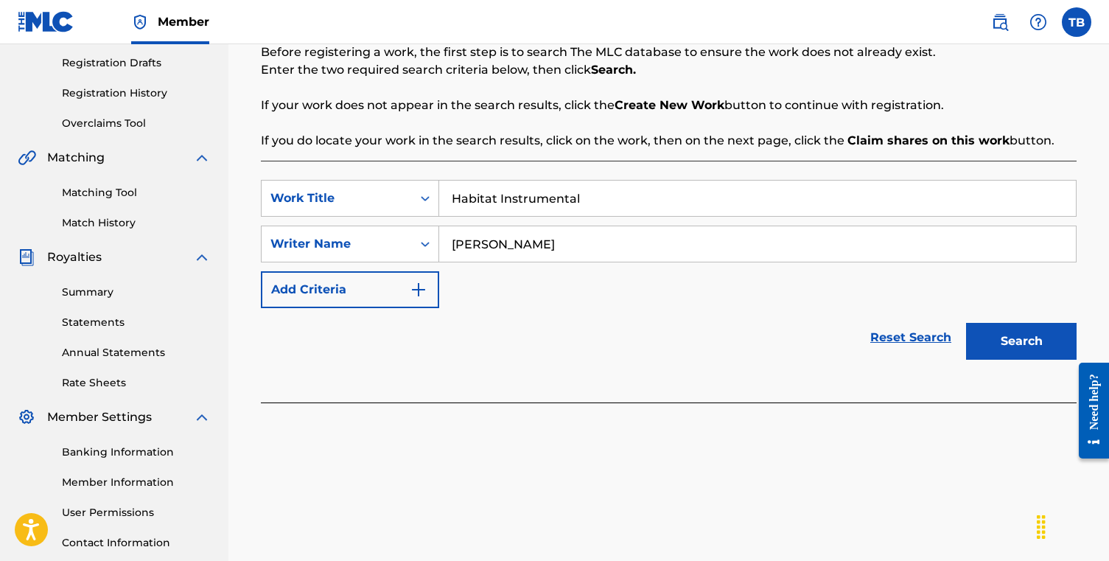
type input "[PERSON_NAME]"
click at [1032, 337] on button "Search" at bounding box center [1021, 341] width 111 height 37
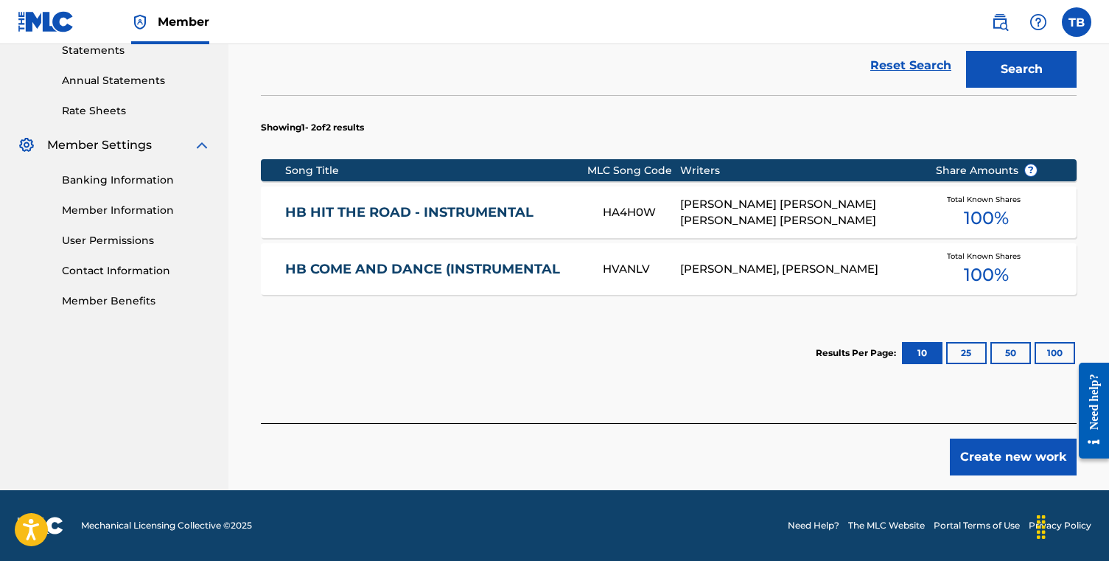
scroll to position [516, 0]
click at [977, 458] on button "Create new work" at bounding box center [1013, 456] width 127 height 37
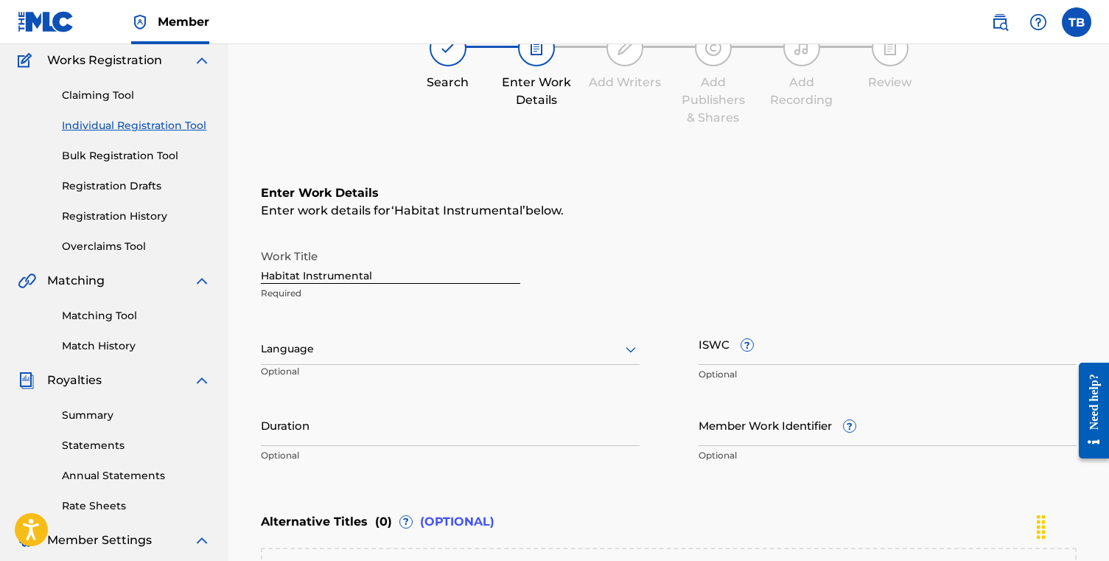
scroll to position [279, 0]
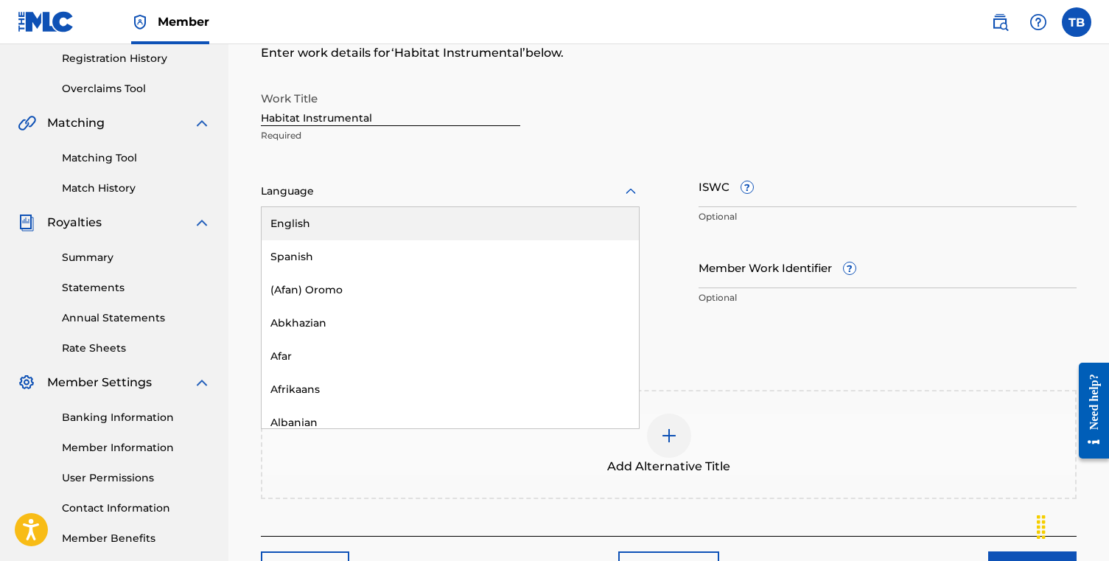
click at [457, 188] on div at bounding box center [450, 191] width 379 height 18
click at [410, 226] on div "English" at bounding box center [450, 223] width 377 height 33
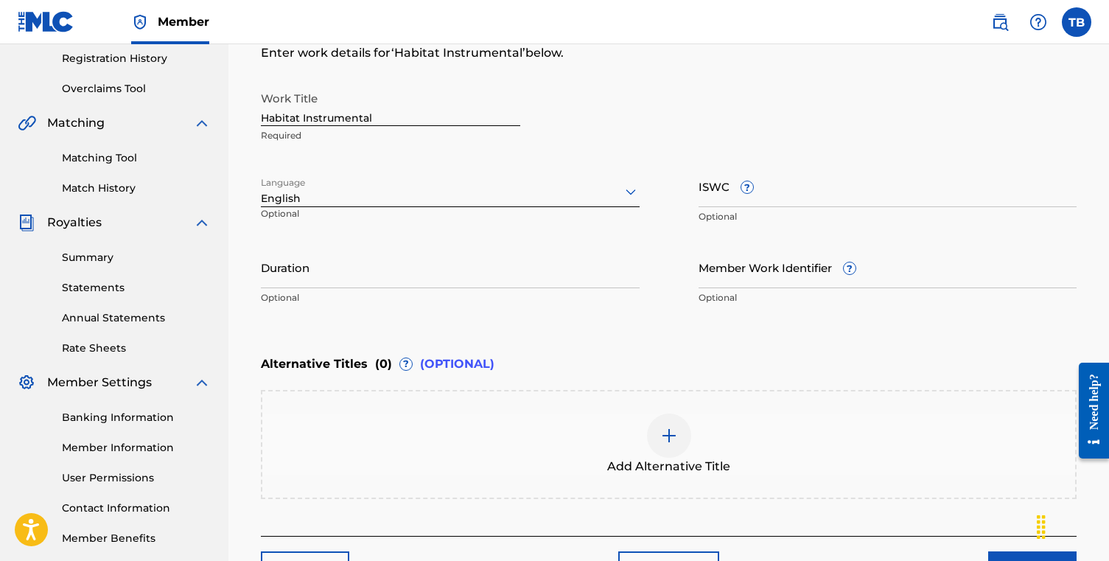
click at [781, 194] on input "ISWC ?" at bounding box center [887, 186] width 379 height 42
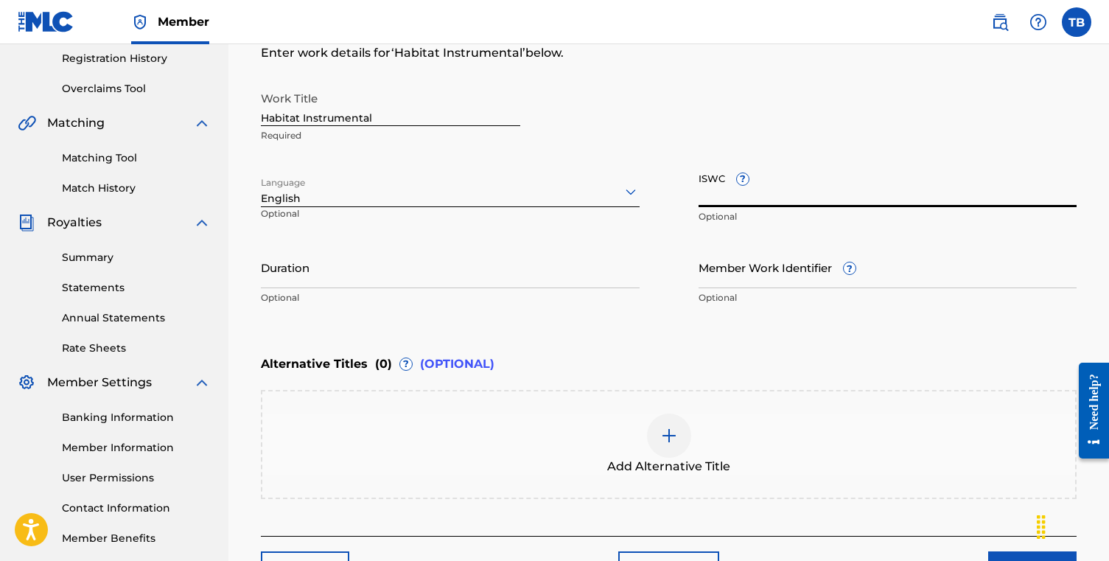
paste input "T9235097526"
type input "T9235097526"
click at [416, 270] on input "Duration" at bounding box center [450, 267] width 379 height 42
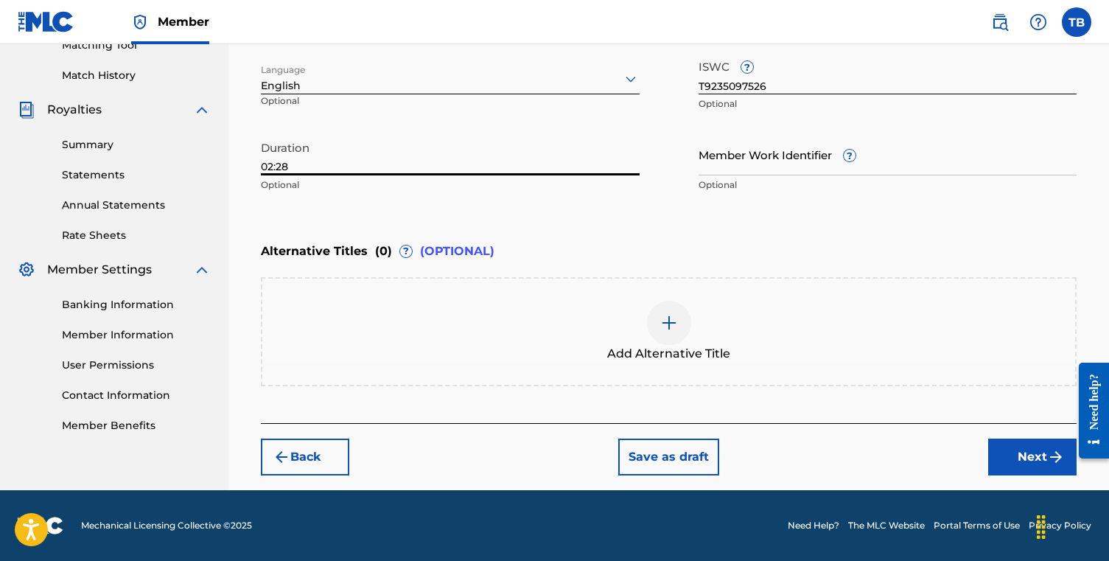
scroll to position [392, 0]
type input "02:28"
click at [1036, 450] on button "Next" at bounding box center [1032, 456] width 88 height 37
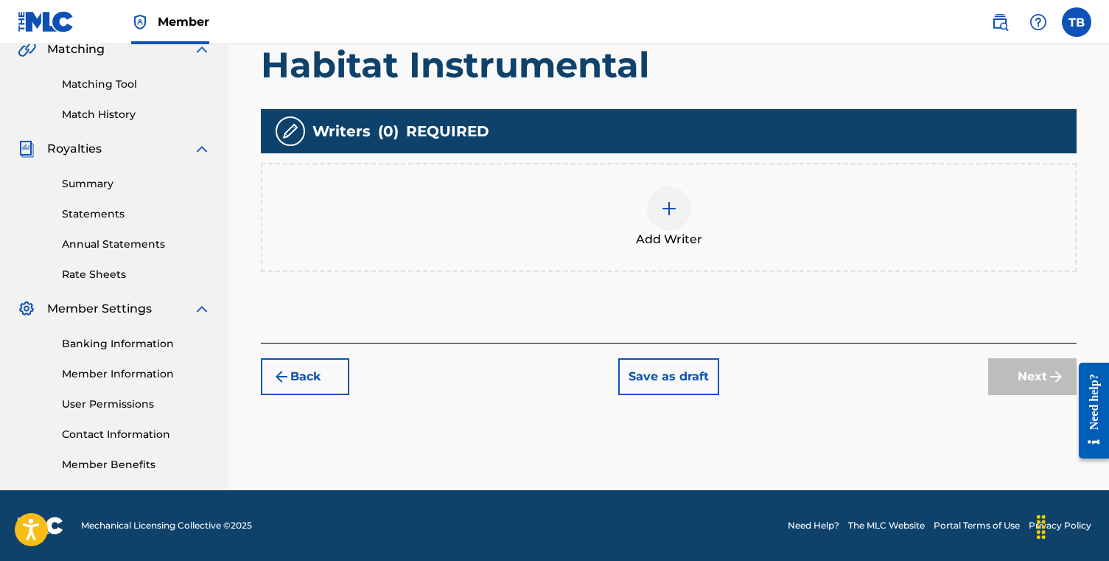
scroll to position [353, 0]
click at [679, 217] on div at bounding box center [669, 208] width 44 height 44
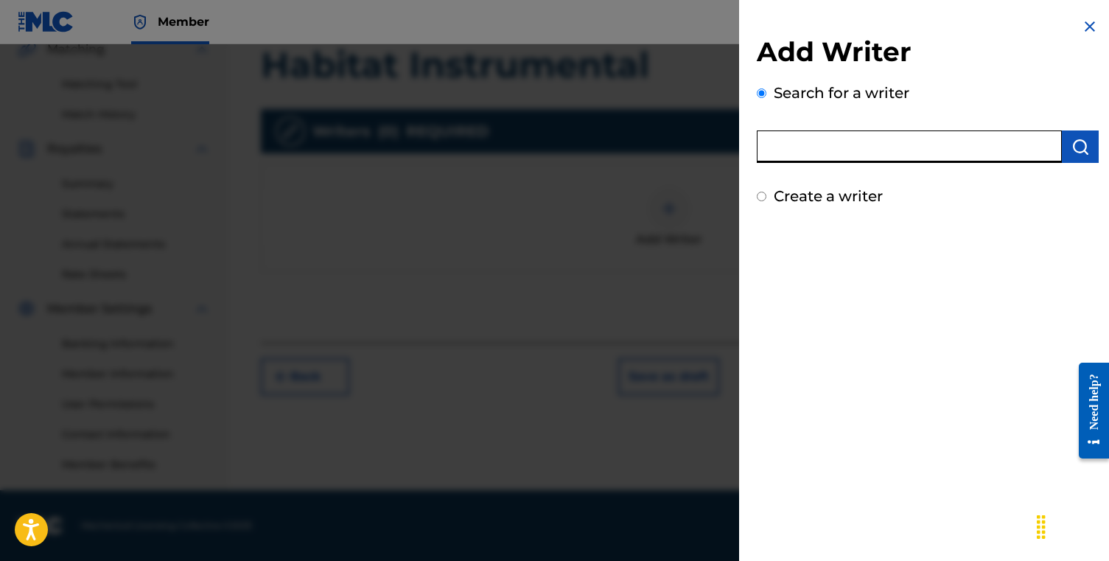
click at [852, 137] on input "text" at bounding box center [909, 146] width 305 height 32
paste input "00505791156"
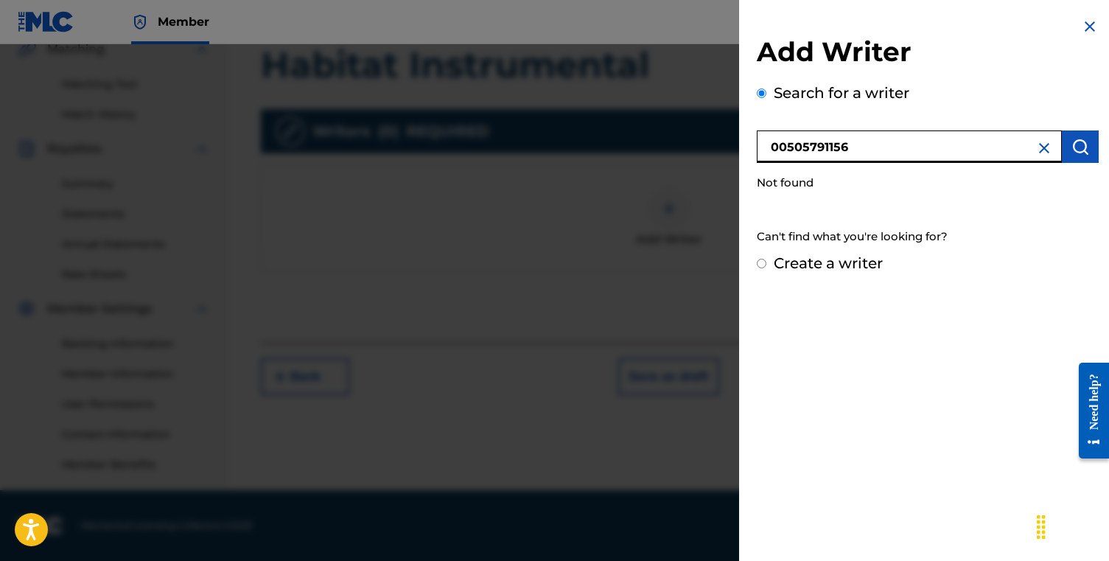
click at [776, 146] on input "00505791156" at bounding box center [909, 146] width 305 height 32
type input "00505791156"
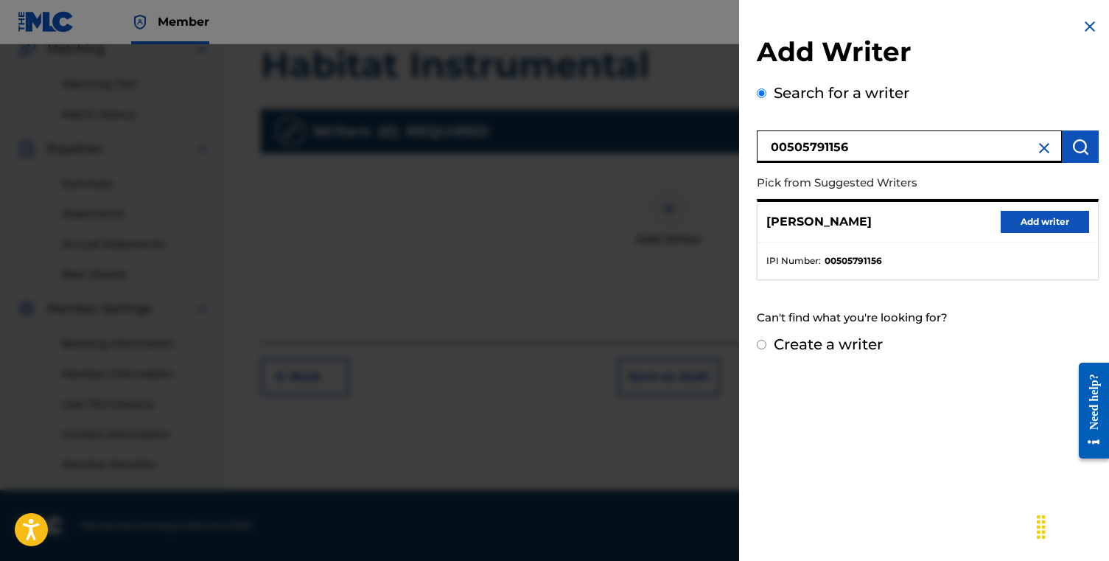
click at [1072, 223] on button "Add writer" at bounding box center [1045, 222] width 88 height 22
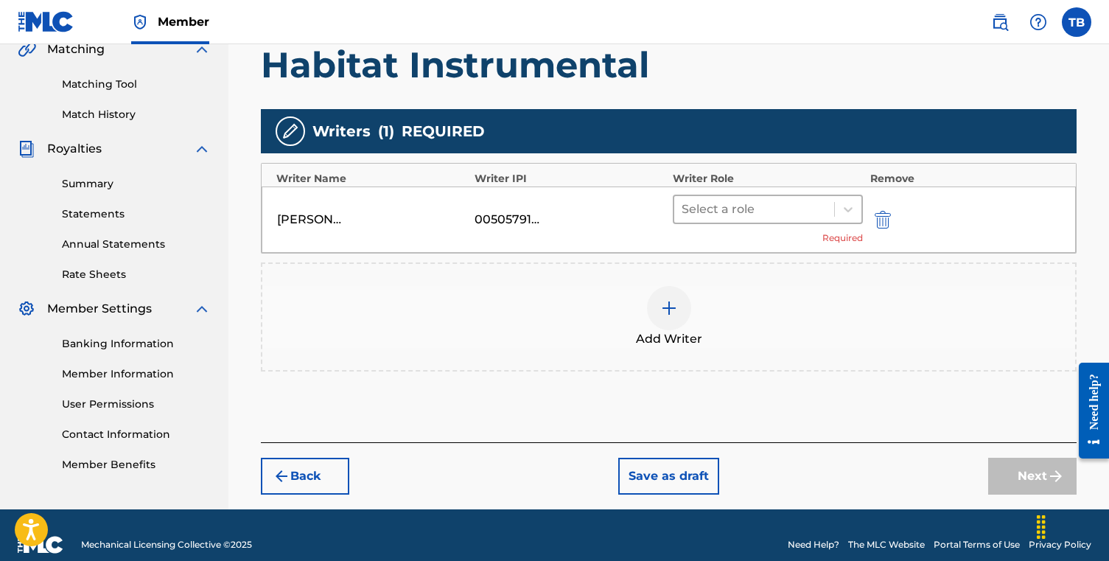
click at [789, 201] on div at bounding box center [754, 209] width 145 height 21
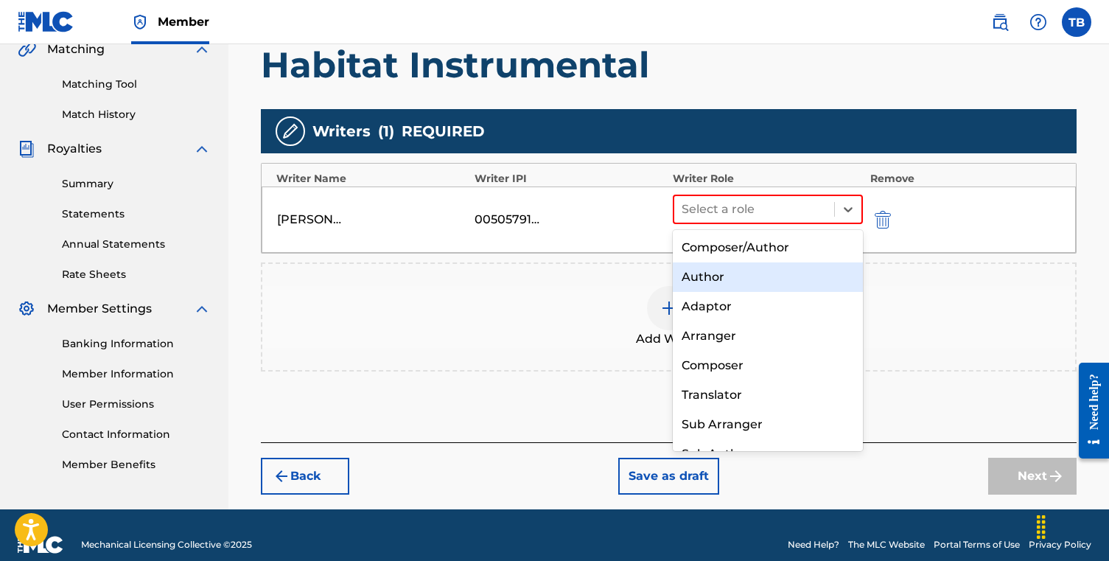
click at [766, 268] on div "Author" at bounding box center [768, 276] width 190 height 29
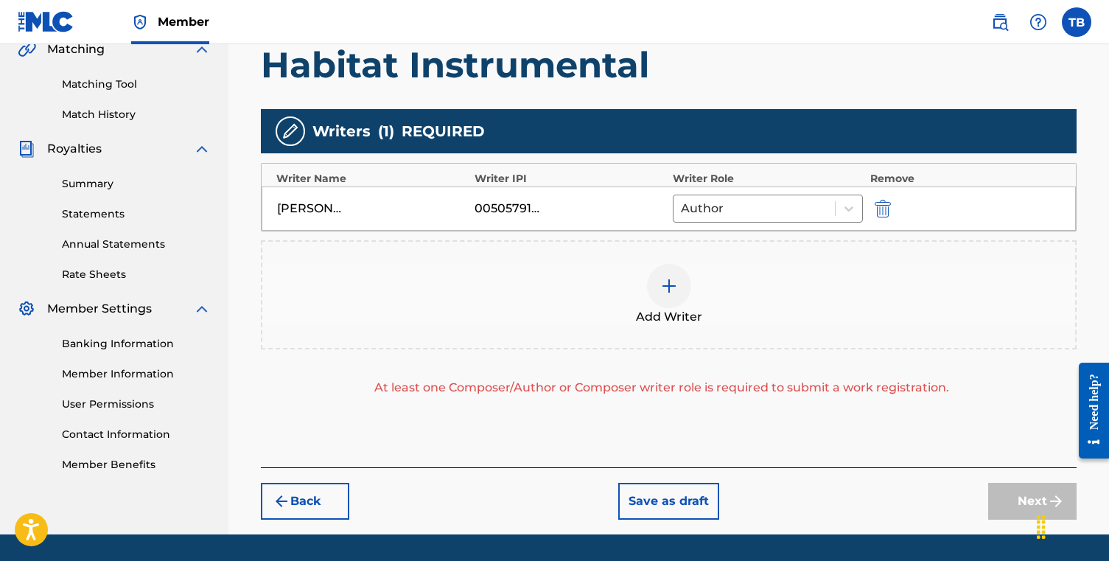
click at [680, 281] on div at bounding box center [669, 286] width 44 height 44
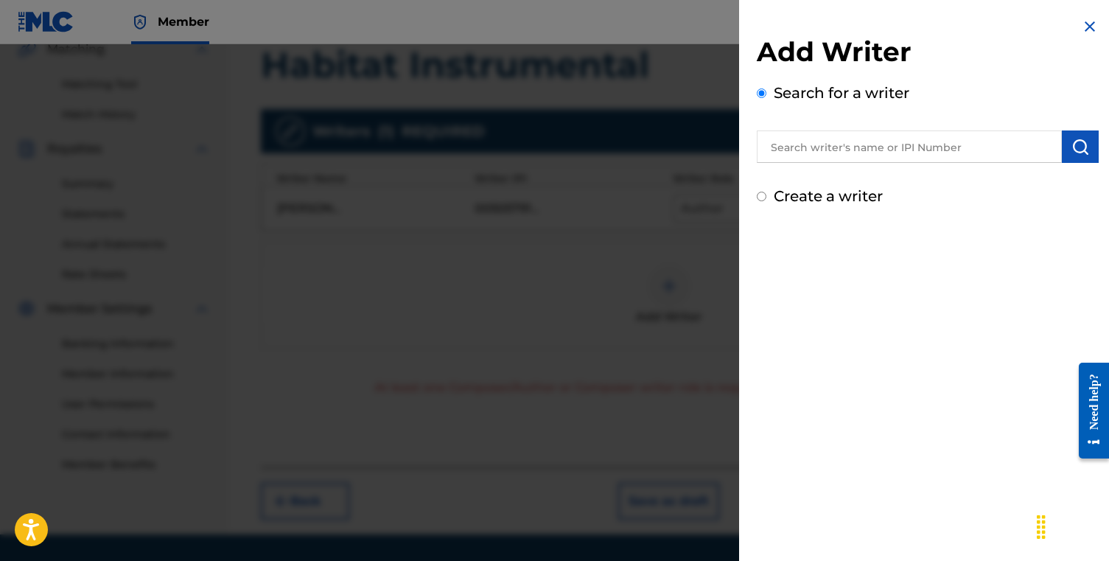
click at [832, 142] on input "text" at bounding box center [909, 146] width 305 height 32
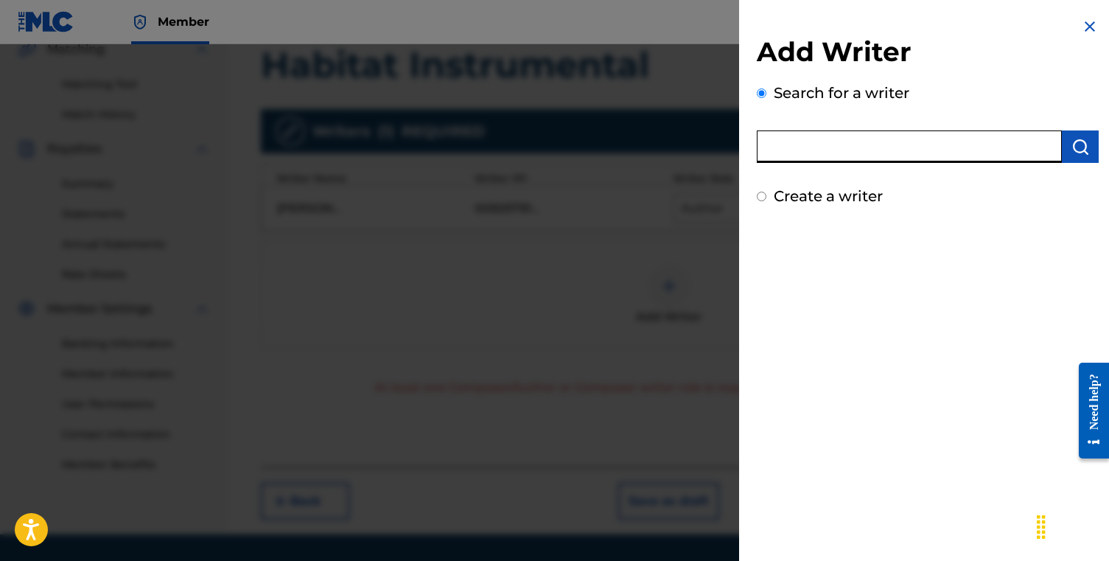
paste input "00676632511"
click at [774, 150] on input "00676632511" at bounding box center [909, 146] width 305 height 32
type input "00676632511"
click at [1076, 155] on button "submit" at bounding box center [1080, 146] width 37 height 32
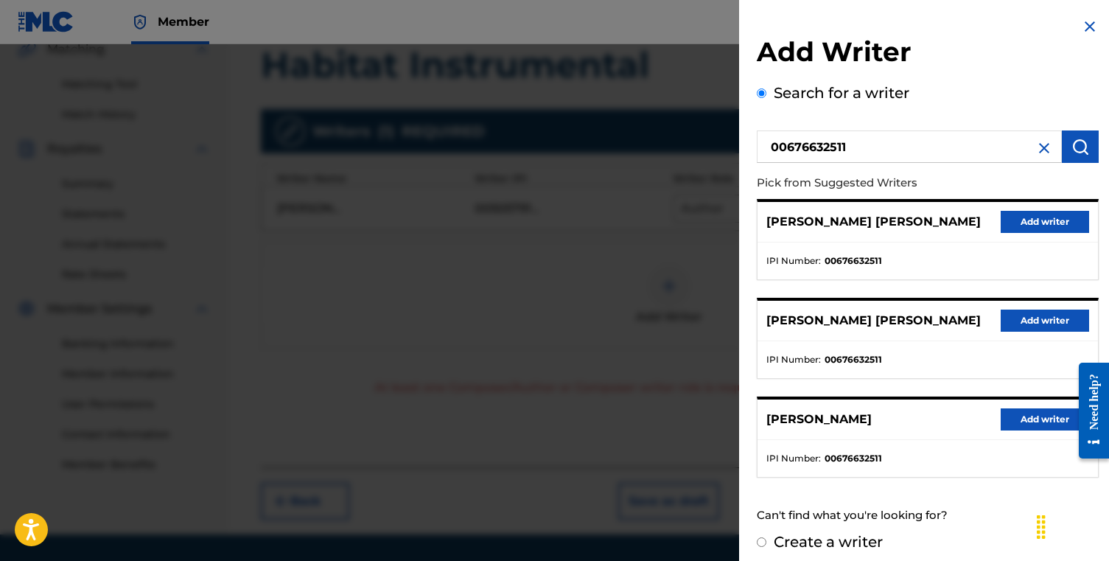
scroll to position [0, 0]
click at [1037, 228] on button "Add writer" at bounding box center [1045, 222] width 88 height 22
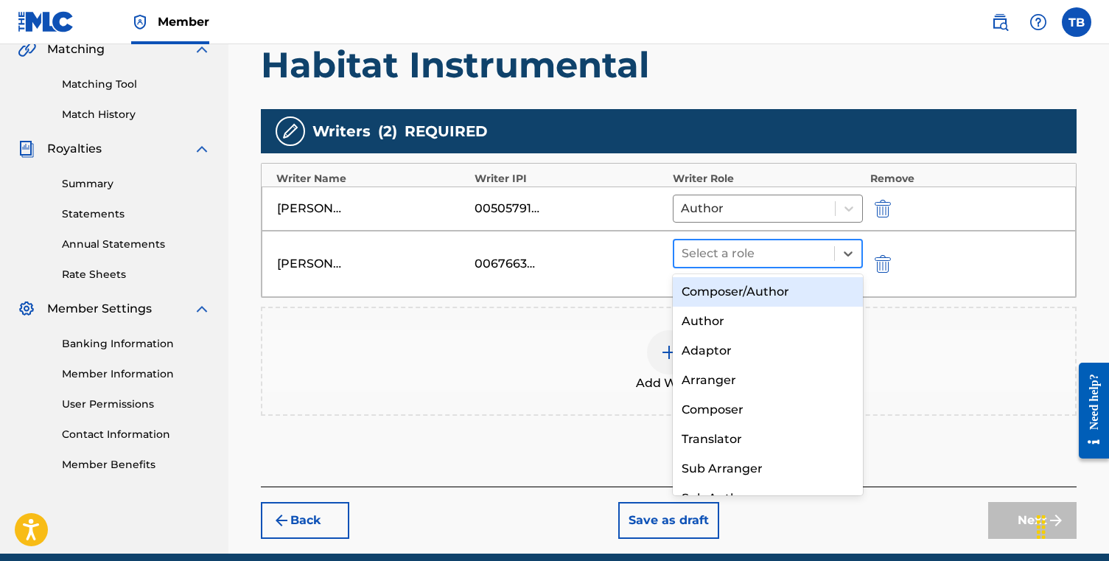
click at [757, 244] on div at bounding box center [754, 253] width 145 height 21
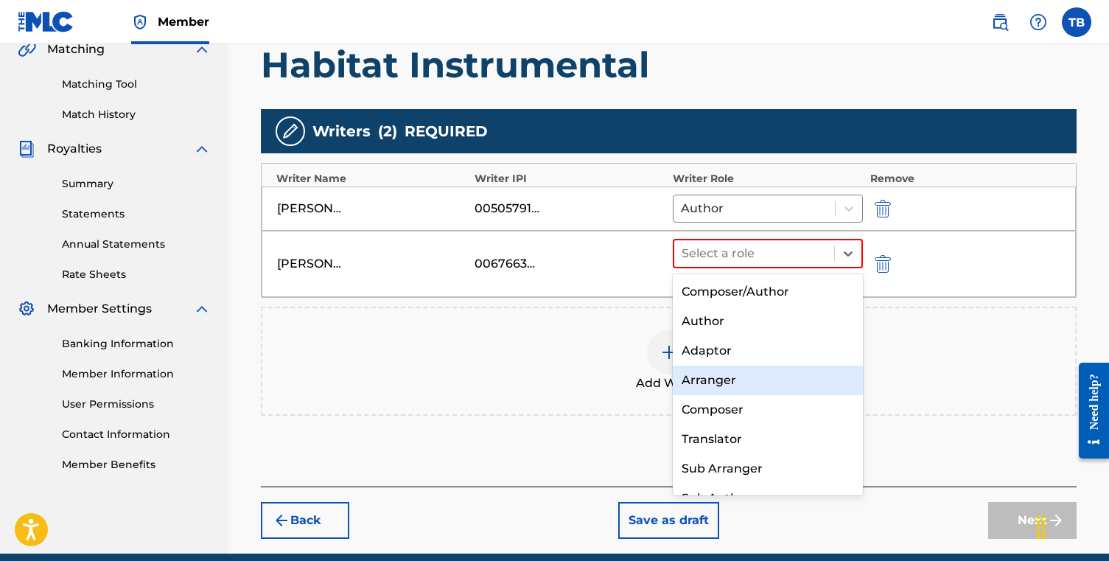
click at [723, 400] on div "Composer" at bounding box center [768, 409] width 190 height 29
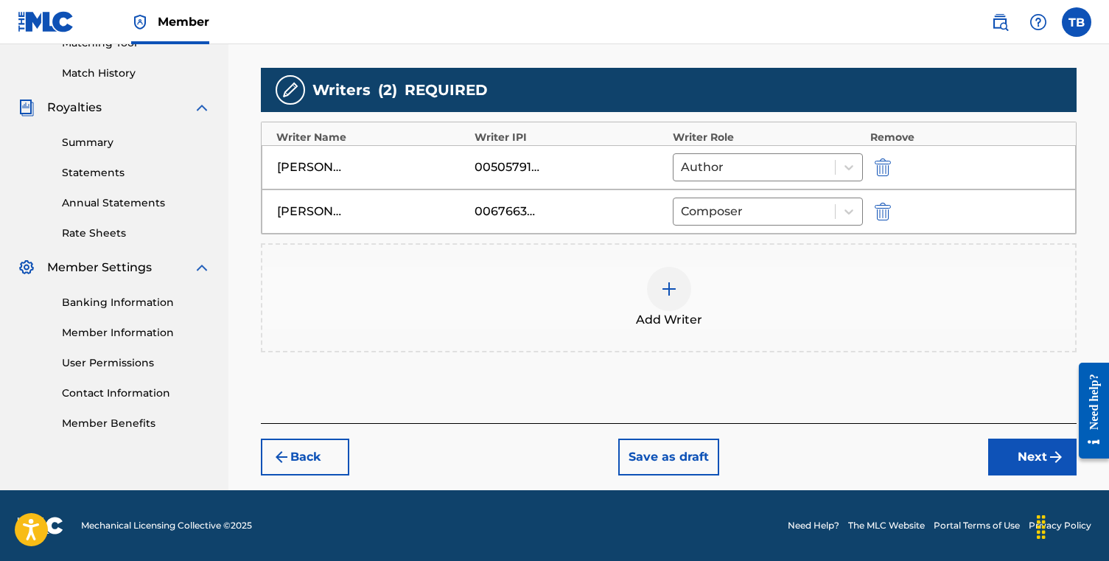
click at [1018, 457] on button "Next" at bounding box center [1032, 456] width 88 height 37
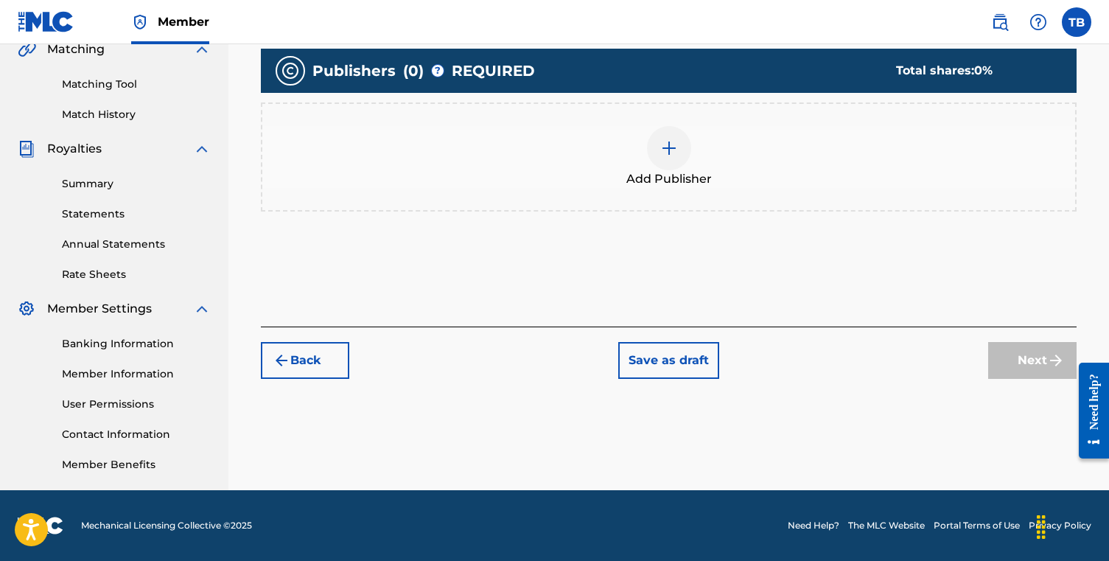
click at [655, 134] on div at bounding box center [669, 148] width 44 height 44
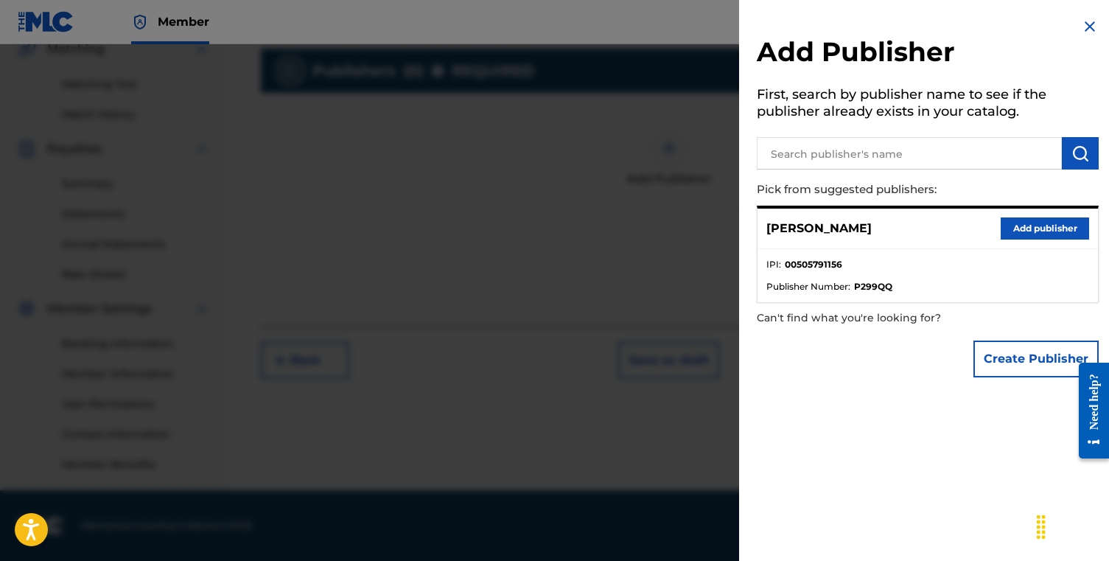
click at [1020, 227] on button "Add publisher" at bounding box center [1045, 228] width 88 height 22
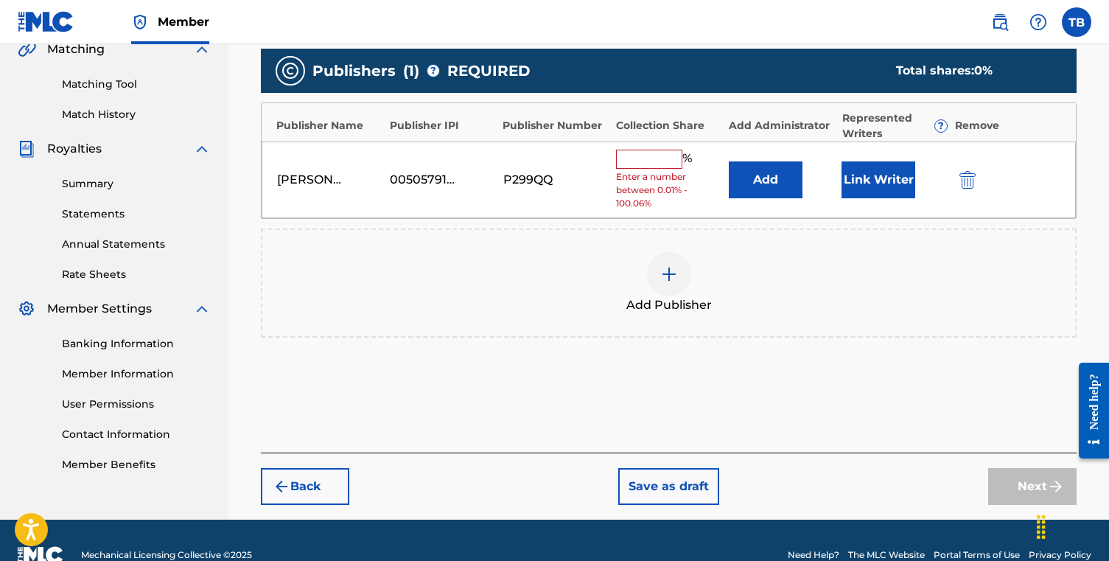
click at [635, 146] on div "[PERSON_NAME] 00505791156 P299QQ % Enter a number between 0.01% - 100.06% Add L…" at bounding box center [669, 179] width 814 height 77
click at [635, 150] on input "text" at bounding box center [649, 159] width 66 height 19
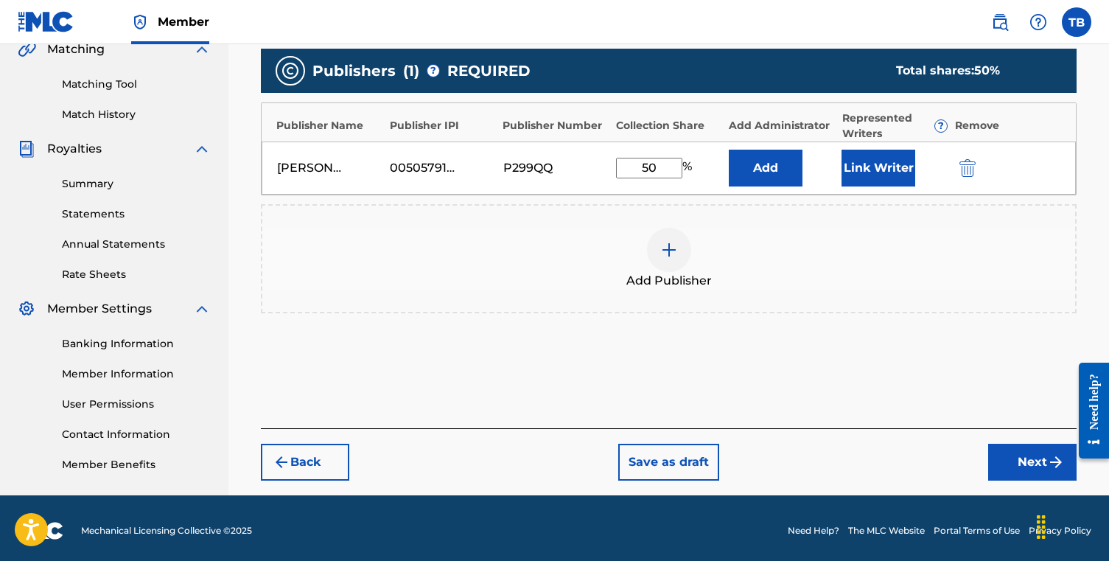
type input "50"
click at [743, 236] on div "Add Publisher" at bounding box center [668, 259] width 813 height 62
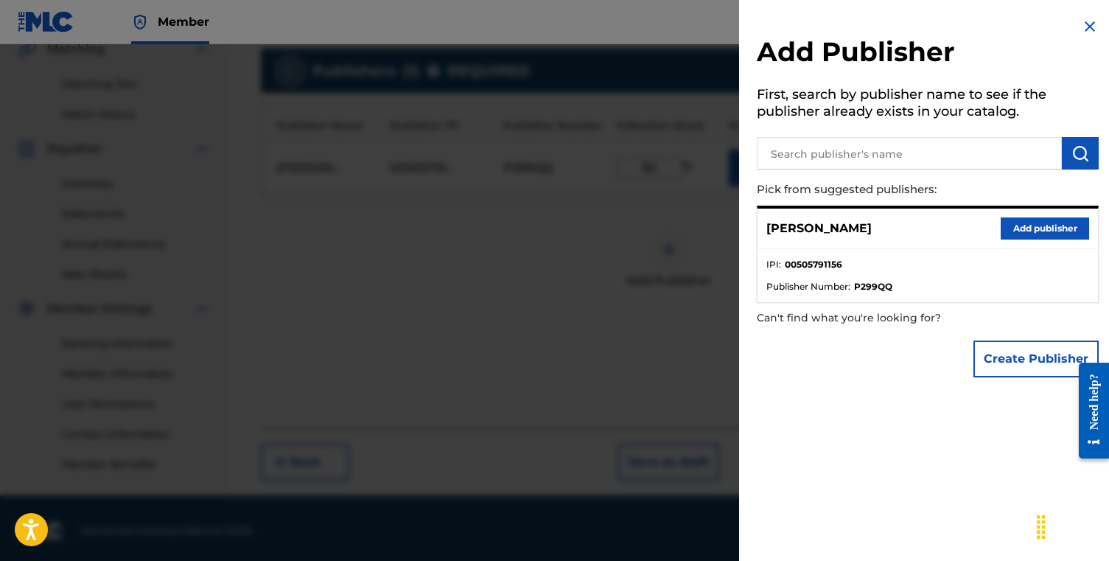
click at [1085, 29] on img at bounding box center [1090, 27] width 18 height 18
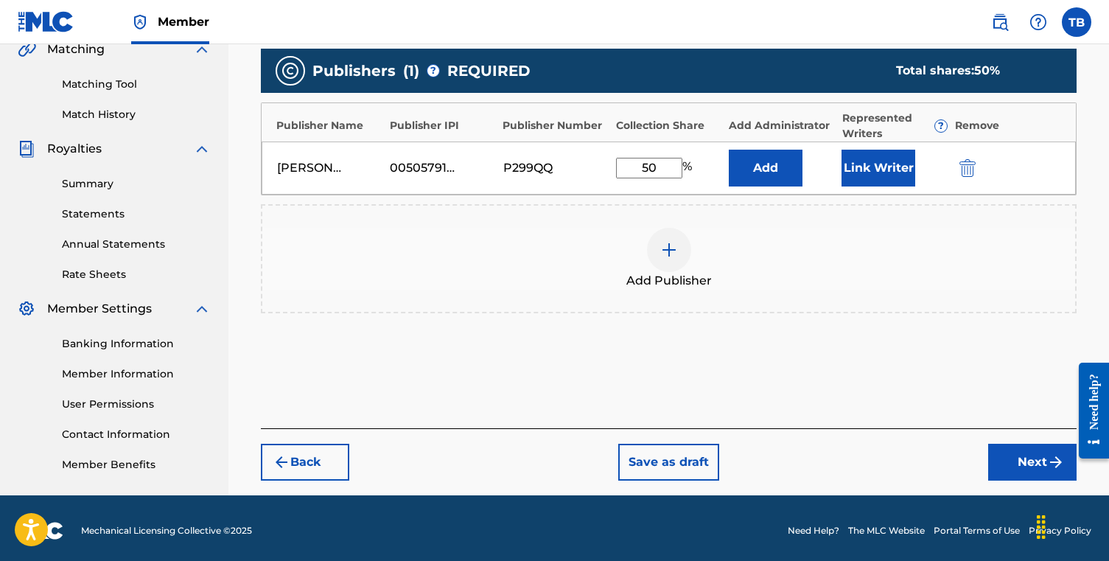
click at [1014, 463] on button "Next" at bounding box center [1032, 462] width 88 height 37
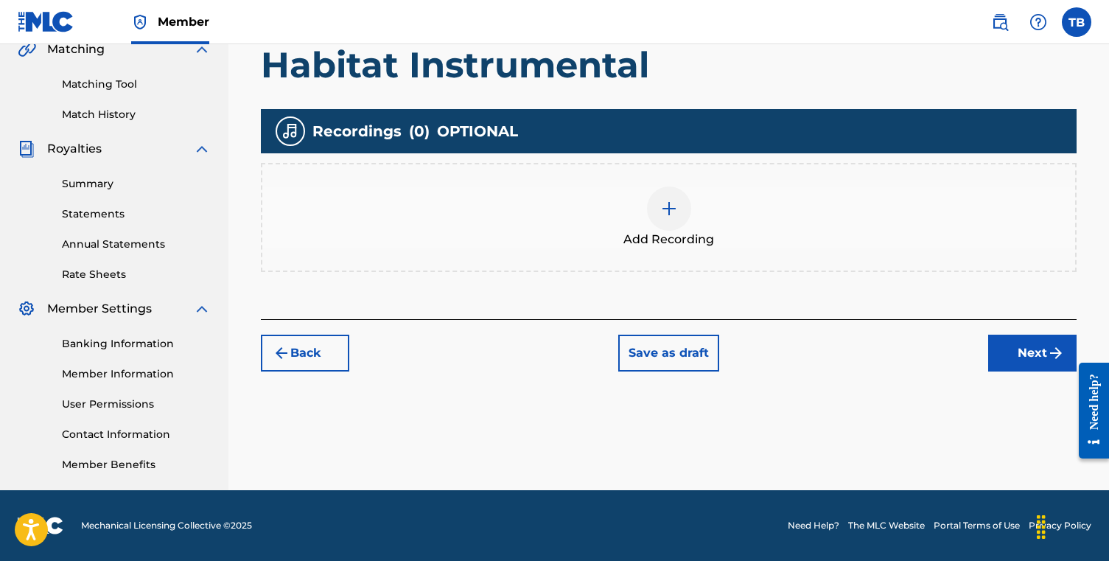
click at [677, 194] on div at bounding box center [669, 208] width 44 height 44
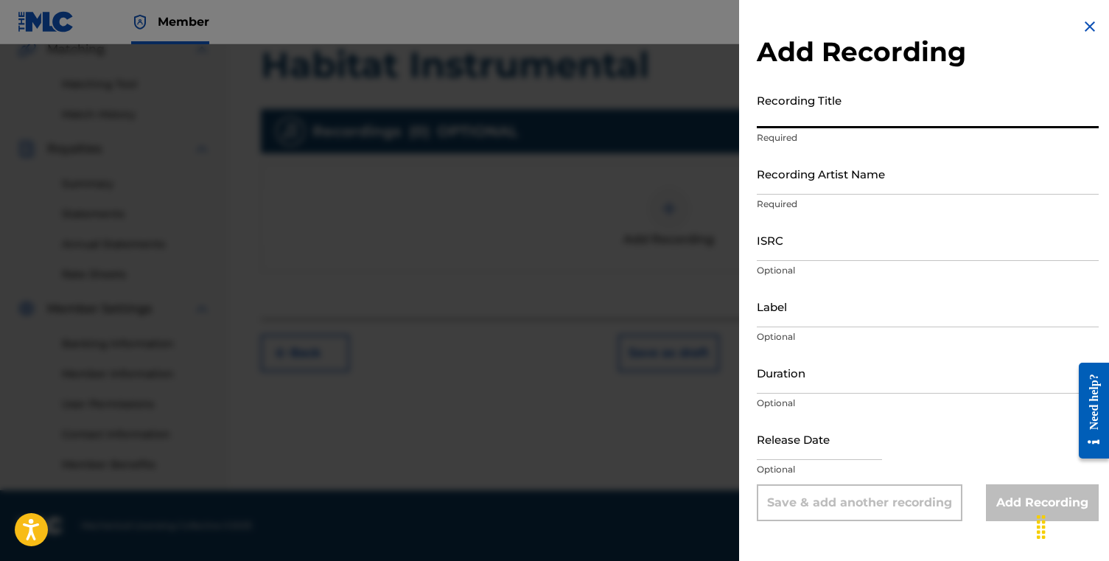
click at [825, 102] on input "Recording Title" at bounding box center [928, 107] width 342 height 42
paste input "Habitat"
type input "Habitat - Instrumental"
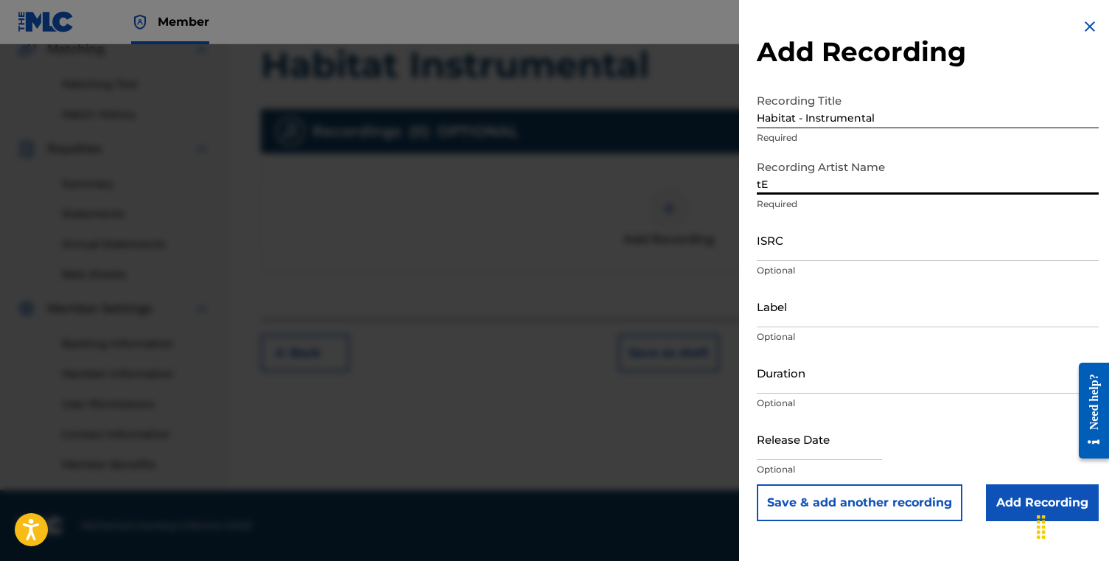
type input "t"
type input "[PERSON_NAME]"
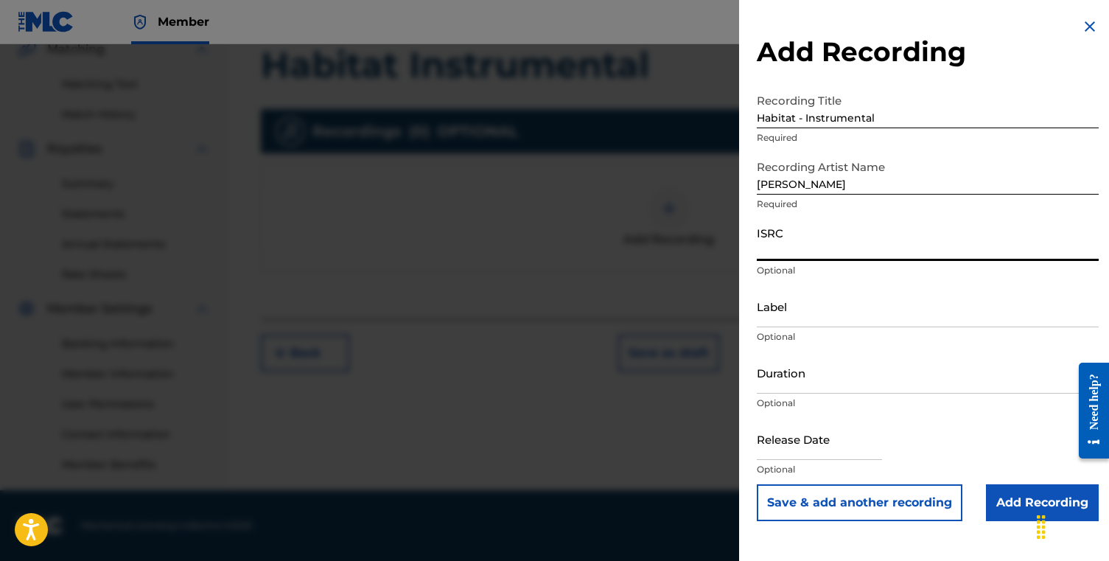
click at [853, 235] on input "ISRC" at bounding box center [928, 240] width 342 height 42
paste input "QZWFT2541185"
type input "QZWFT2541185"
click at [818, 304] on input "Label" at bounding box center [928, 306] width 342 height 42
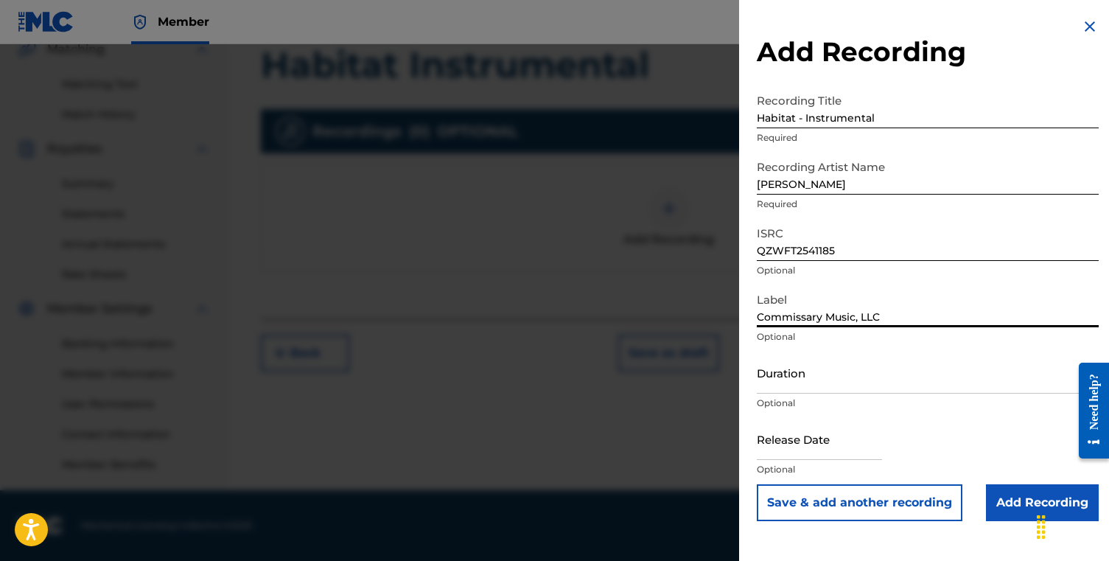
type input "Commissary Music, LLC"
type input "02:28"
click at [827, 441] on input "text" at bounding box center [819, 439] width 125 height 42
select select "7"
select select "2025"
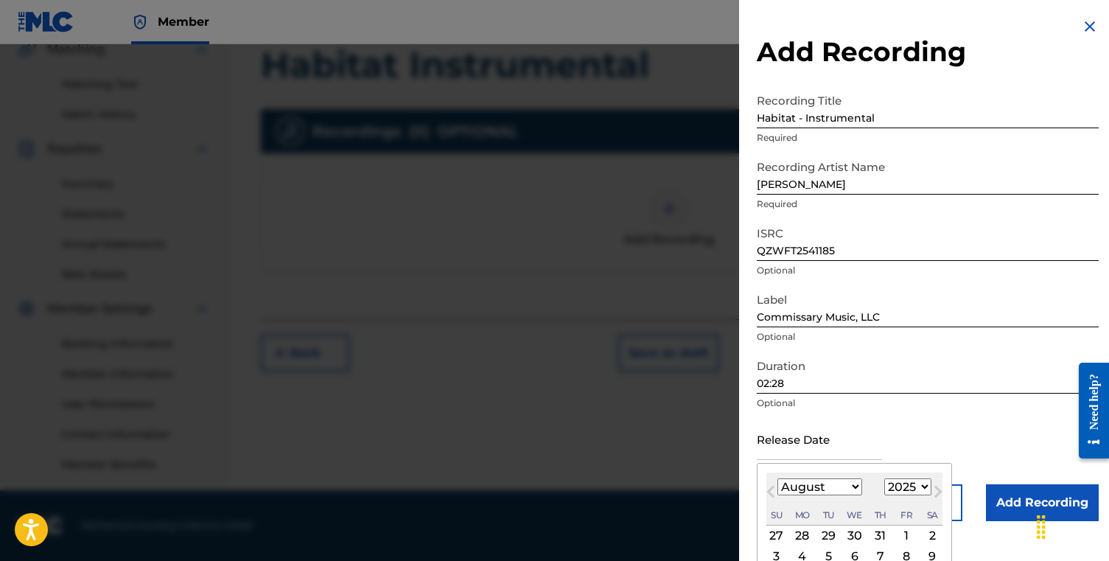
click at [898, 553] on div "8" at bounding box center [906, 556] width 18 height 18
type input "[DATE]"
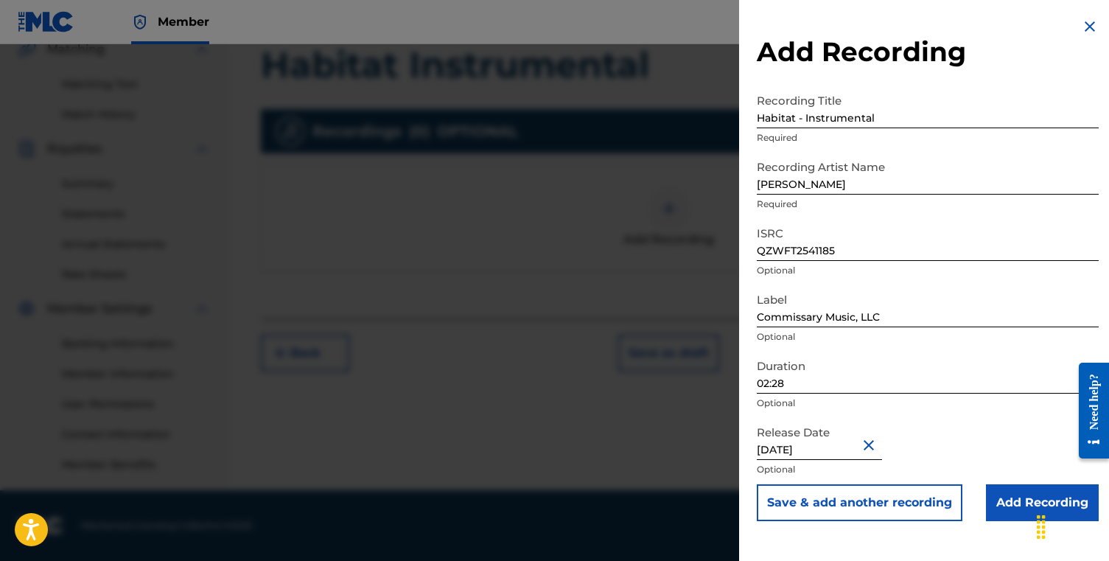
click at [1005, 491] on input "Add Recording" at bounding box center [1042, 502] width 113 height 37
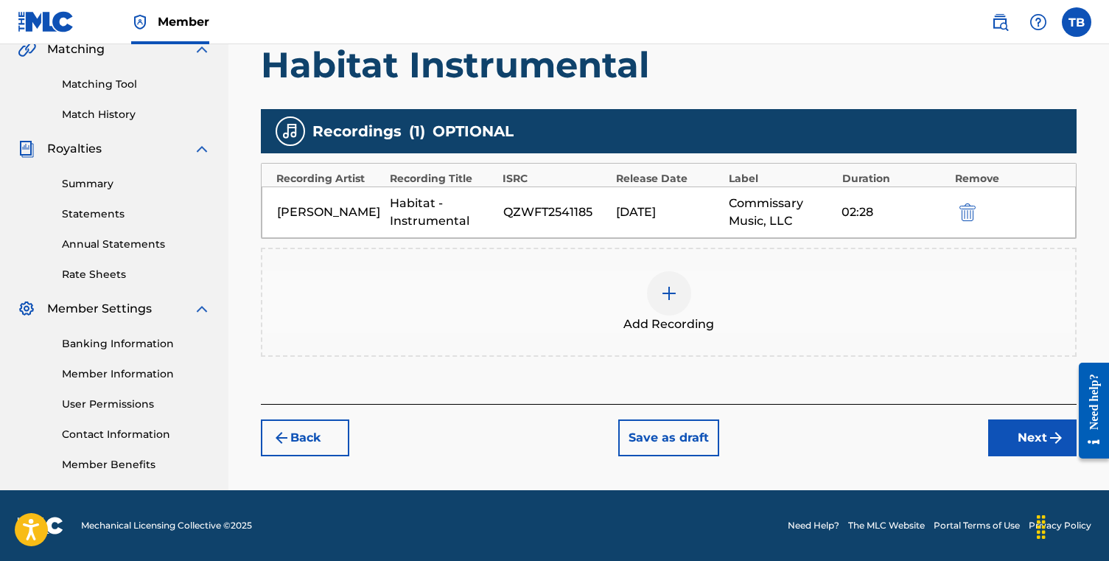
click at [1024, 437] on button "Next" at bounding box center [1032, 437] width 88 height 37
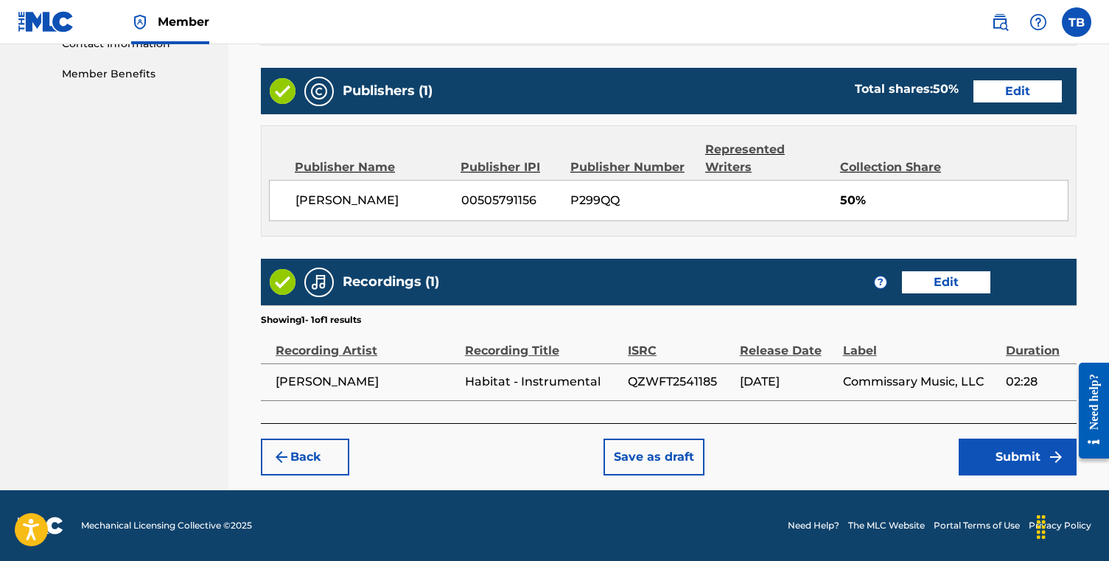
scroll to position [760, 0]
click at [1034, 462] on button "Submit" at bounding box center [1018, 456] width 118 height 37
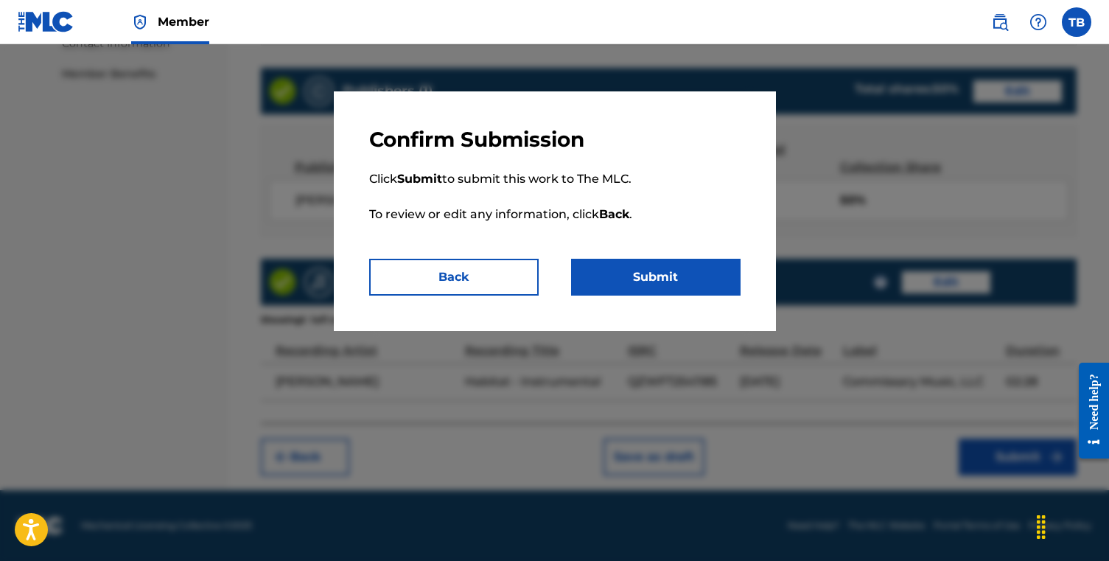
click at [612, 270] on button "Submit" at bounding box center [655, 277] width 169 height 37
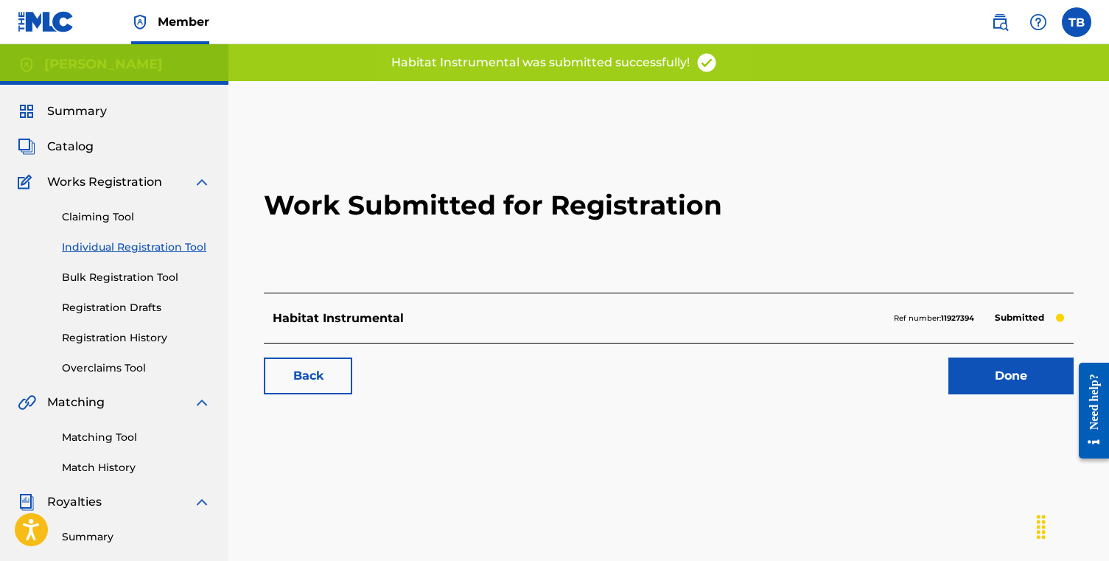
click at [1008, 373] on link "Done" at bounding box center [1010, 375] width 125 height 37
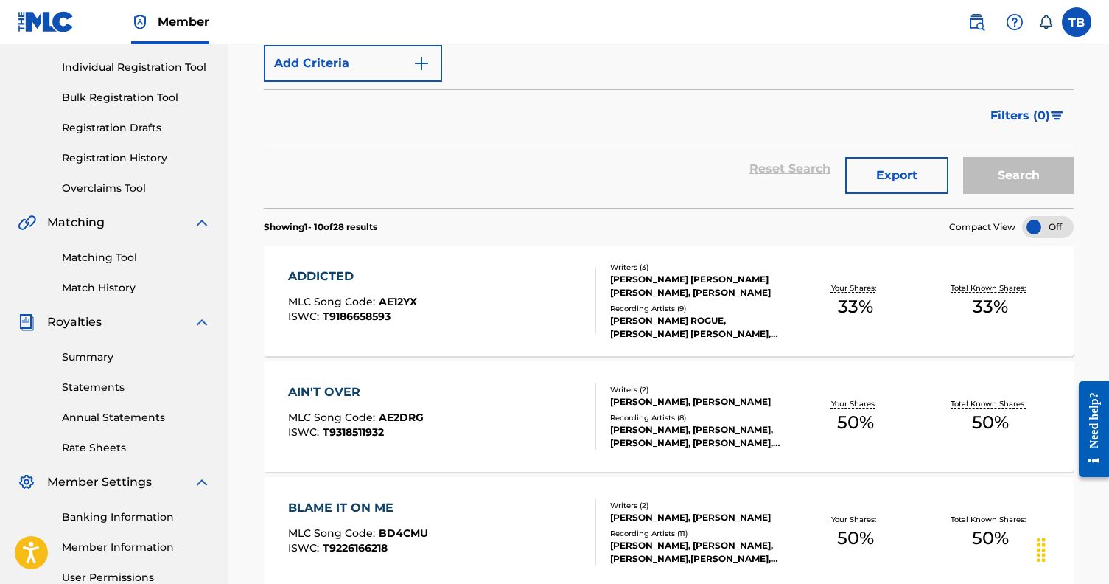
scroll to position [194, 0]
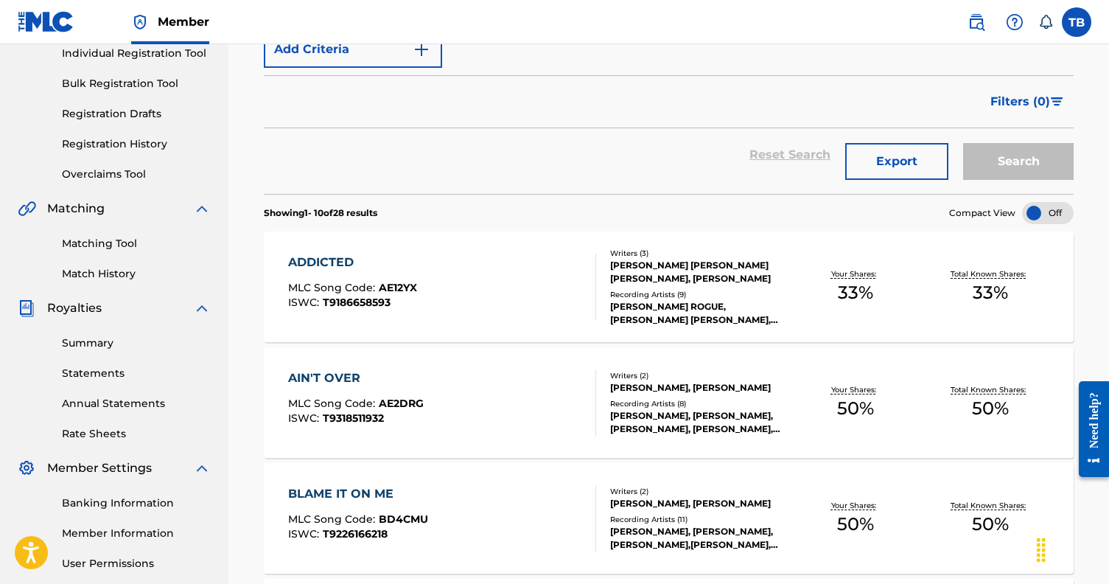
click at [325, 260] on div "ADDICTED" at bounding box center [352, 262] width 129 height 18
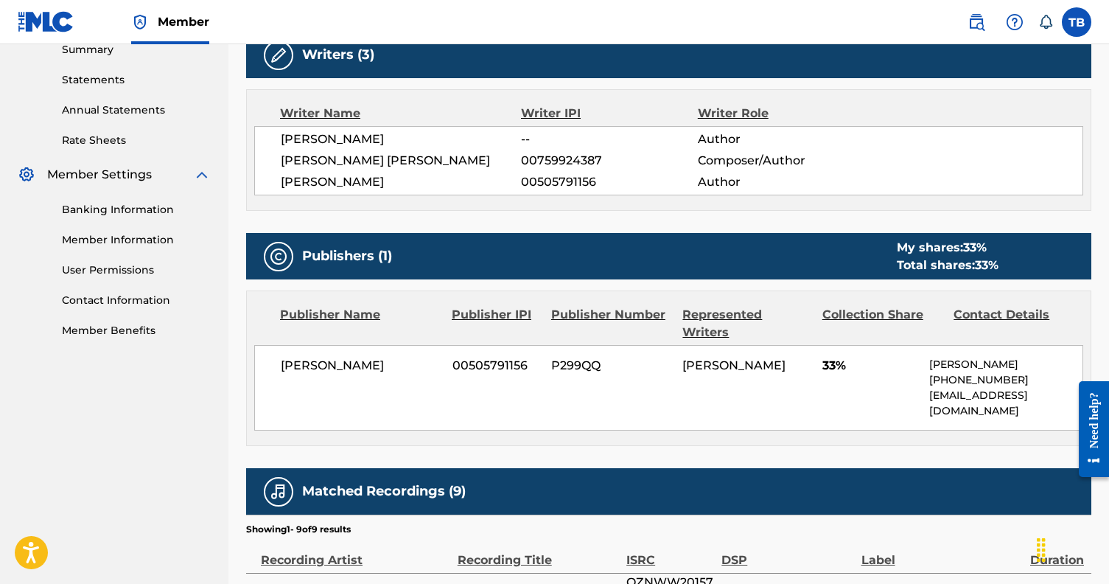
scroll to position [593, 0]
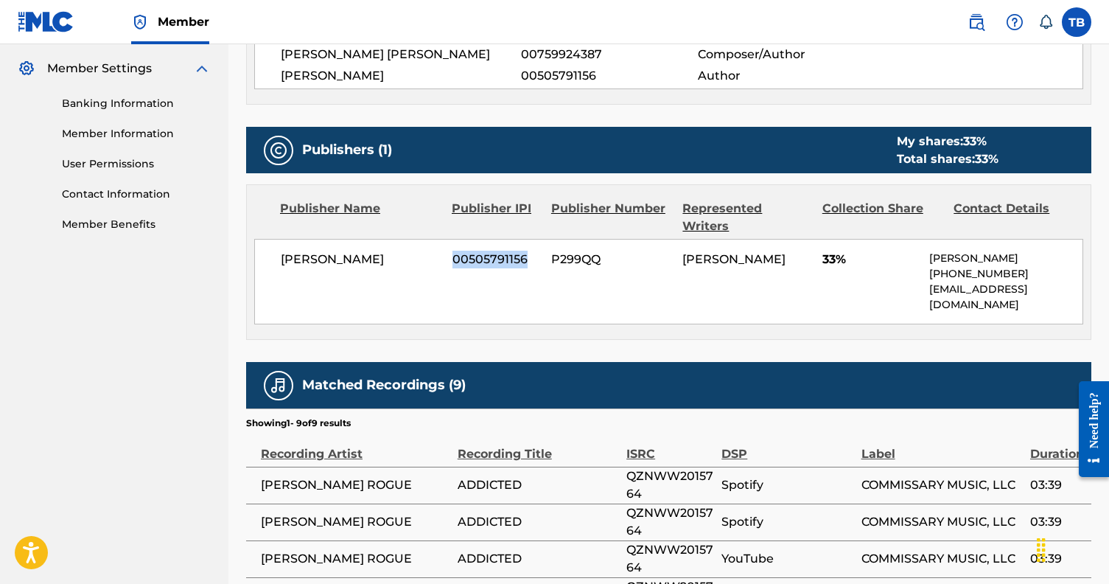
drag, startPoint x: 525, startPoint y: 243, endPoint x: 452, endPoint y: 243, distance: 72.9
click at [452, 251] on span "00505791156" at bounding box center [496, 260] width 88 height 18
copy span "00505791156"
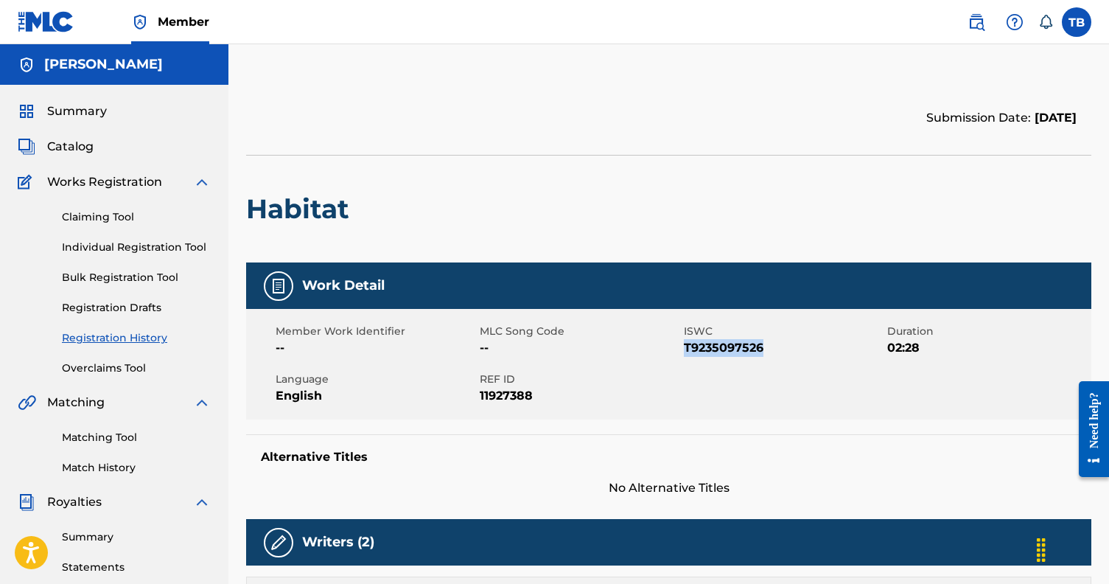
drag, startPoint x: 771, startPoint y: 353, endPoint x: 683, endPoint y: 349, distance: 87.8
click at [684, 349] on span "T9235097526" at bounding box center [784, 348] width 200 height 18
copy span "T9235097526"
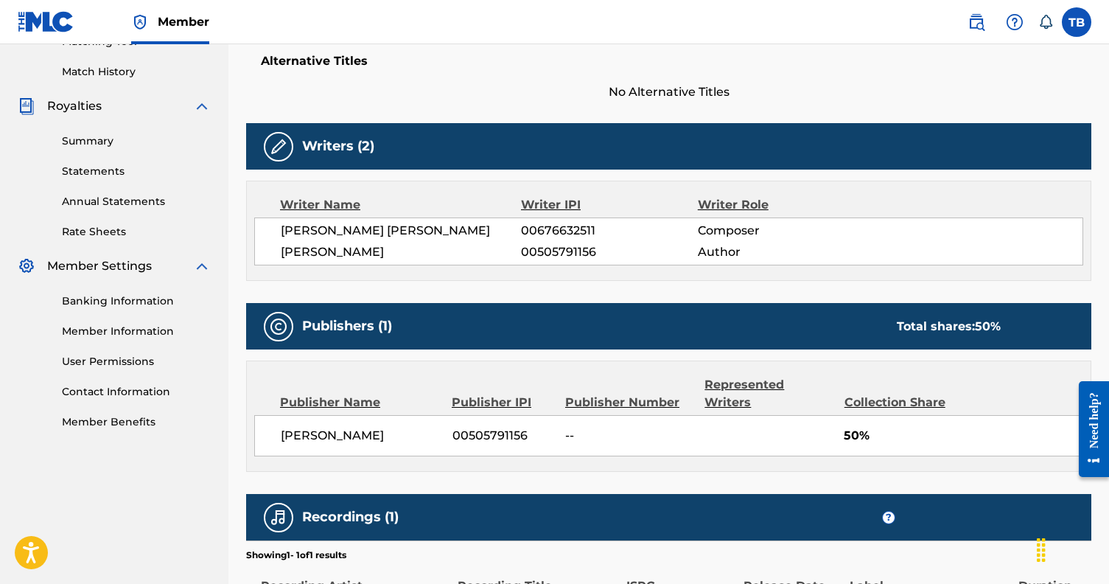
scroll to position [416, 0]
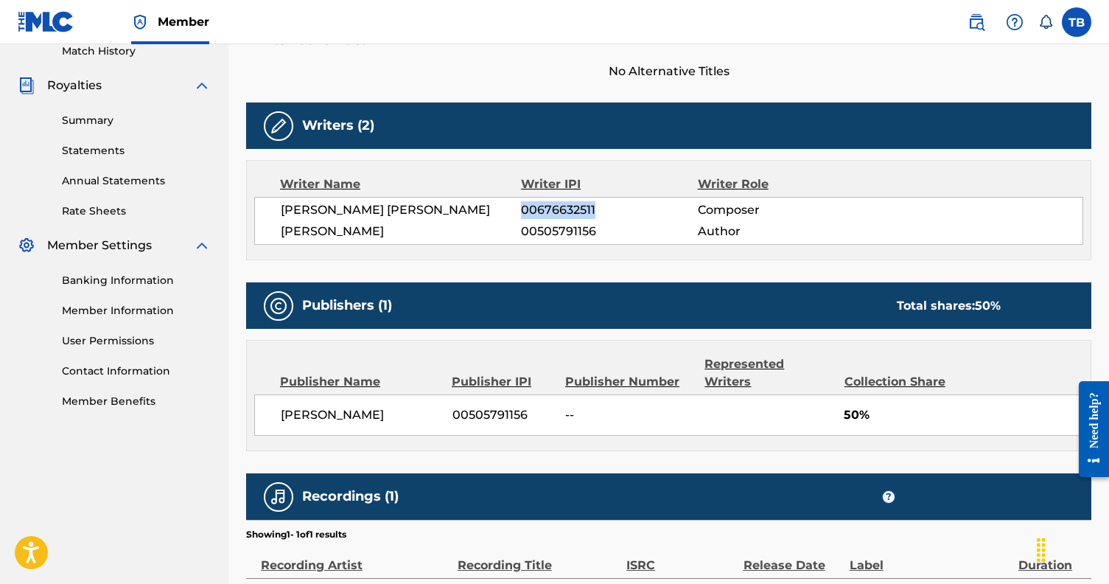
drag, startPoint x: 606, startPoint y: 220, endPoint x: 522, endPoint y: 218, distance: 84.8
click at [522, 218] on span "00676632511" at bounding box center [609, 210] width 176 height 18
drag, startPoint x: 607, startPoint y: 249, endPoint x: 520, endPoint y: 248, distance: 86.9
click at [520, 240] on div "TERRELL LAMON BURT 00505791156 Author" at bounding box center [682, 232] width 802 height 18
copy div "00505791156"
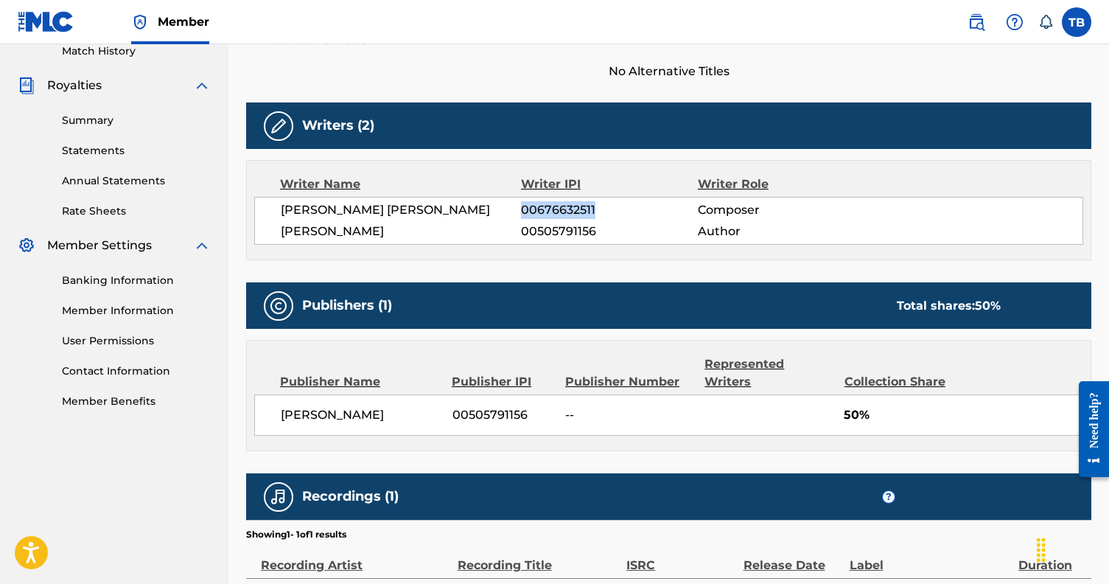
drag, startPoint x: 605, startPoint y: 218, endPoint x: 523, endPoint y: 218, distance: 81.8
click at [523, 218] on span "00676632511" at bounding box center [609, 210] width 176 height 18
copy span "00676632511"
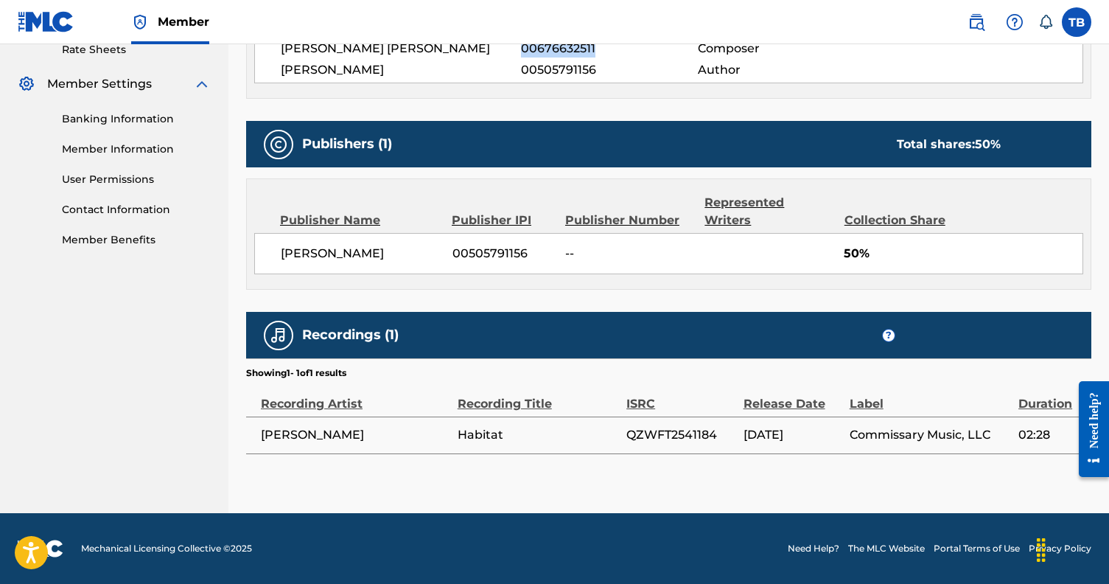
scroll to position [576, 0]
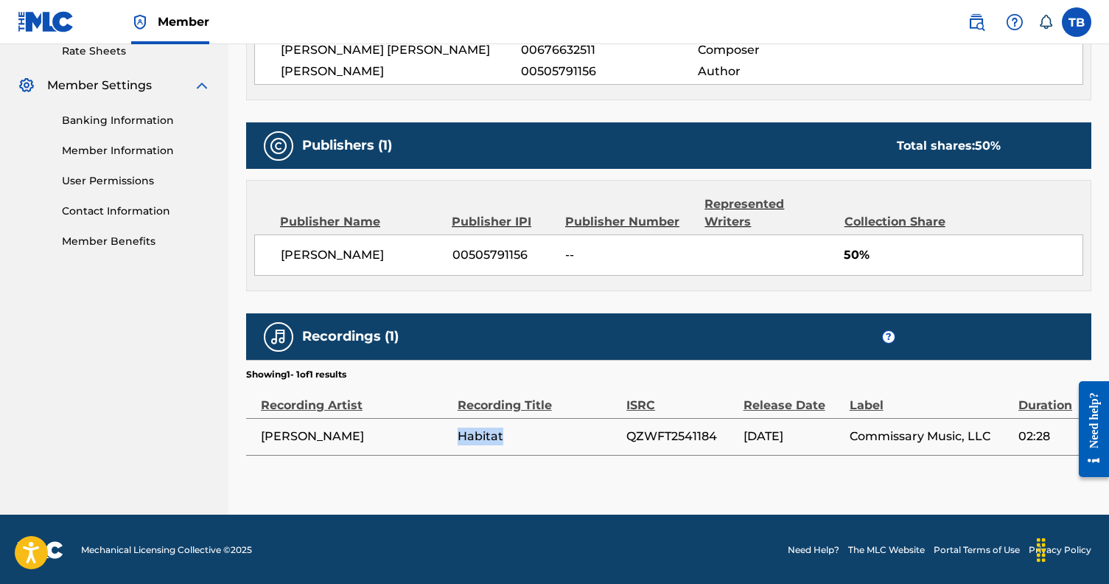
drag, startPoint x: 504, startPoint y: 437, endPoint x: 458, endPoint y: 436, distance: 46.4
click at [458, 436] on span "Habitat" at bounding box center [538, 436] width 161 height 18
copy span "Habitat"
